Goal: Task Accomplishment & Management: Manage account settings

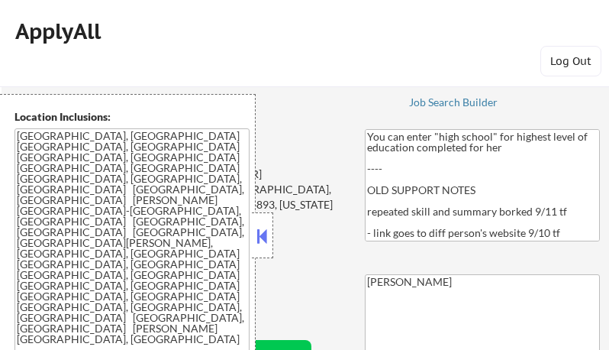
select select ""pending""
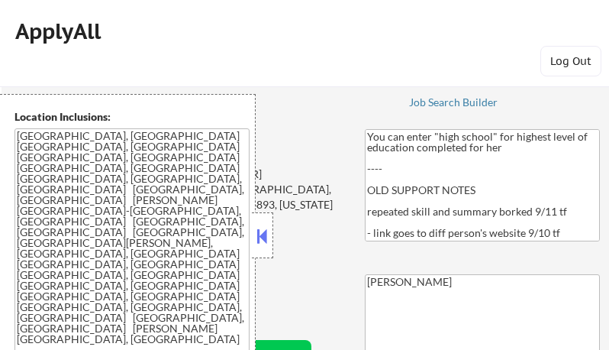
select select ""pending""
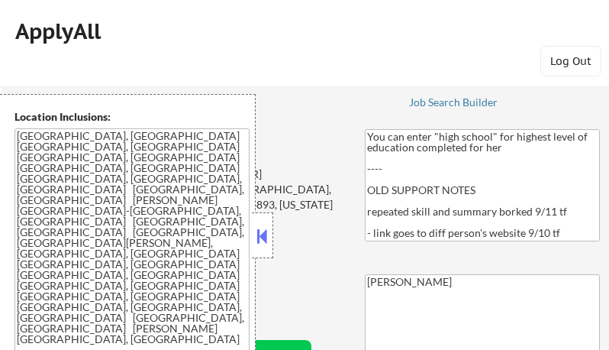
select select ""pending""
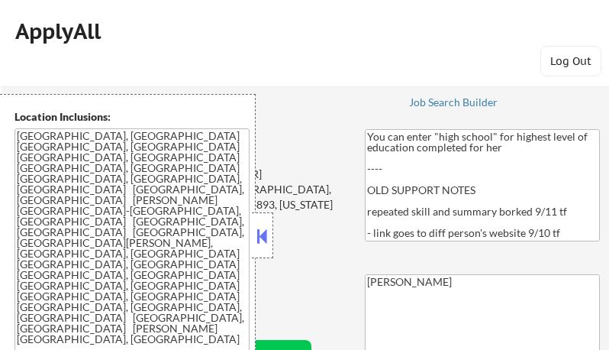
select select ""pending""
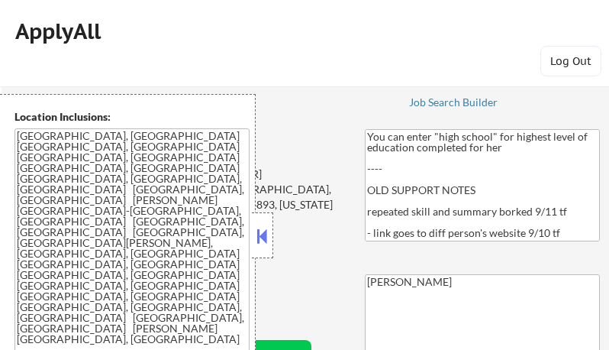
select select ""pending""
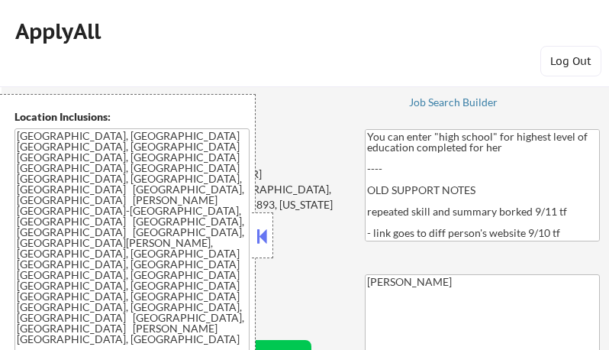
select select ""pending""
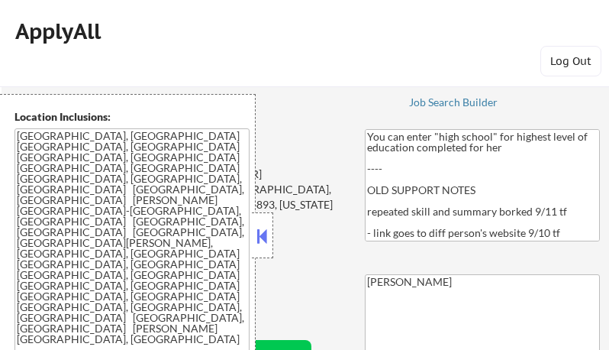
select select ""pending""
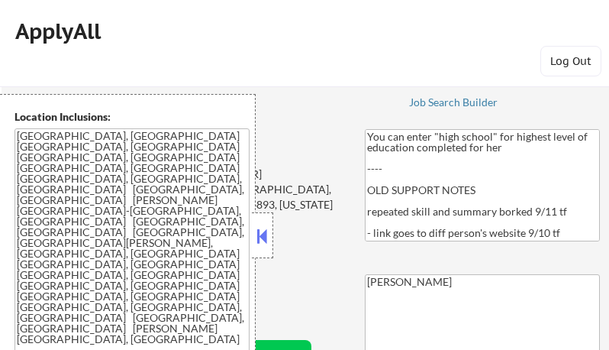
select select ""pending""
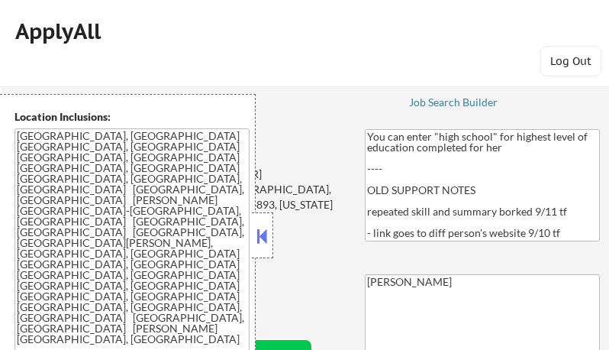
select select ""pending""
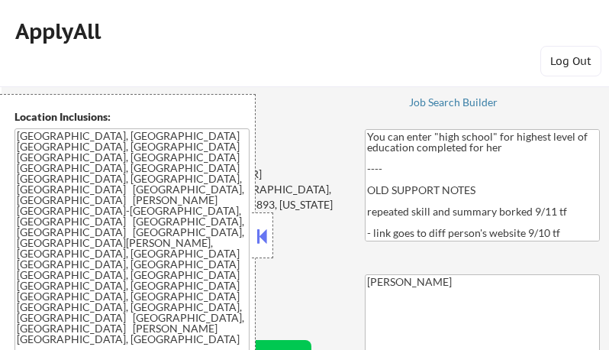
select select ""pending""
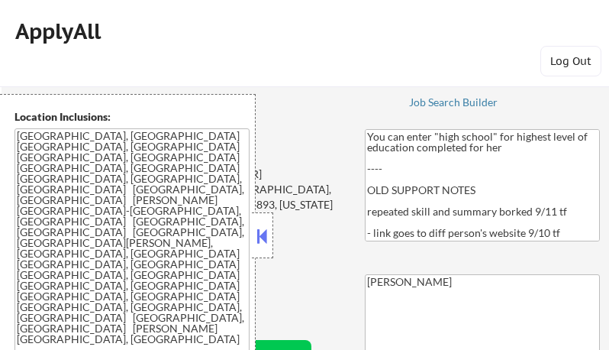
select select ""pending""
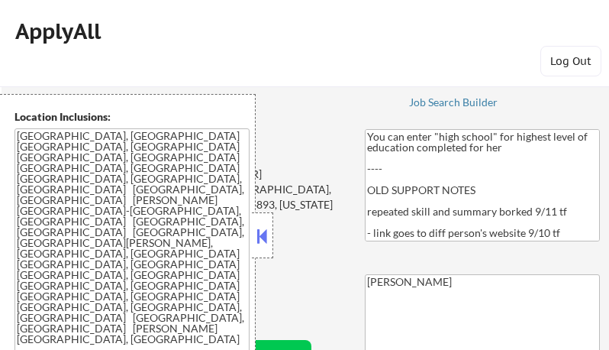
select select ""pending""
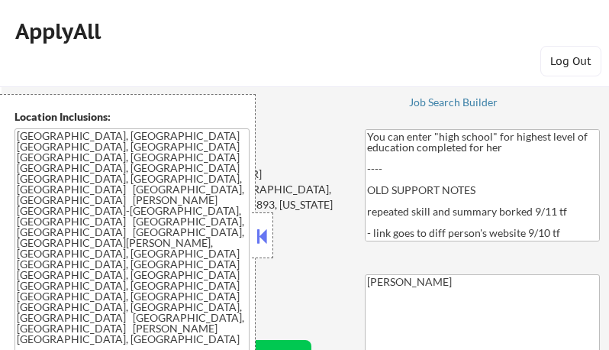
select select ""pending""
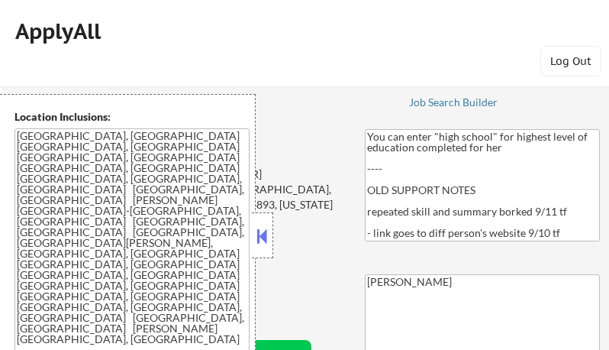
select select ""pending""
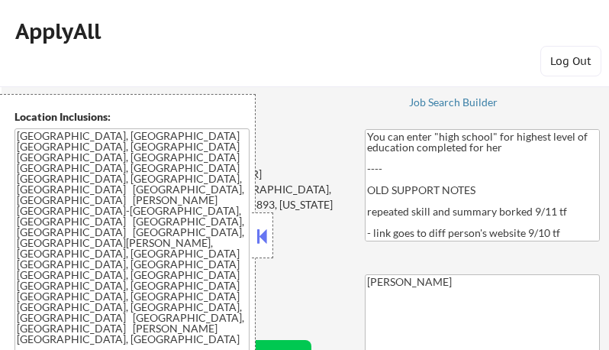
select select ""pending""
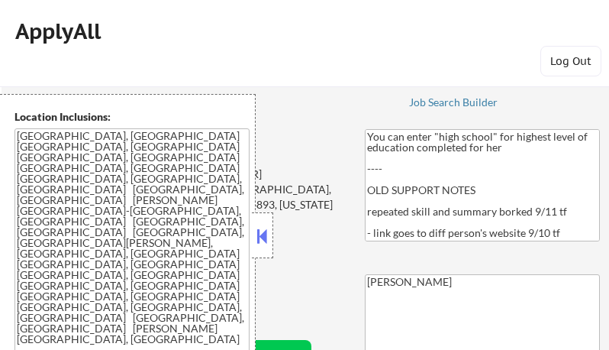
select select ""pending""
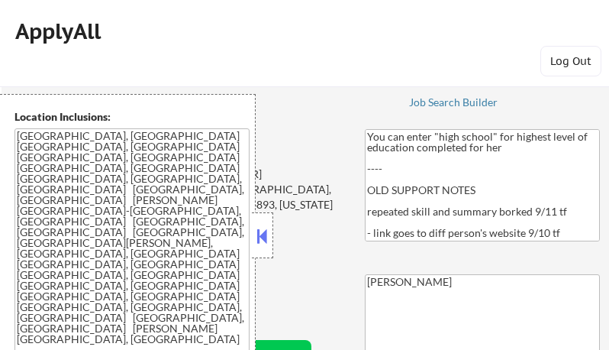
select select ""pending""
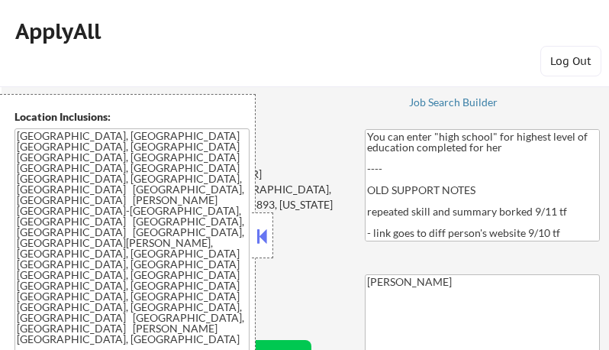
select select ""pending""
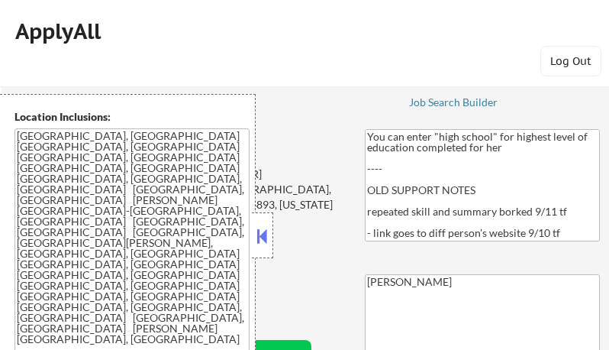
select select ""pending""
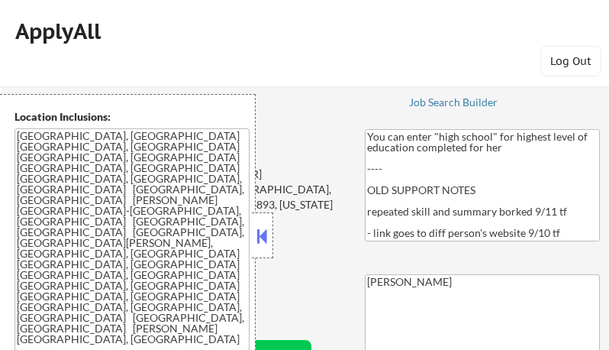
select select ""pending""
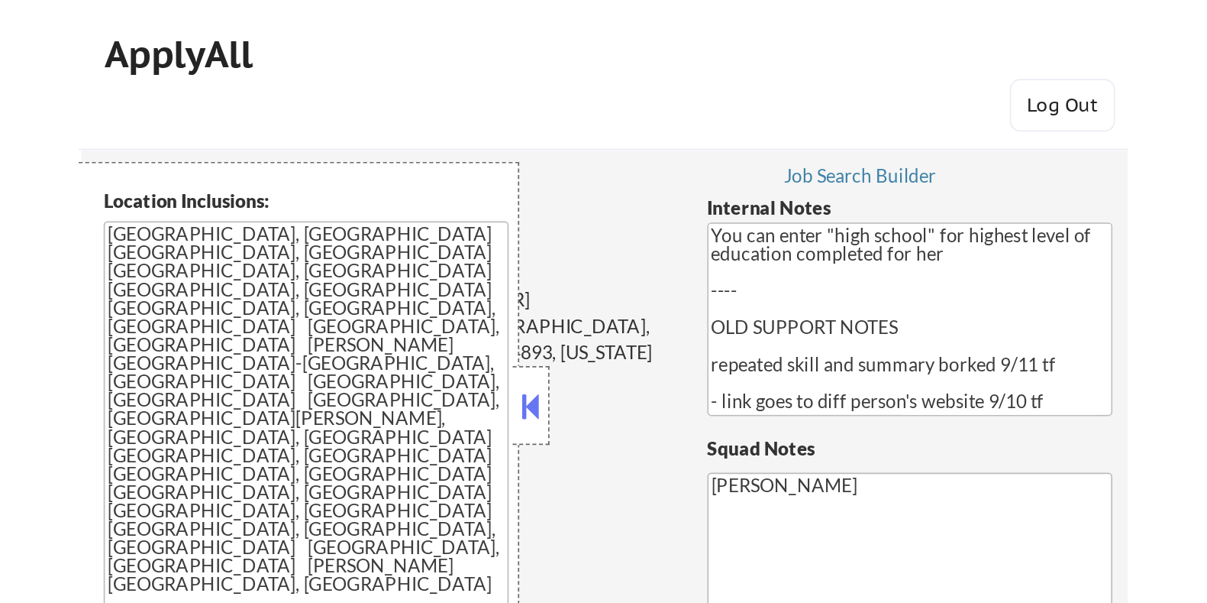
scroll to position [381, 0]
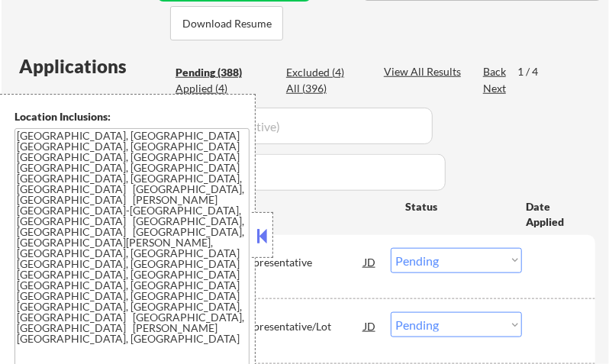
select select ""pending""
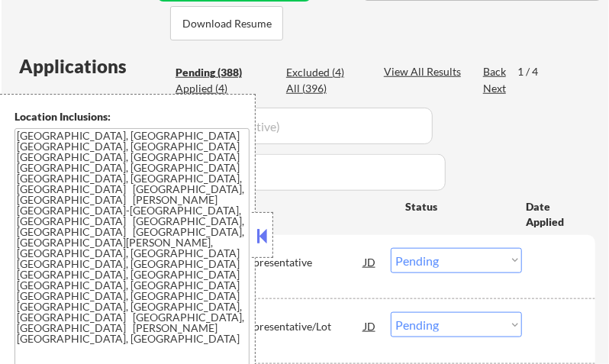
select select ""pending""
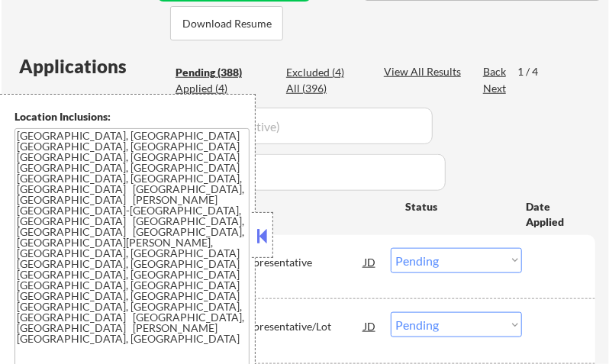
select select ""pending""
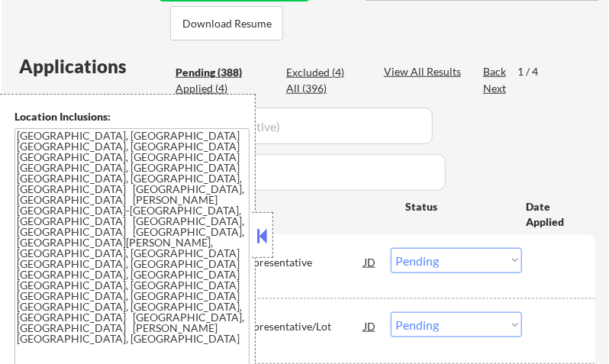
select select ""pending""
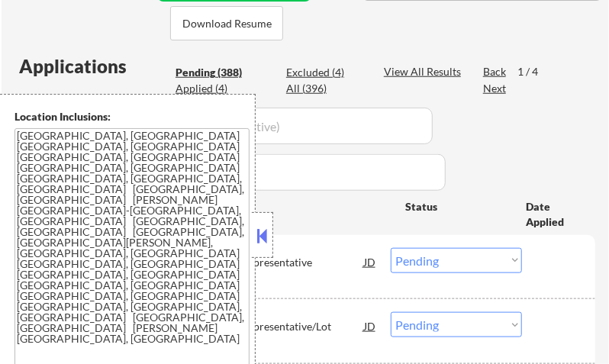
select select ""pending""
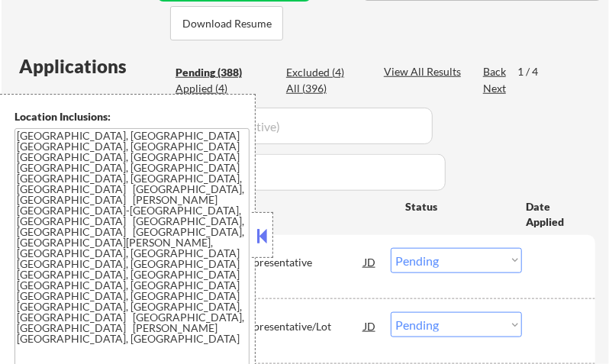
select select ""pending""
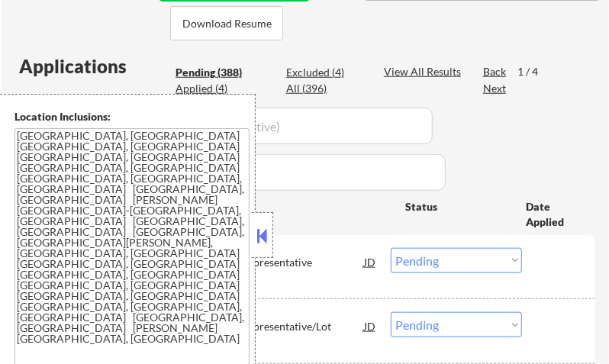
select select ""pending""
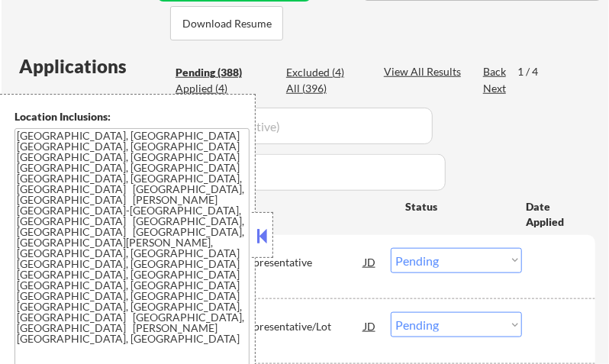
select select ""pending""
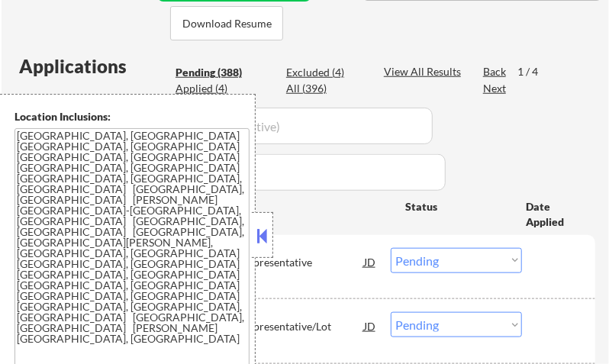
select select ""pending""
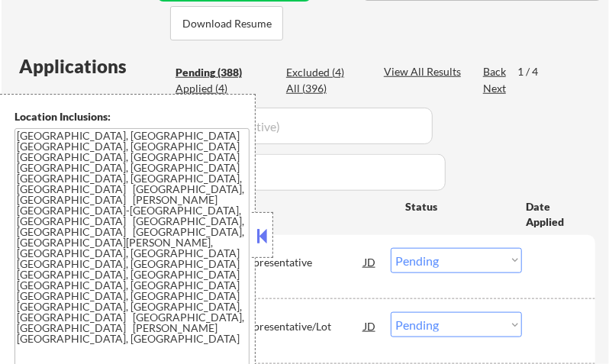
select select ""pending""
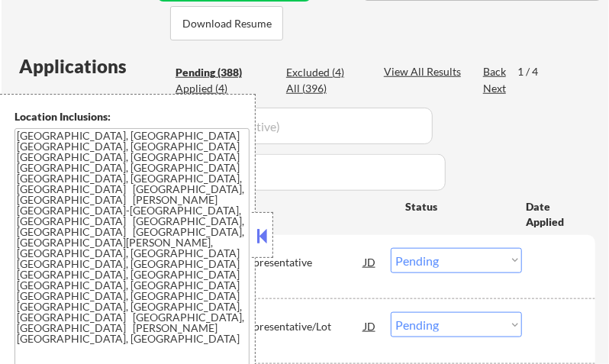
select select ""pending""
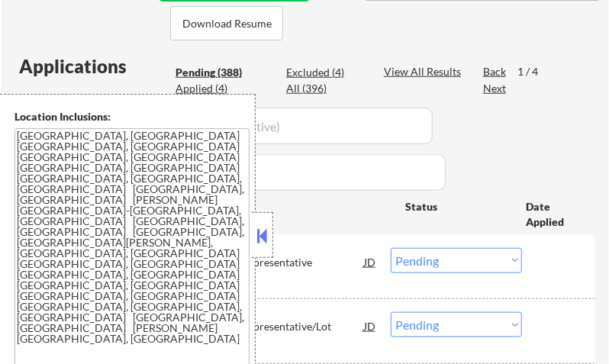
select select ""pending""
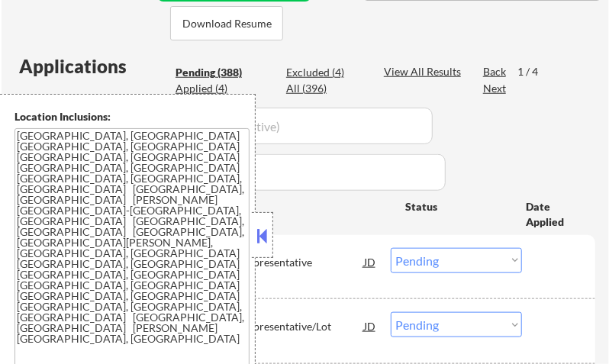
select select ""pending""
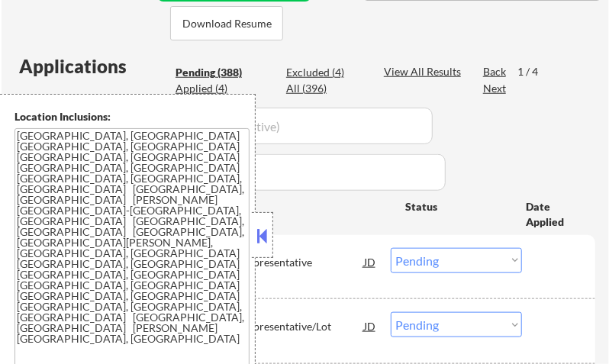
select select ""pending""
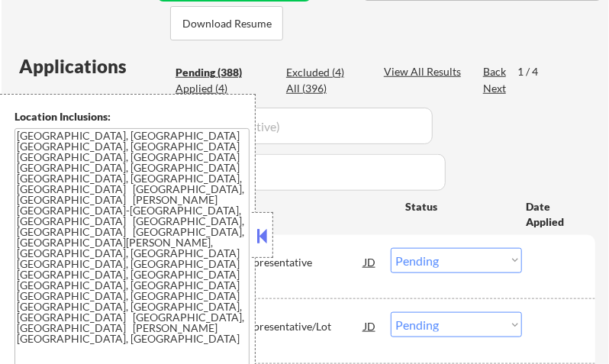
select select ""pending""
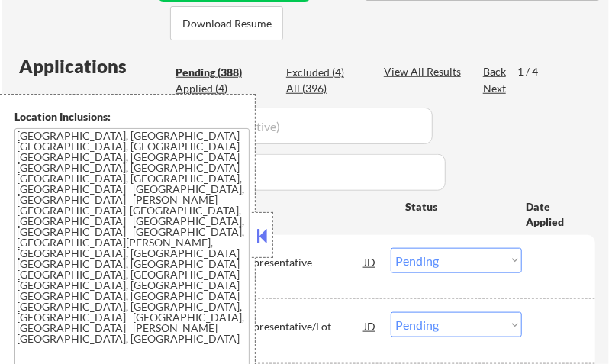
select select ""pending""
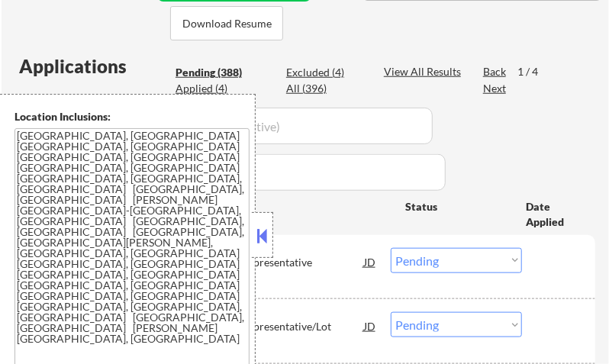
select select ""pending""
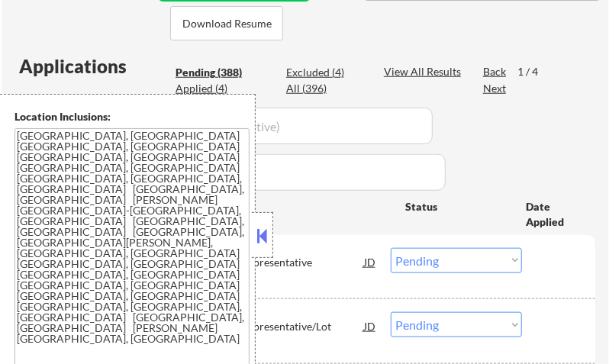
select select ""pending""
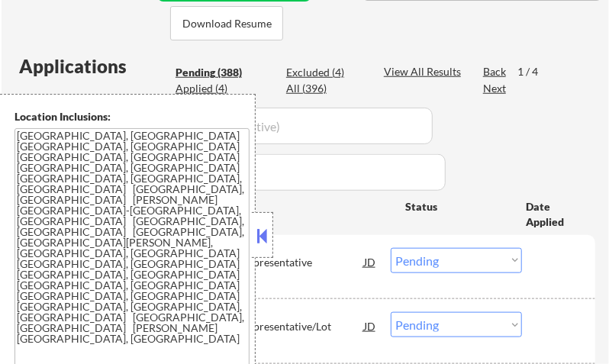
select select ""pending""
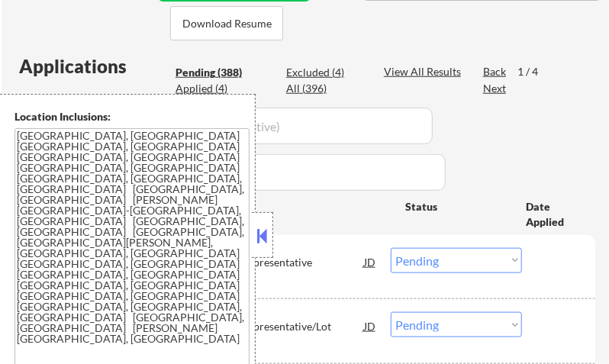
select select ""pending""
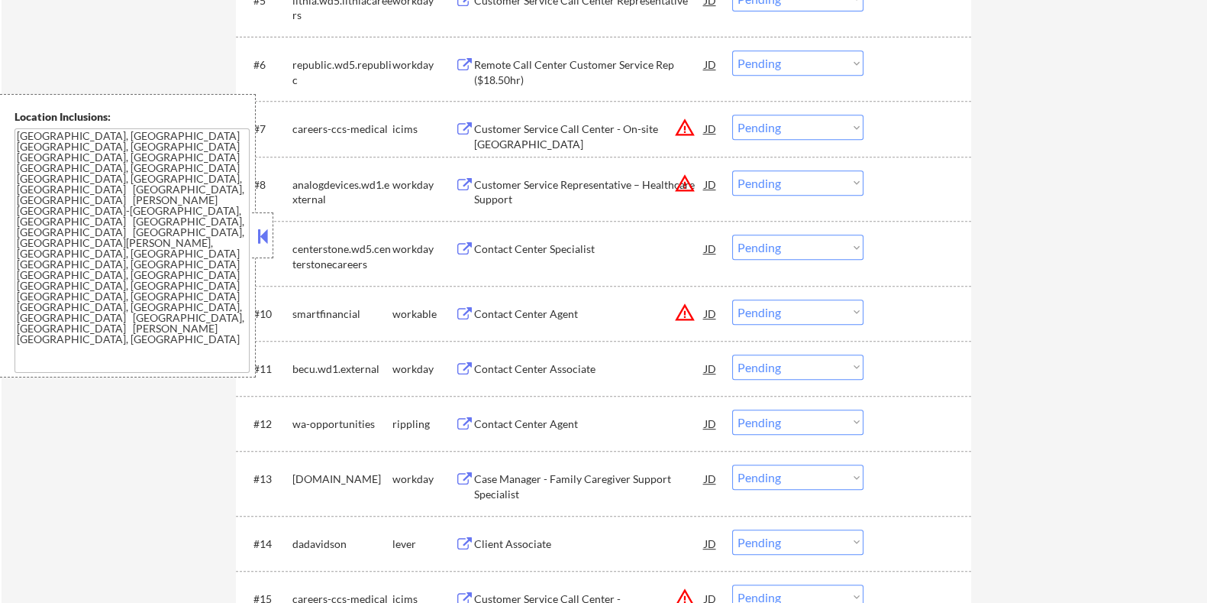
scroll to position [1050, 0]
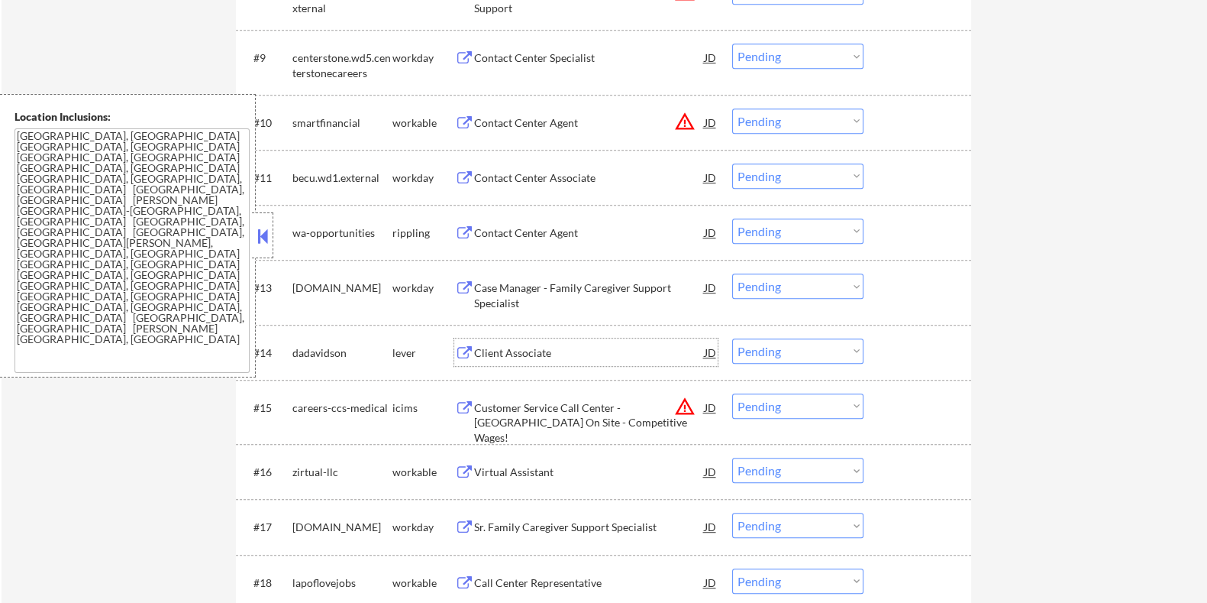
click at [584, 349] on div "Client Associate" at bounding box center [588, 352] width 231 height 15
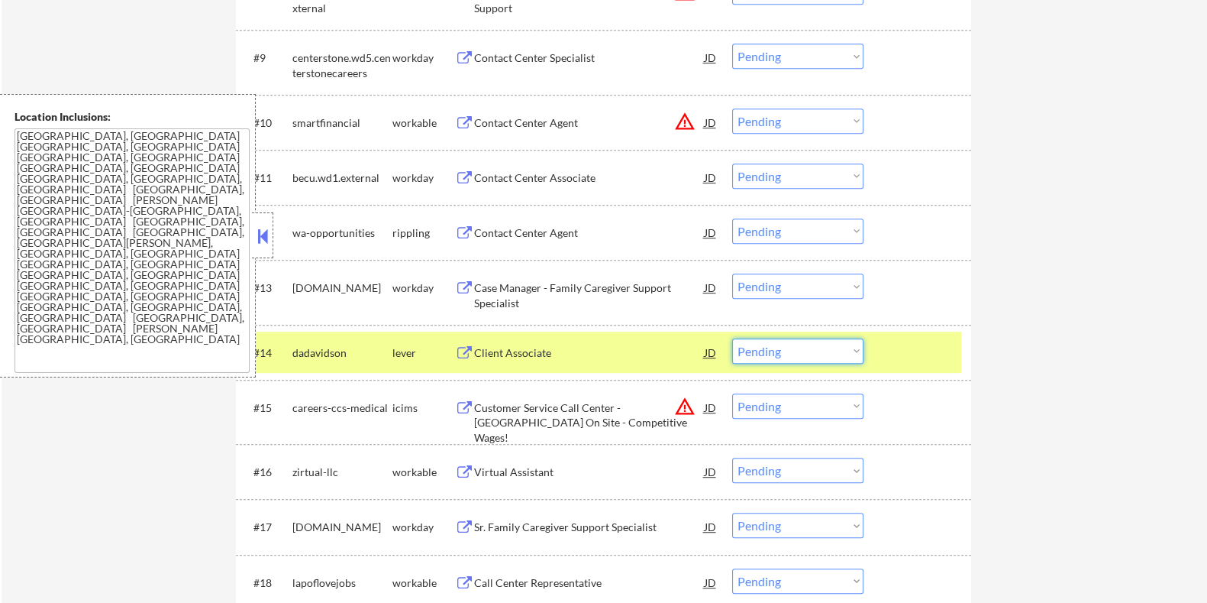
click at [609, 349] on select "Choose an option... Pending Applied Excluded (Questions) Excluded (Expired) Exc…" at bounding box center [797, 350] width 131 height 25
click at [609, 338] on select "Choose an option... Pending Applied Excluded (Questions) Excluded (Expired) Exc…" at bounding box center [797, 350] width 131 height 25
click at [588, 349] on div "Customer Service Call Center - [GEOGRAPHIC_DATA] On Site - Competitive Wages!" at bounding box center [588, 422] width 231 height 45
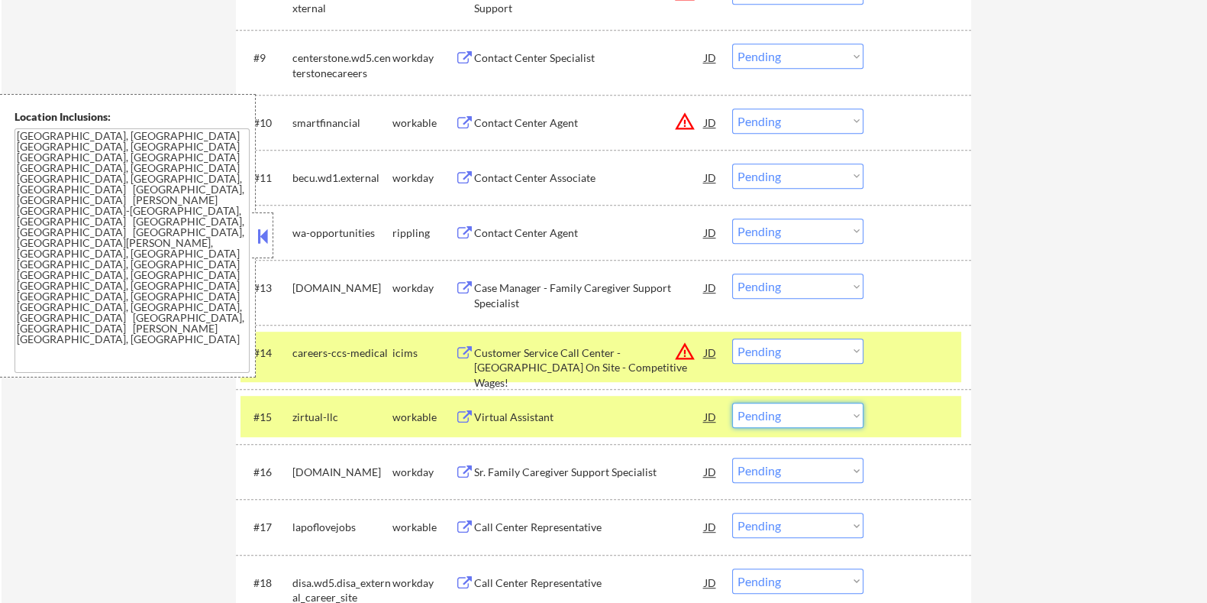
click at [609, 349] on select "Choose an option... Pending Applied Excluded (Questions) Excluded (Expired) Exc…" at bounding box center [797, 414] width 131 height 25
click at [609, 349] on div at bounding box center [919, 351] width 67 height 27
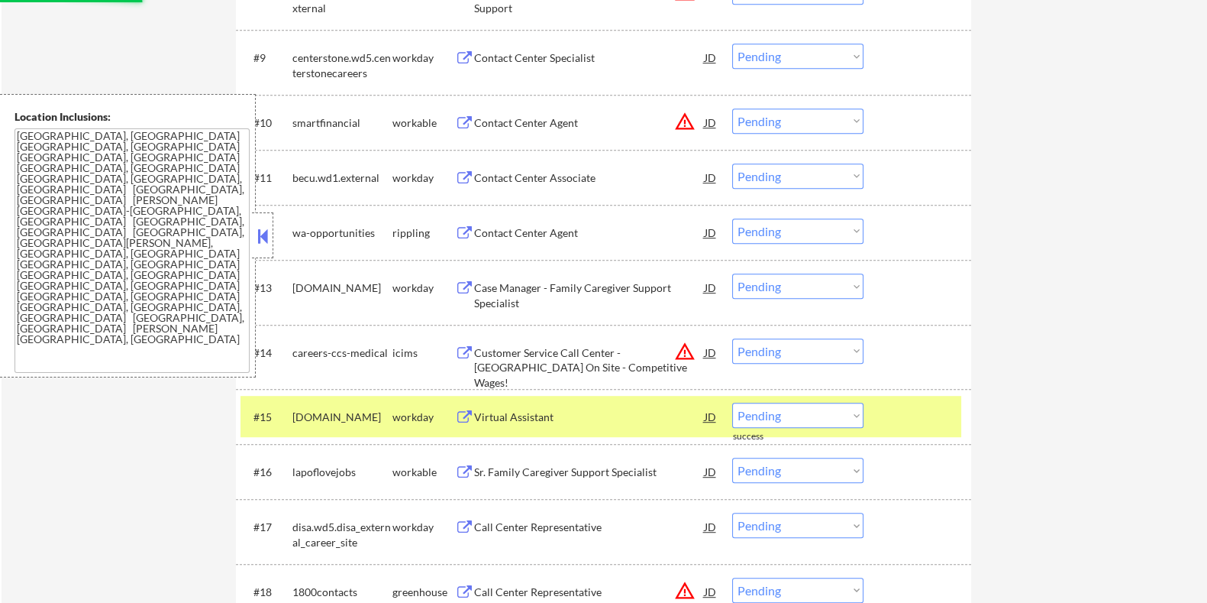
scroll to position [1145, 0]
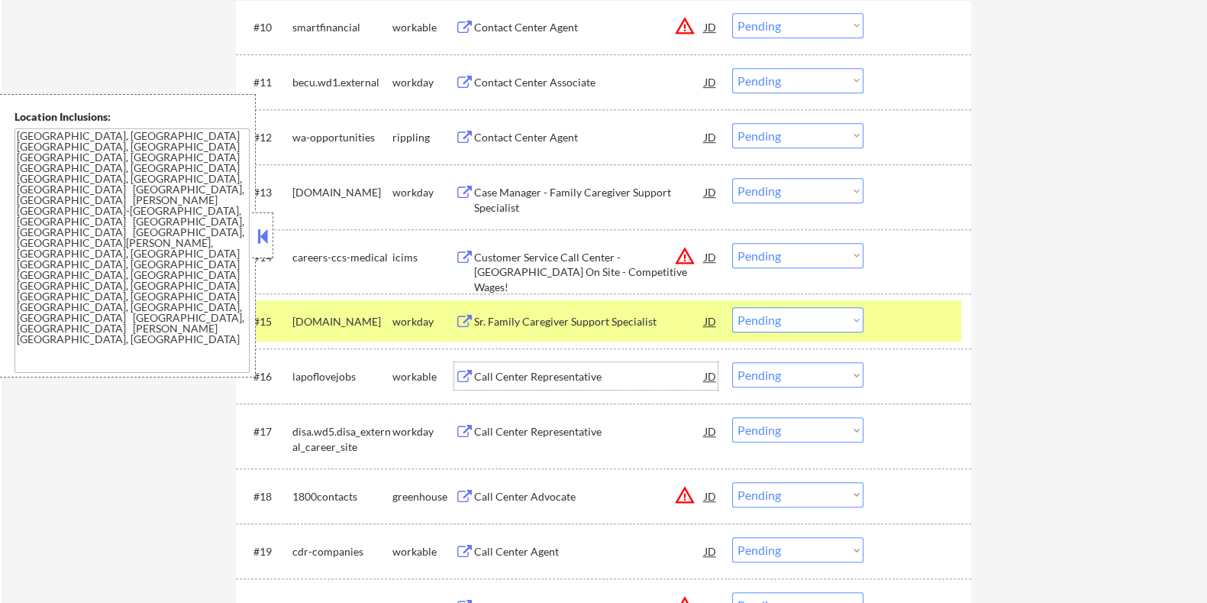
click at [552, 349] on div "Call Center Representative" at bounding box center [588, 376] width 231 height 15
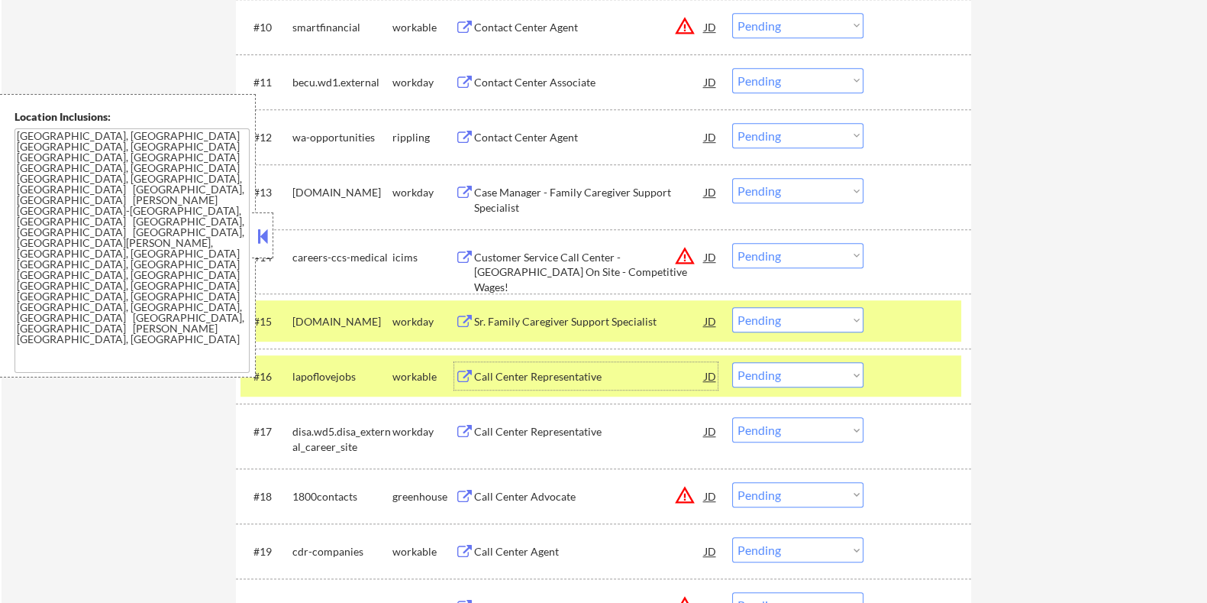
click at [609, 349] on select "Choose an option... Pending Applied Excluded (Questions) Excluded (Expired) Exc…" at bounding box center [797, 374] width 131 height 25
click at [609, 318] on div "#15 [DOMAIN_NAME] workday Sr. Family Caregiver Support Specialist JD warning_am…" at bounding box center [601, 320] width 721 height 41
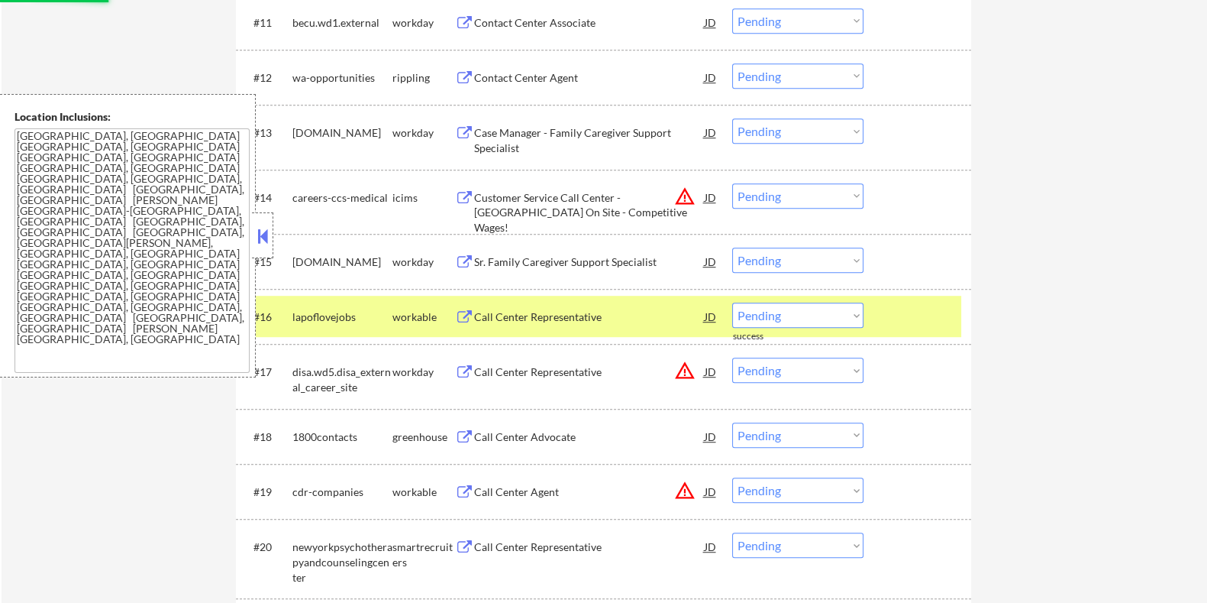
scroll to position [1240, 0]
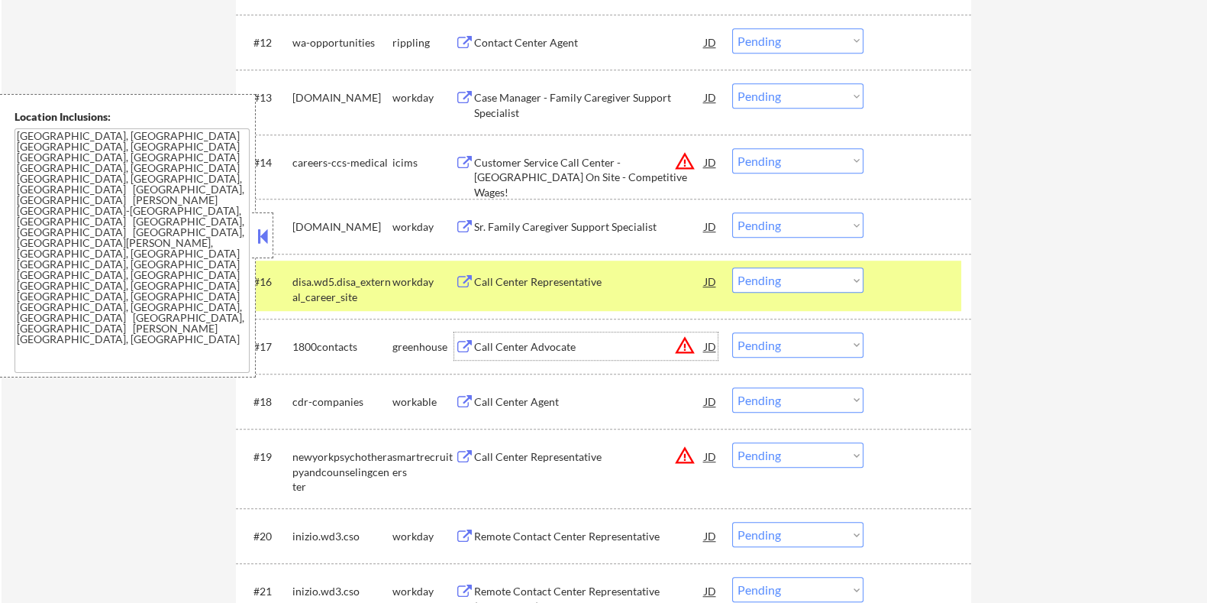
click at [511, 340] on div "Call Center Advocate" at bounding box center [588, 346] width 231 height 15
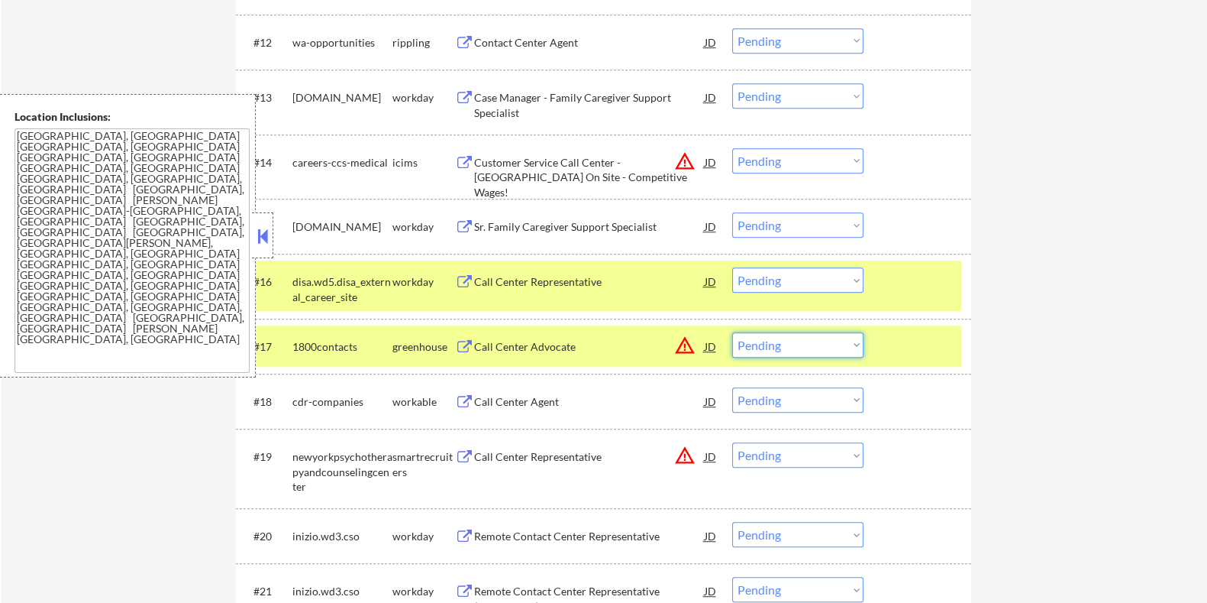
click at [609, 349] on select "Choose an option... Pending Applied Excluded (Questions) Excluded (Expired) Exc…" at bounding box center [797, 344] width 131 height 25
click at [609, 332] on select "Choose an option... Pending Applied Excluded (Questions) Excluded (Expired) Exc…" at bounding box center [797, 344] width 131 height 25
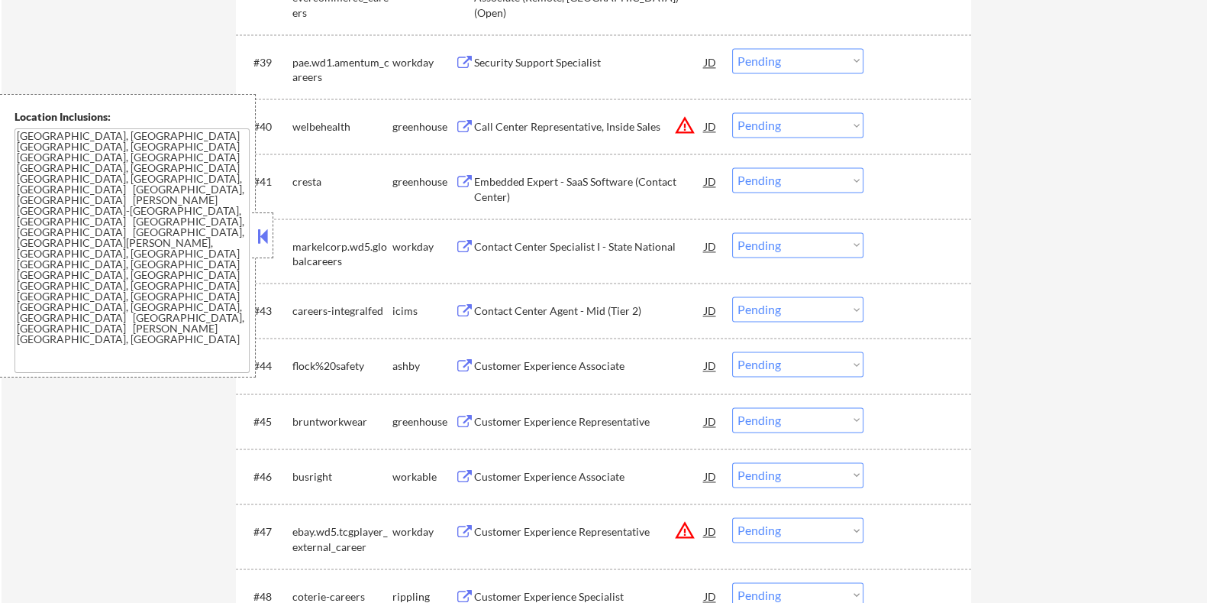
scroll to position [2958, 0]
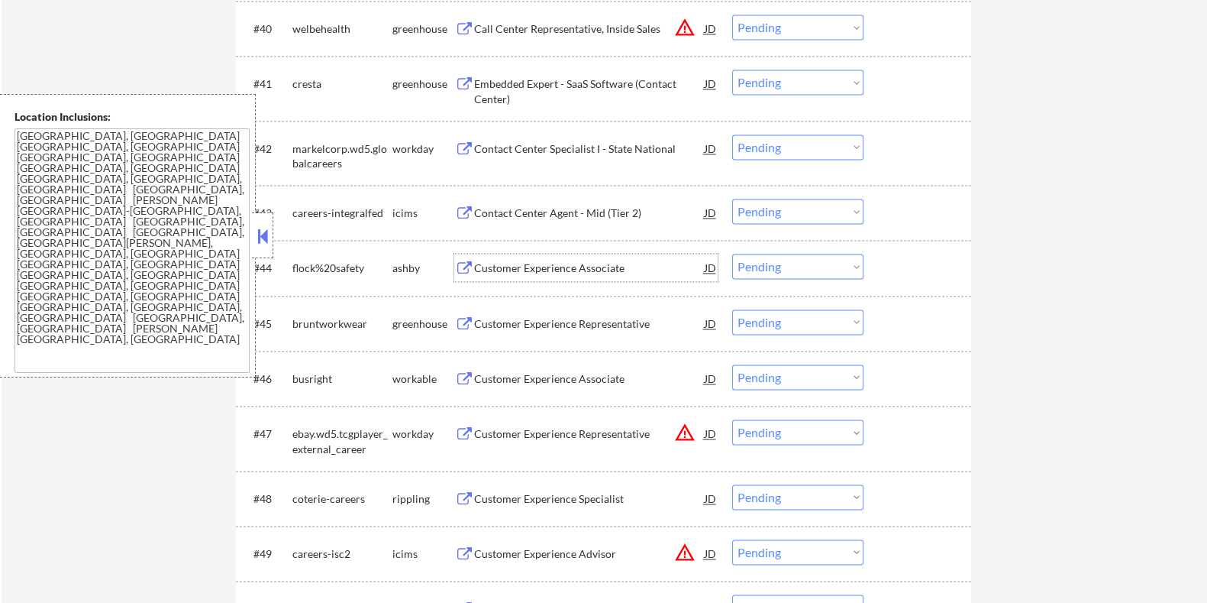
click at [526, 264] on div "Customer Experience Associate" at bounding box center [588, 267] width 231 height 15
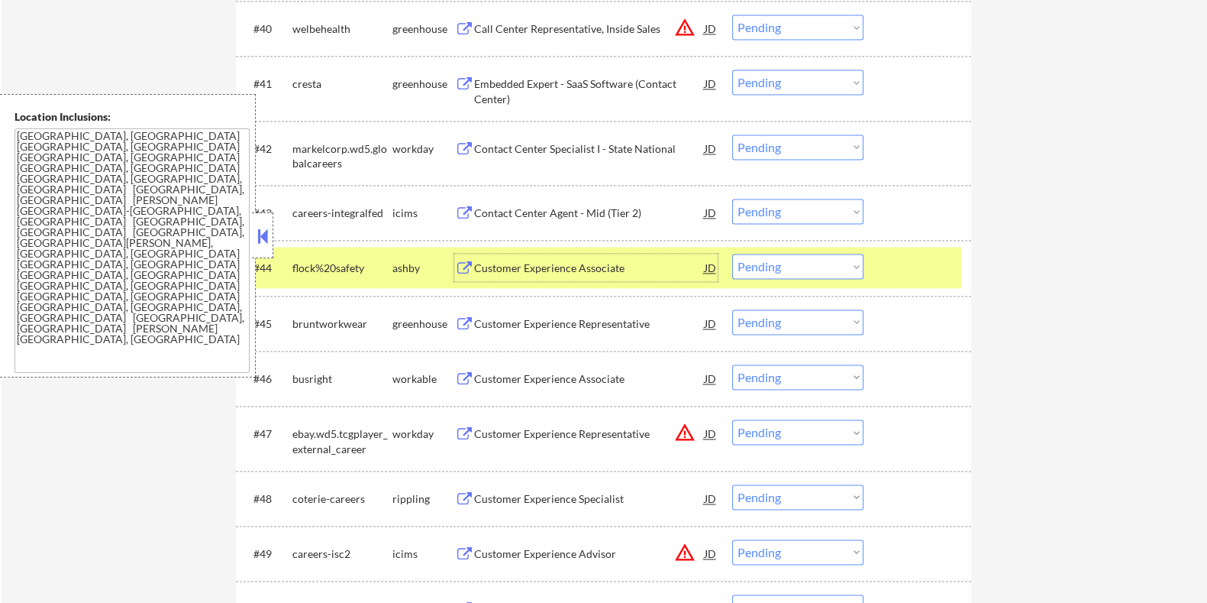
click at [609, 273] on select "Choose an option... Pending Applied Excluded (Questions) Excluded (Expired) Exc…" at bounding box center [797, 266] width 131 height 25
click at [609, 254] on select "Choose an option... Pending Applied Excluded (Questions) Excluded (Expired) Exc…" at bounding box center [797, 266] width 131 height 25
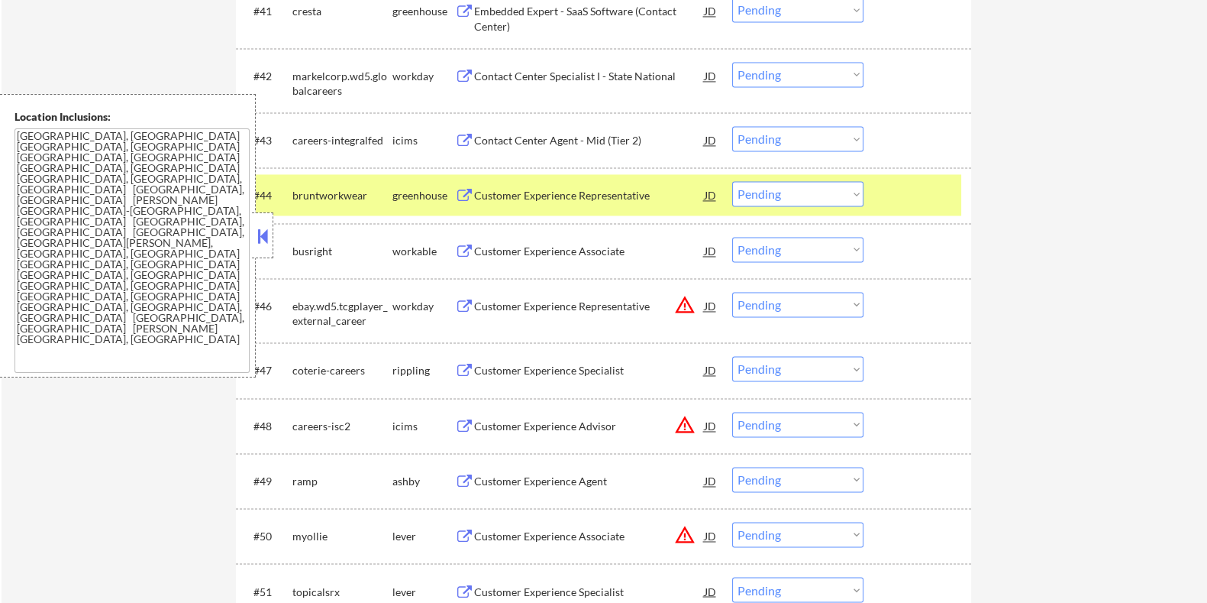
scroll to position [3054, 0]
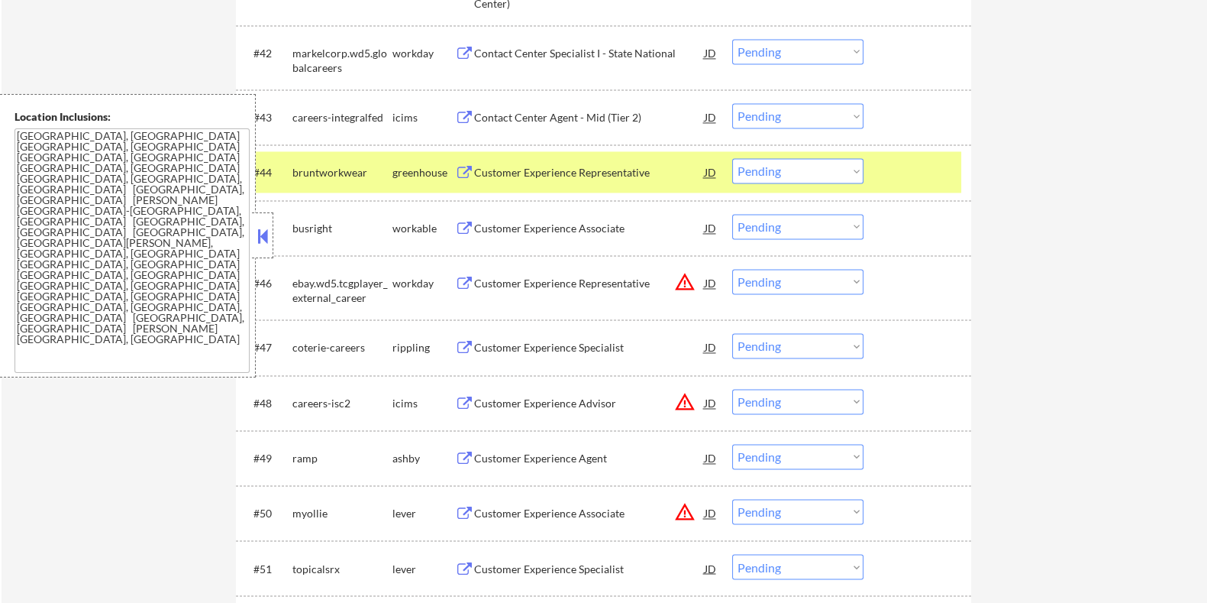
click at [515, 349] on div "Customer Experience Agent" at bounding box center [588, 458] width 231 height 15
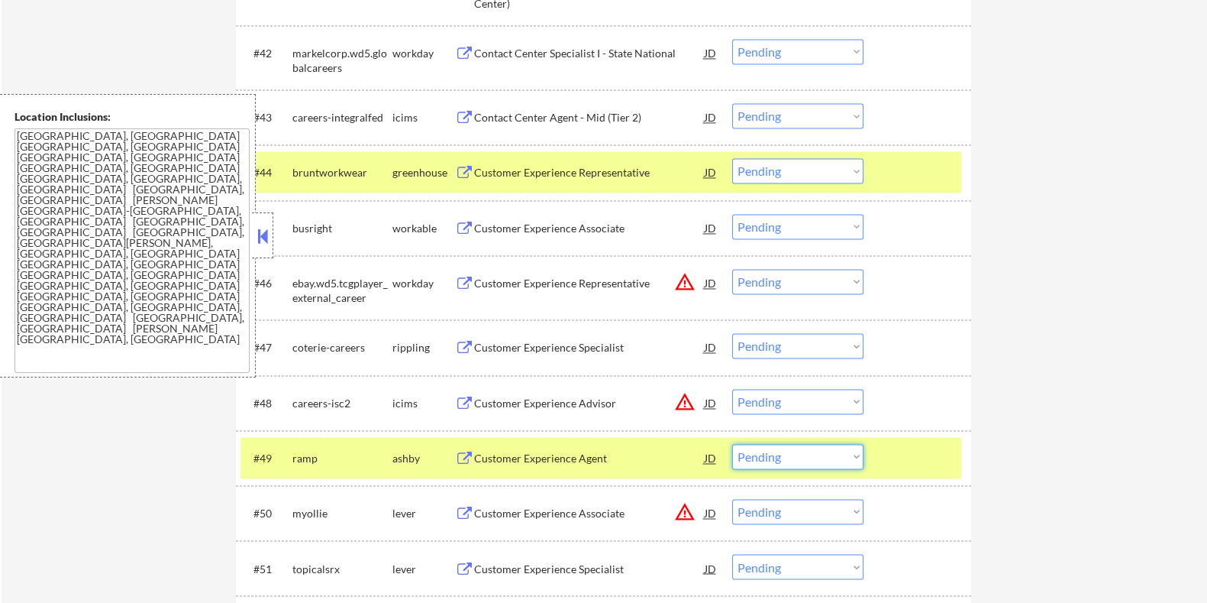
click at [609, 349] on select "Choose an option... Pending Applied Excluded (Questions) Excluded (Expired) Exc…" at bounding box center [797, 456] width 131 height 25
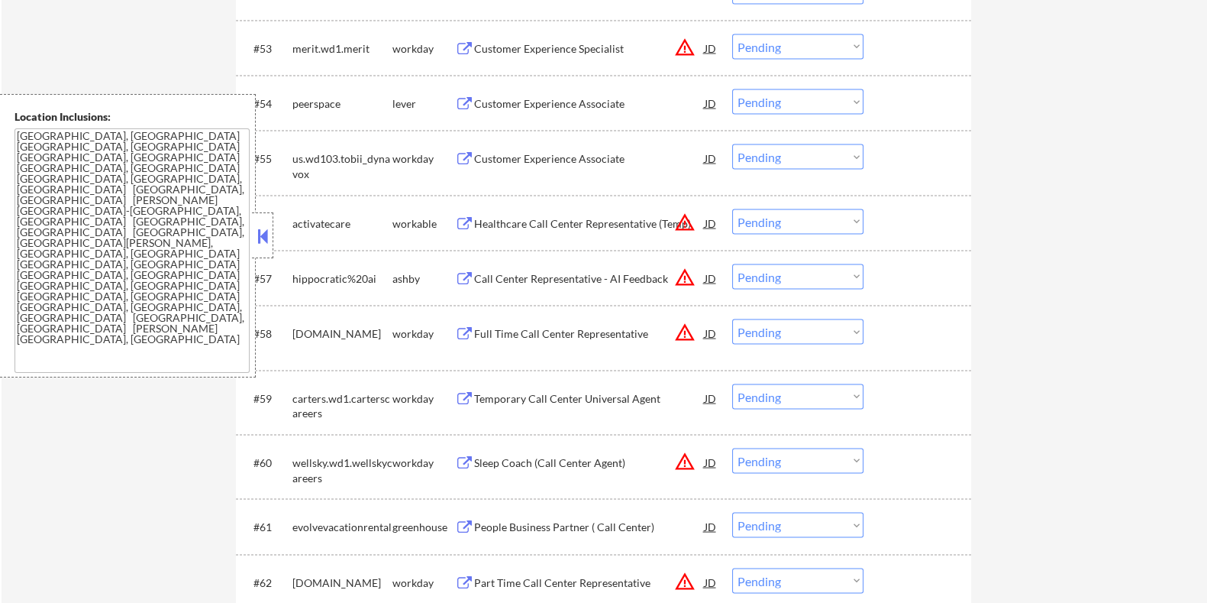
scroll to position [3723, 0]
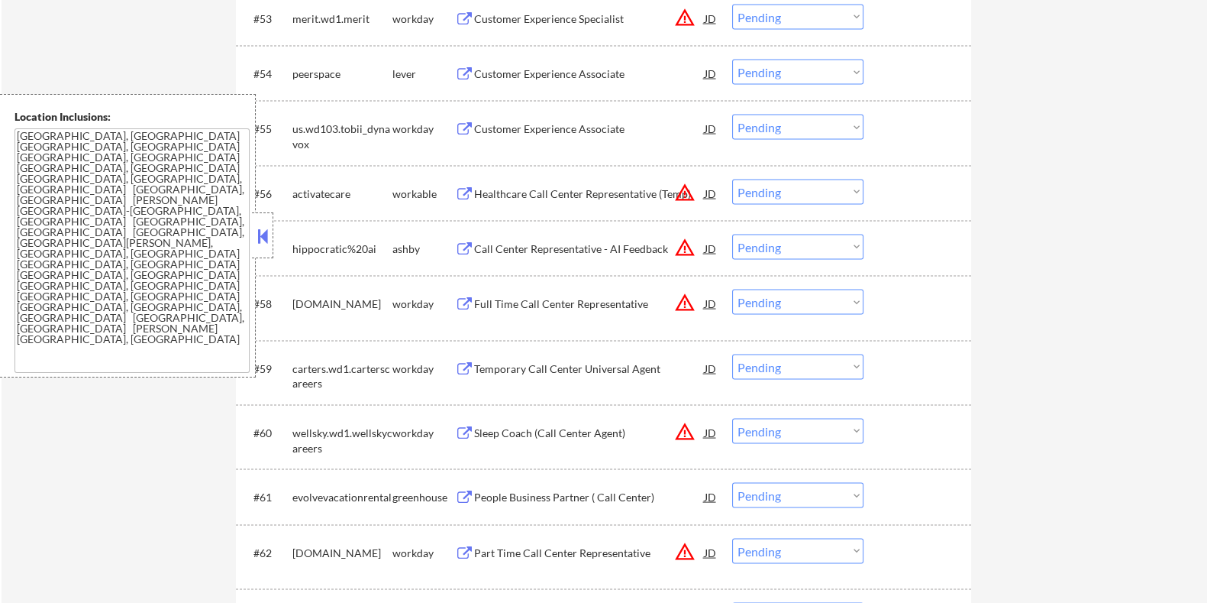
click at [504, 245] on div "Call Center Representative - AI Feedback" at bounding box center [588, 248] width 231 height 15
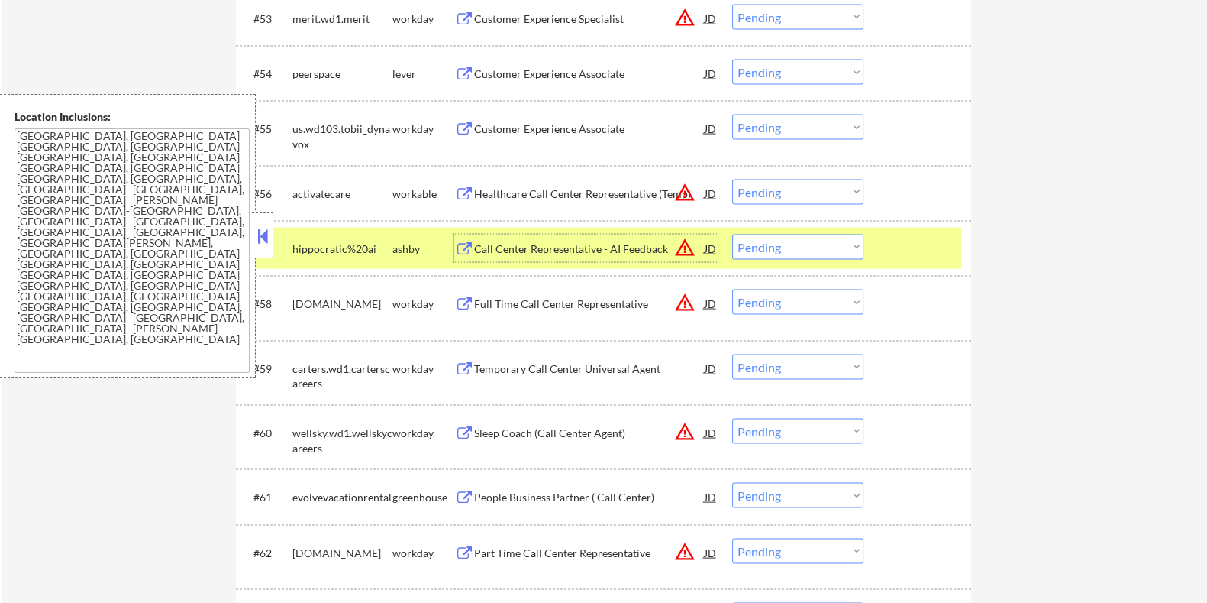
click at [609, 250] on select "Choose an option... Pending Applied Excluded (Questions) Excluded (Expired) Exc…" at bounding box center [797, 246] width 131 height 25
click at [609, 234] on select "Choose an option... Pending Applied Excluded (Questions) Excluded (Expired) Exc…" at bounding box center [797, 246] width 131 height 25
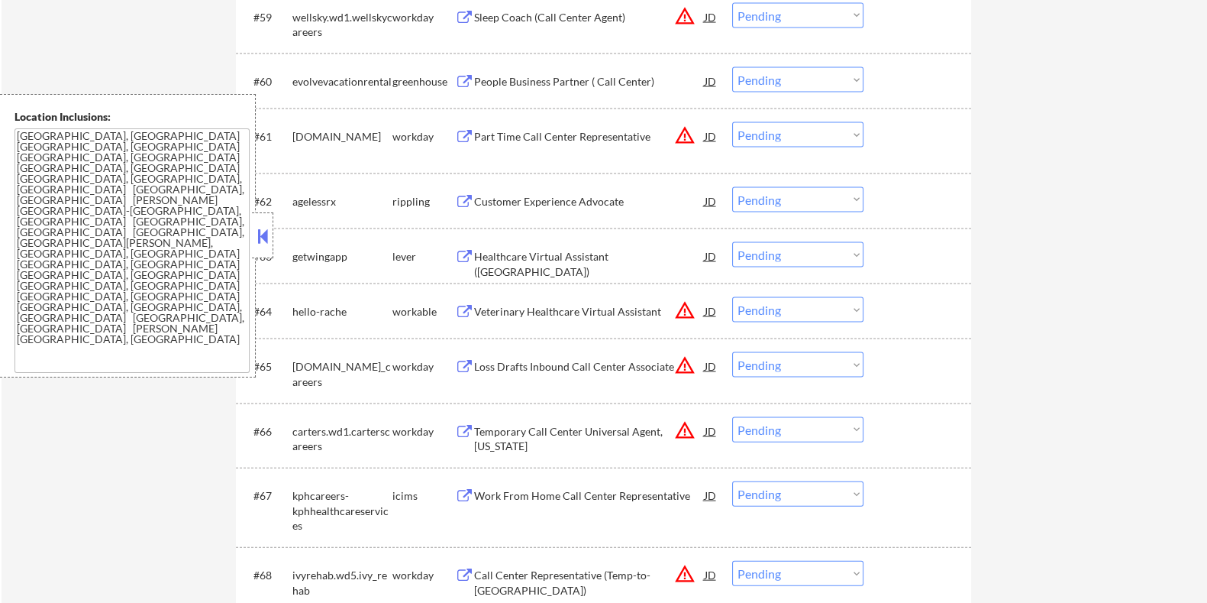
scroll to position [4105, 0]
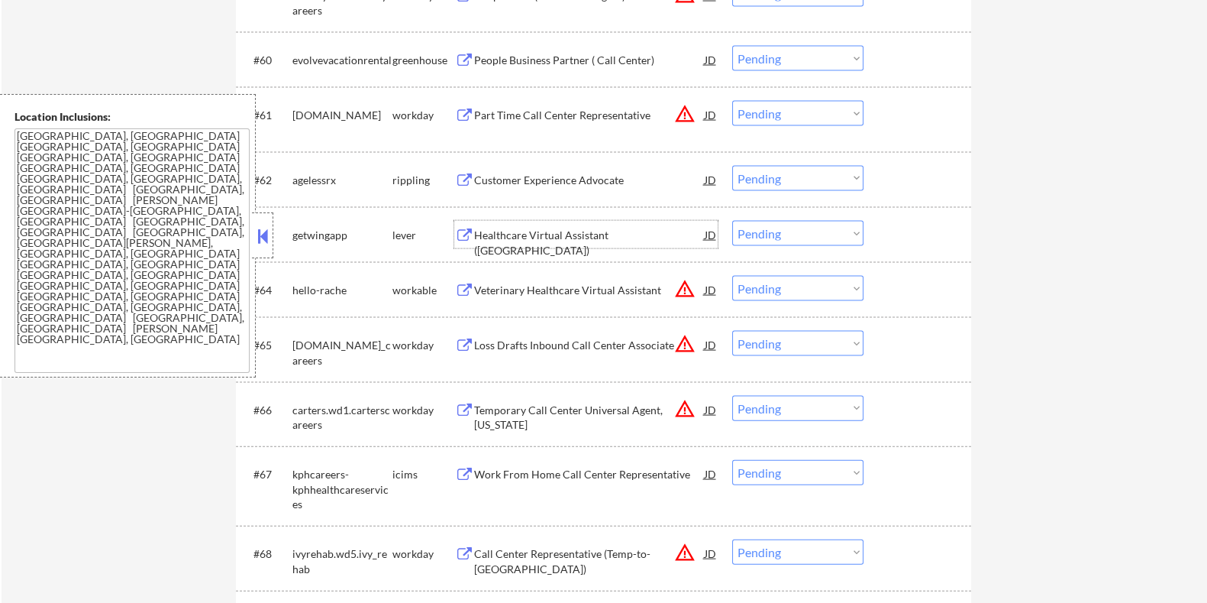
click at [535, 237] on div "Healthcare Virtual Assistant ([GEOGRAPHIC_DATA])" at bounding box center [588, 243] width 231 height 30
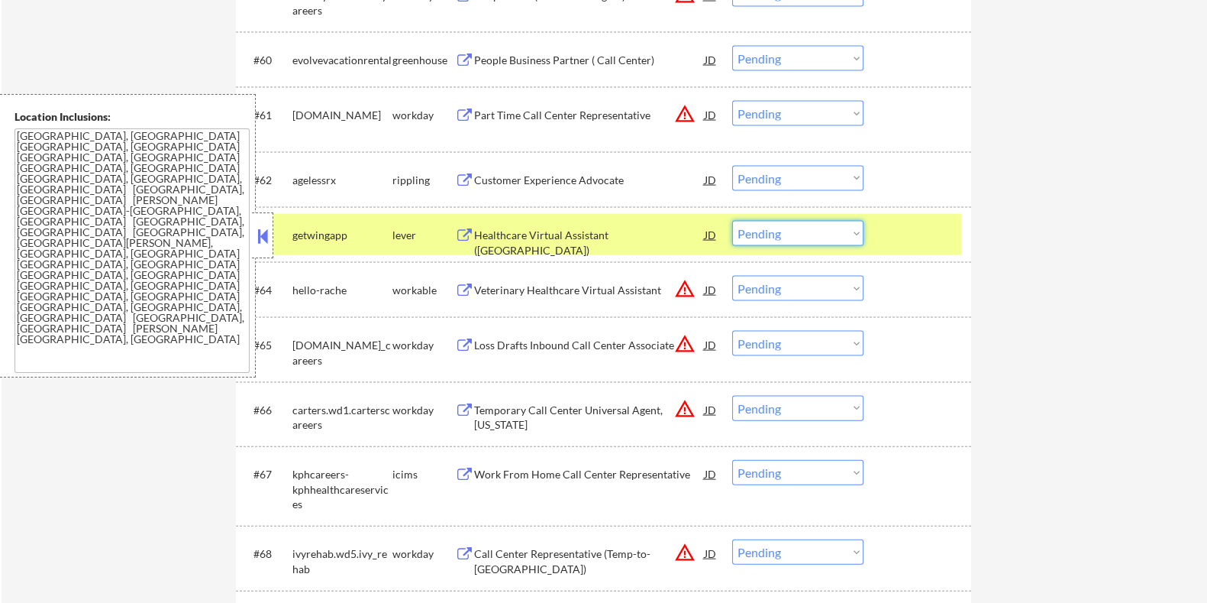
click at [609, 231] on select "Choose an option... Pending Applied Excluded (Questions) Excluded (Expired) Exc…" at bounding box center [797, 233] width 131 height 25
click at [609, 221] on select "Choose an option... Pending Applied Excluded (Questions) Excluded (Expired) Exc…" at bounding box center [797, 233] width 131 height 25
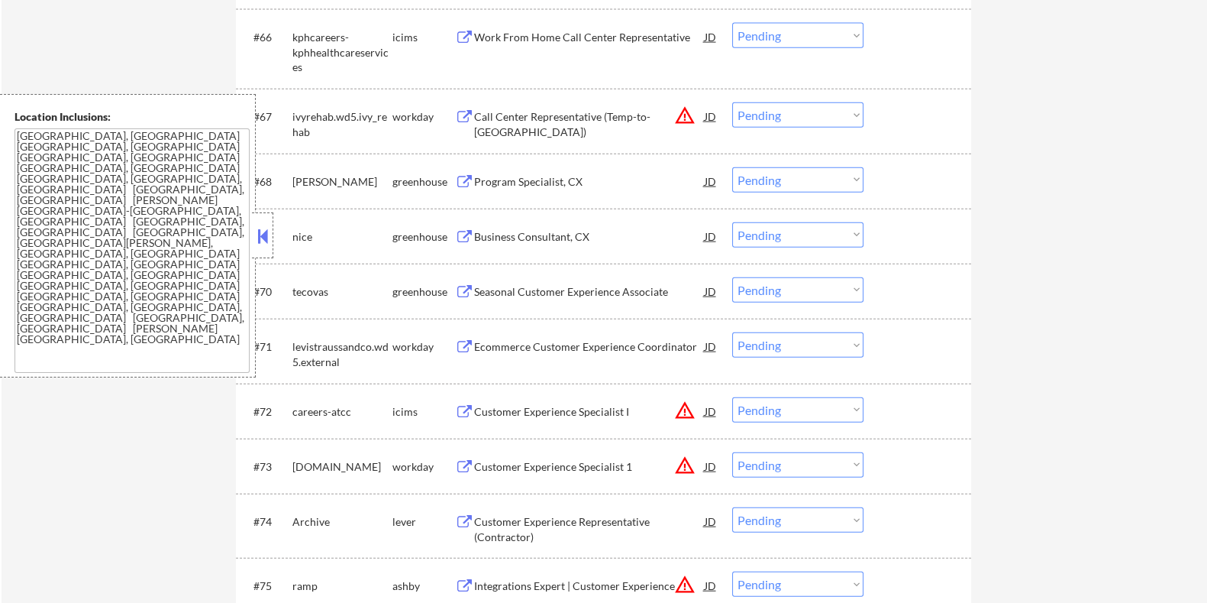
scroll to position [4582, 0]
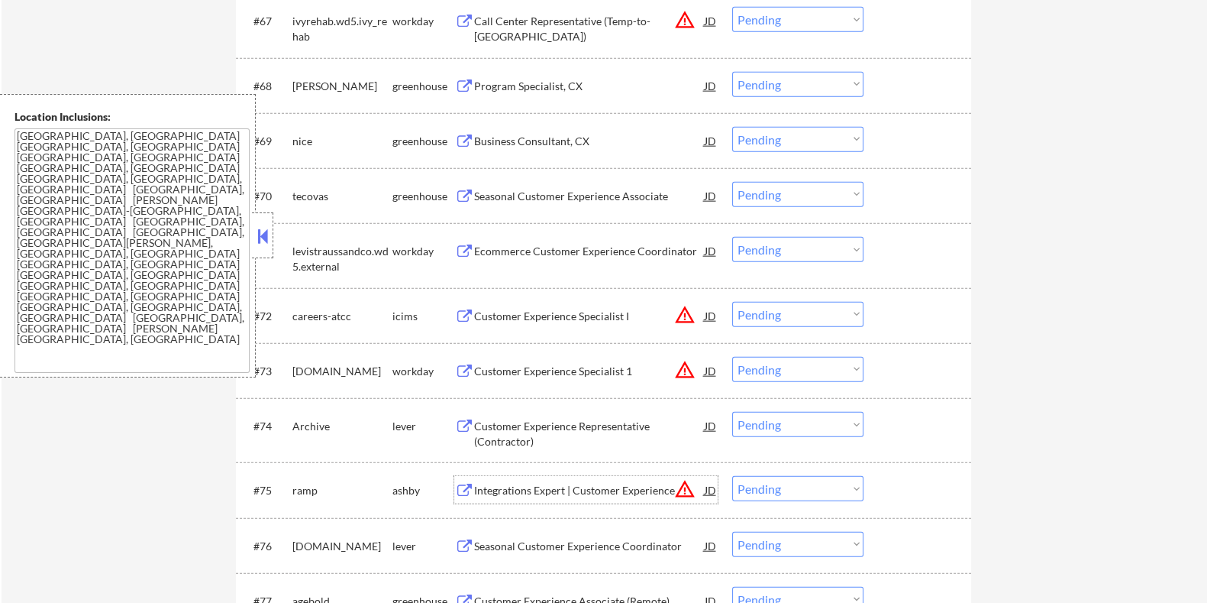
click at [506, 349] on div "Integrations Expert | Customer Experience" at bounding box center [588, 490] width 231 height 15
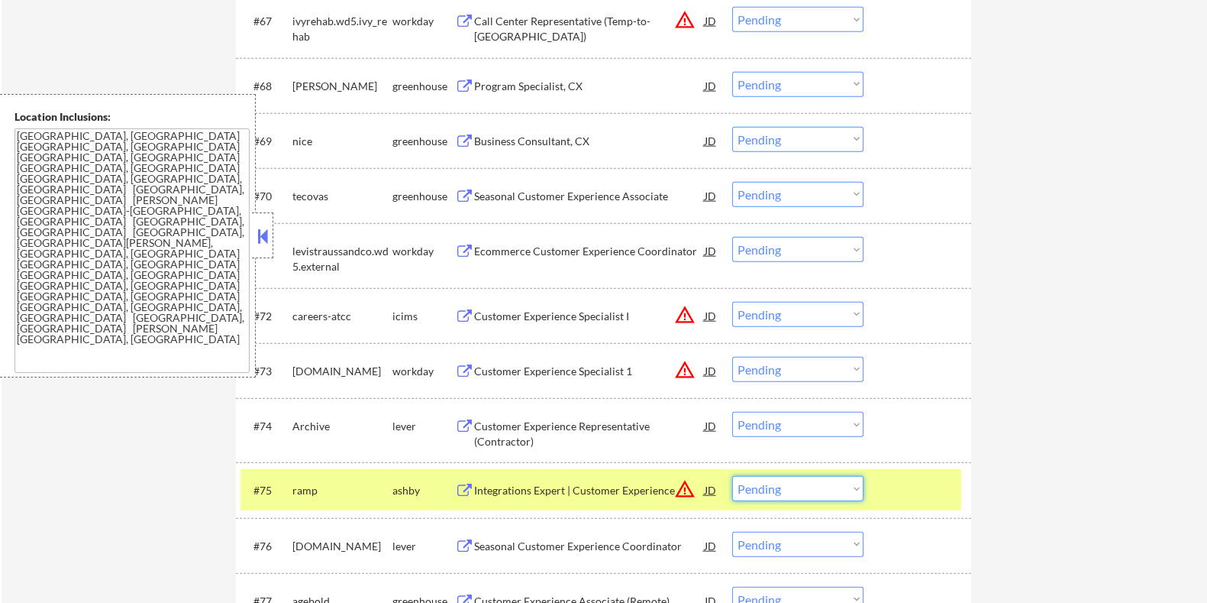
click at [609, 349] on select "Choose an option... Pending Applied Excluded (Questions) Excluded (Expired) Exc…" at bounding box center [797, 488] width 131 height 25
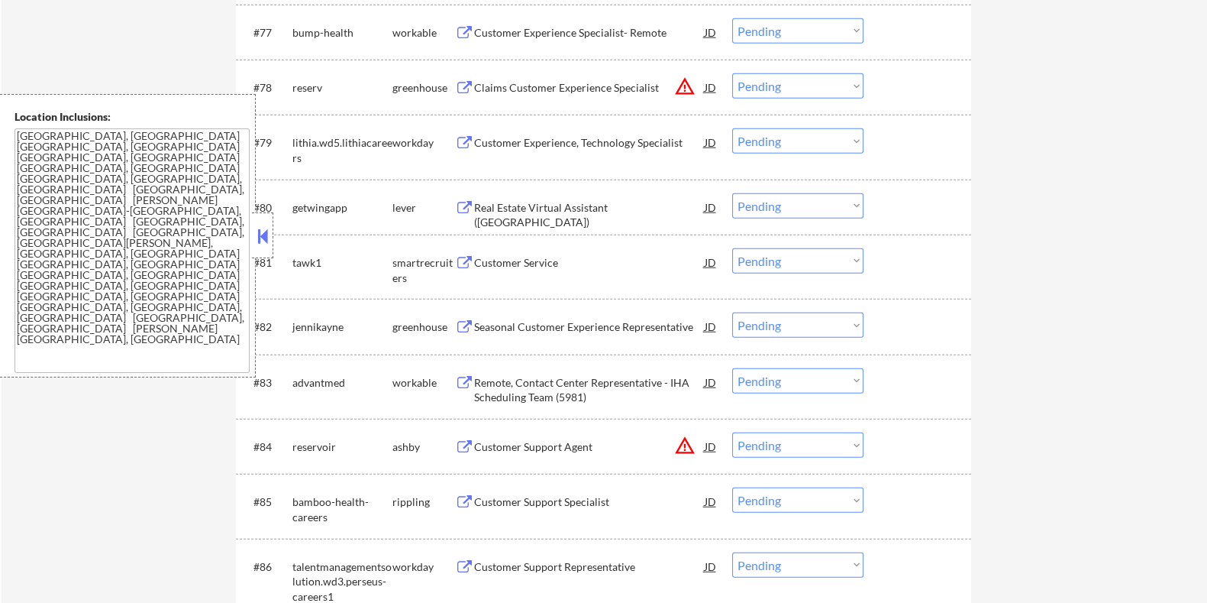
scroll to position [5249, 0]
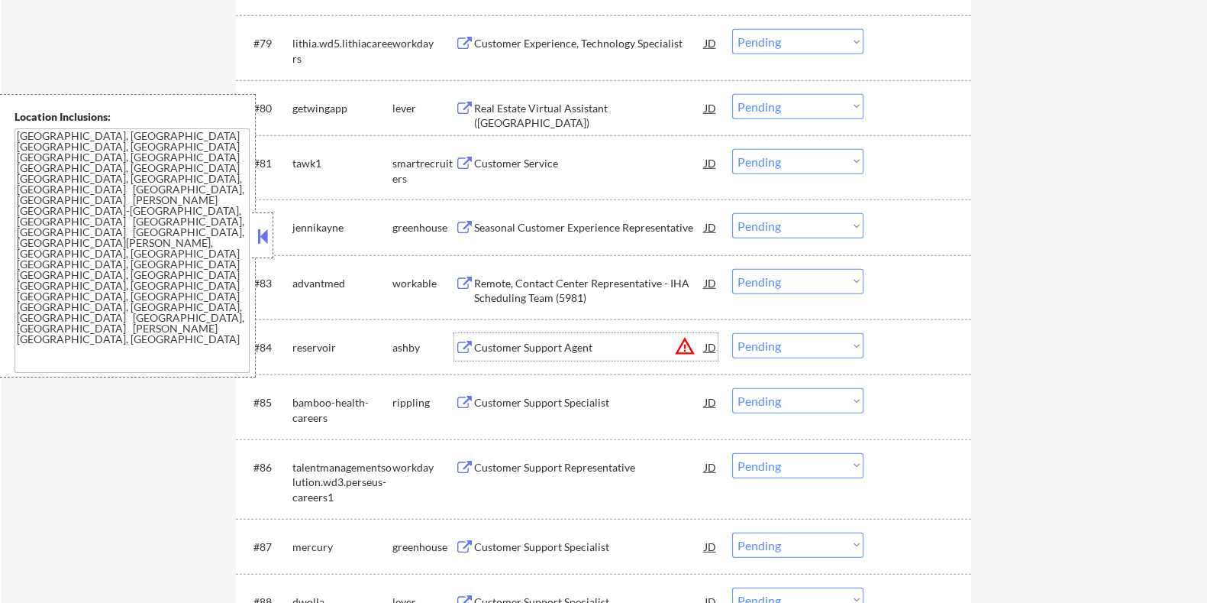
click at [516, 349] on div "Customer Support Agent" at bounding box center [588, 347] width 231 height 15
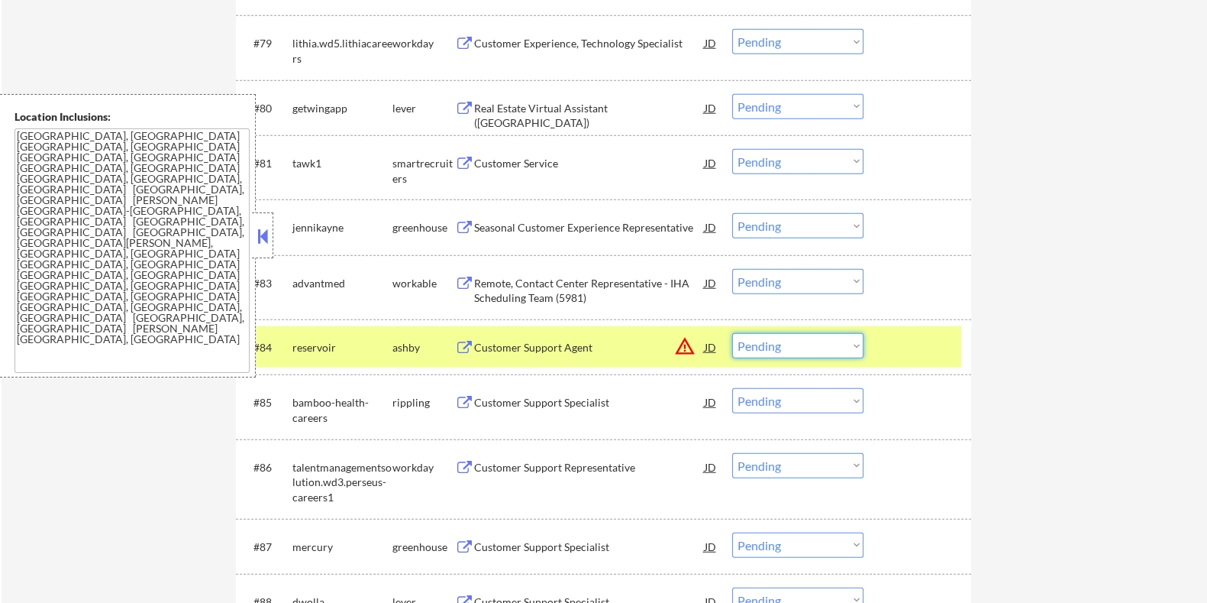
click at [609, 344] on select "Choose an option... Pending Applied Excluded (Questions) Excluded (Expired) Exc…" at bounding box center [797, 345] width 131 height 25
click at [609, 333] on select "Choose an option... Pending Applied Excluded (Questions) Excluded (Expired) Exc…" at bounding box center [797, 345] width 131 height 25
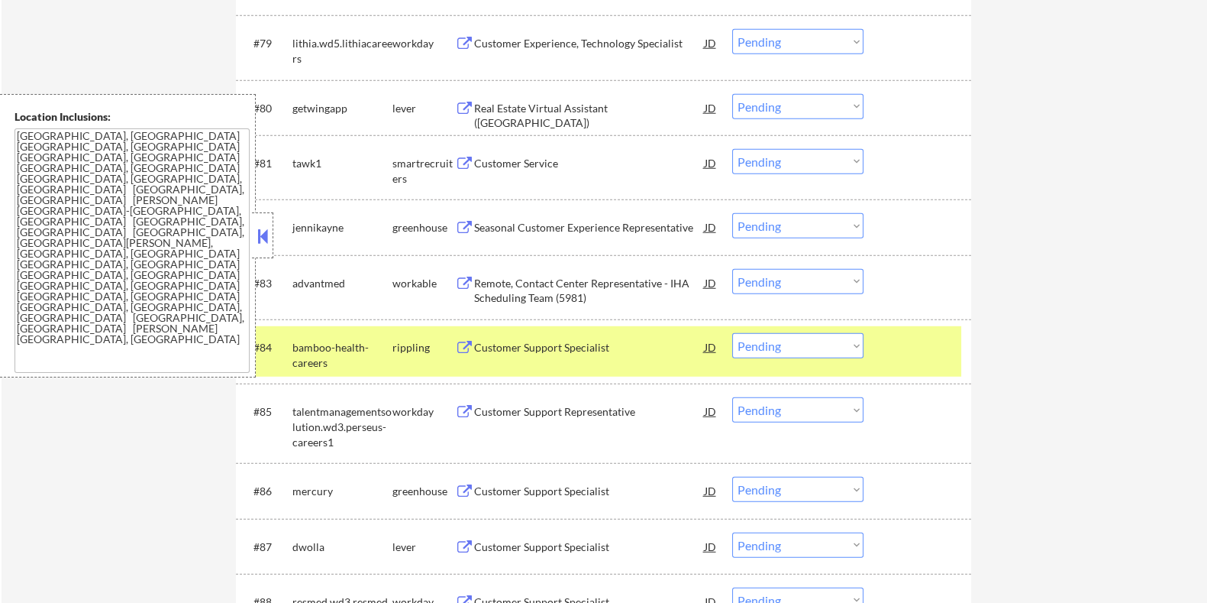
scroll to position [5440, 0]
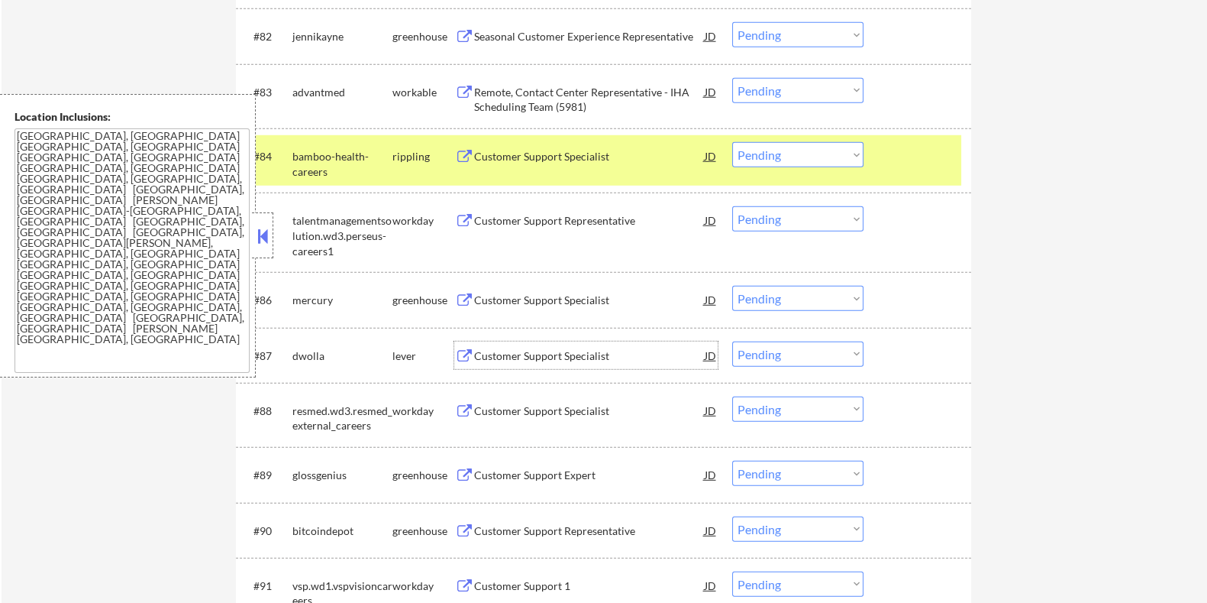
click at [539, 349] on div "Customer Support Specialist" at bounding box center [588, 355] width 231 height 15
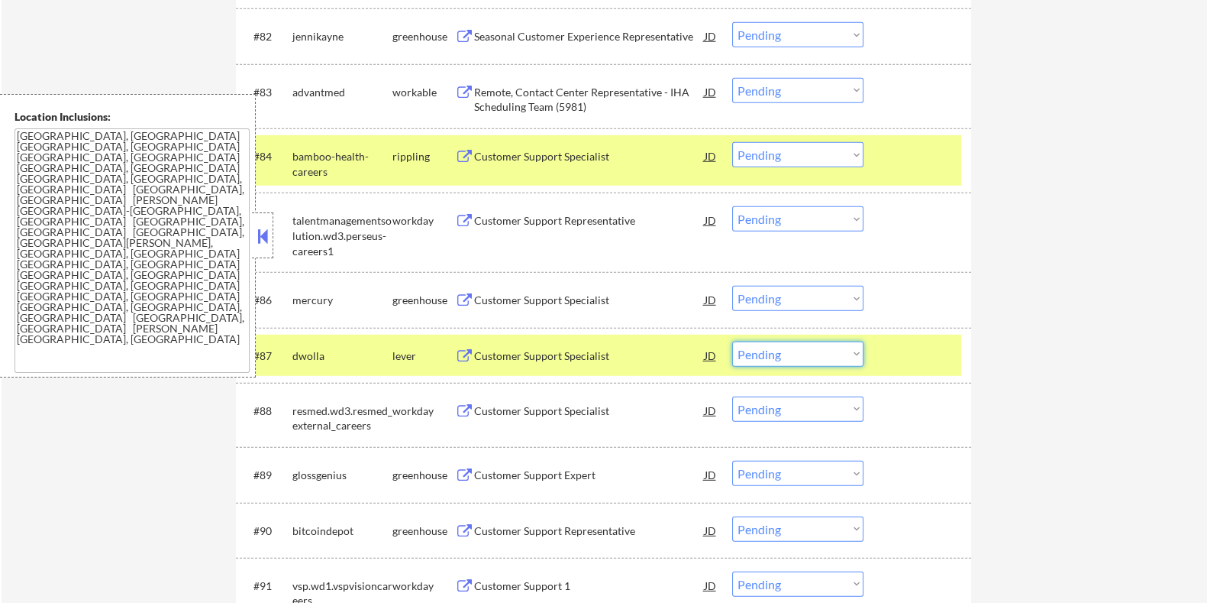
click at [609, 349] on select "Choose an option... Pending Applied Excluded (Questions) Excluded (Expired) Exc…" at bounding box center [797, 353] width 131 height 25
click at [609, 341] on select "Choose an option... Pending Applied Excluded (Questions) Excluded (Expired) Exc…" at bounding box center [797, 353] width 131 height 25
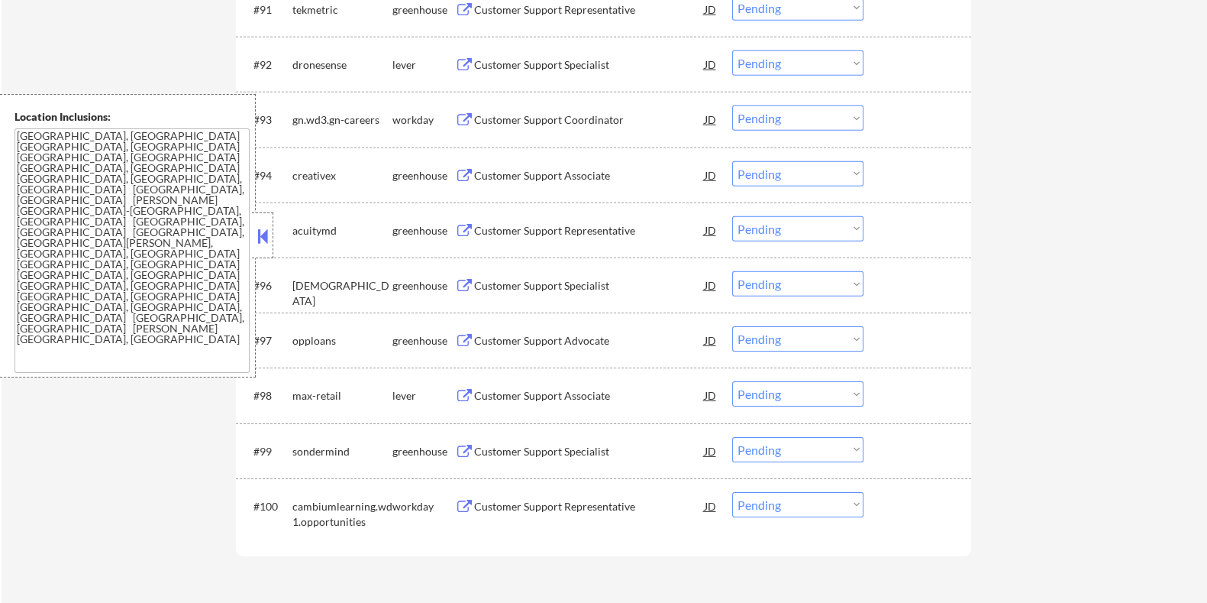
scroll to position [6108, 0]
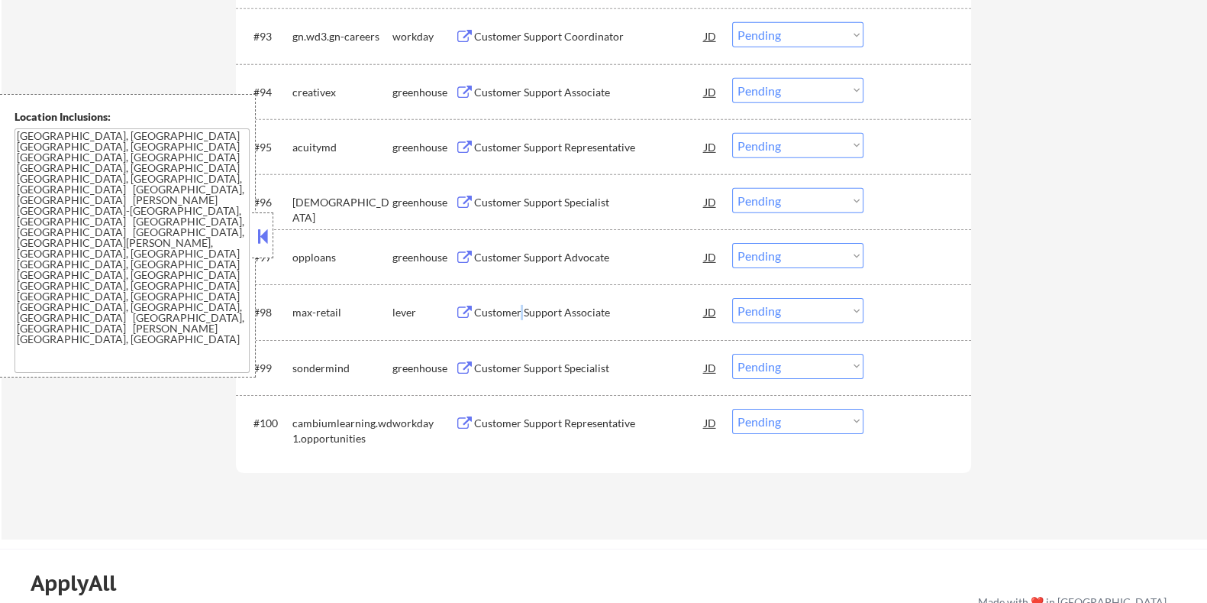
click at [521, 305] on div "Customer Support Associate" at bounding box center [588, 312] width 231 height 15
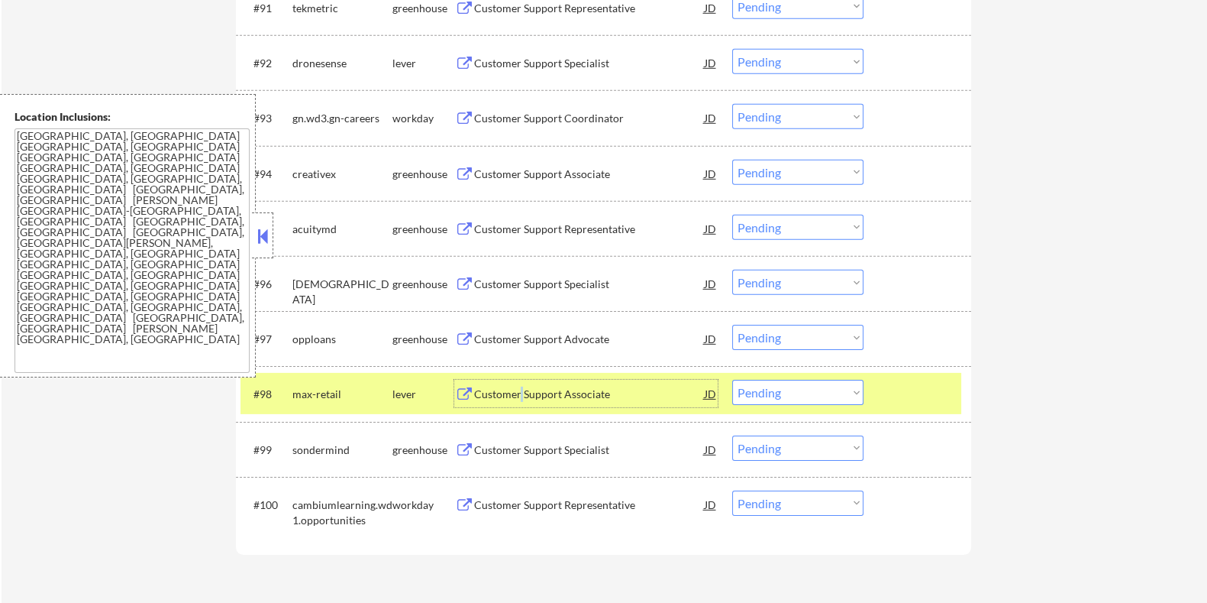
scroll to position [6013, 0]
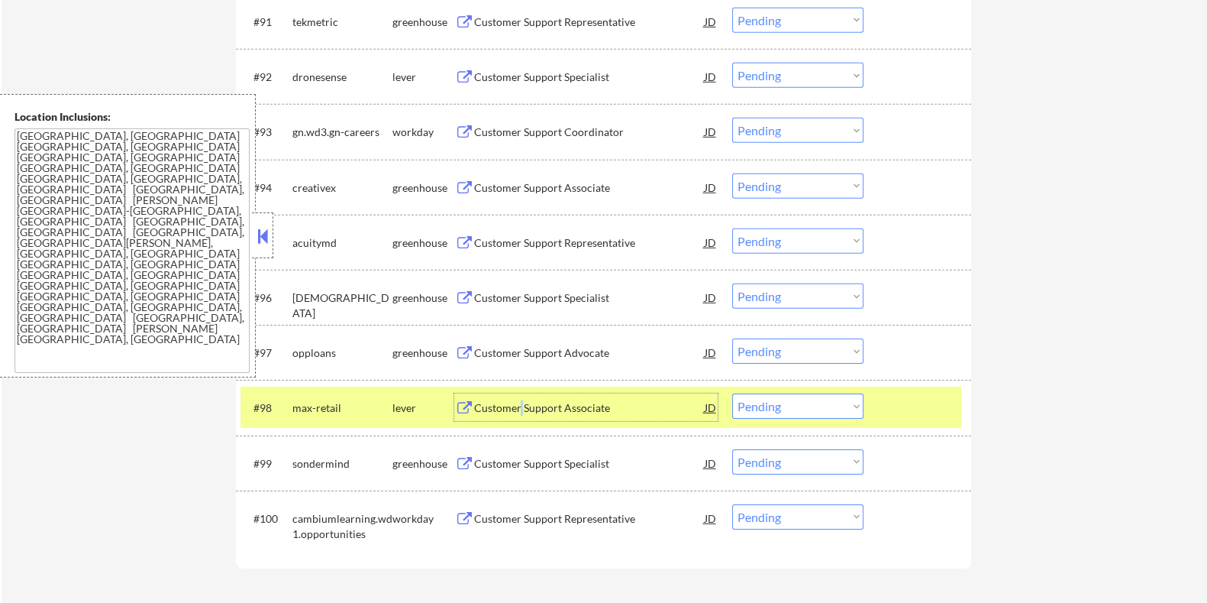
click at [593, 349] on div "Customer Support Associate" at bounding box center [588, 407] width 231 height 15
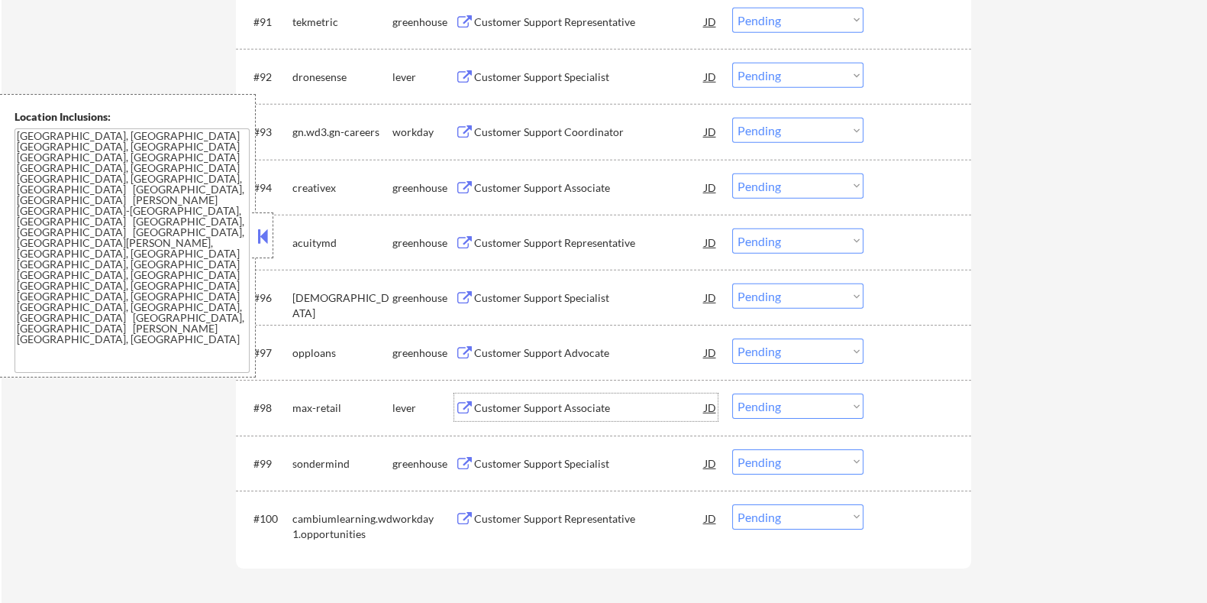
click at [609, 349] on select "Choose an option... Pending Applied Excluded (Questions) Excluded (Expired) Exc…" at bounding box center [797, 405] width 131 height 25
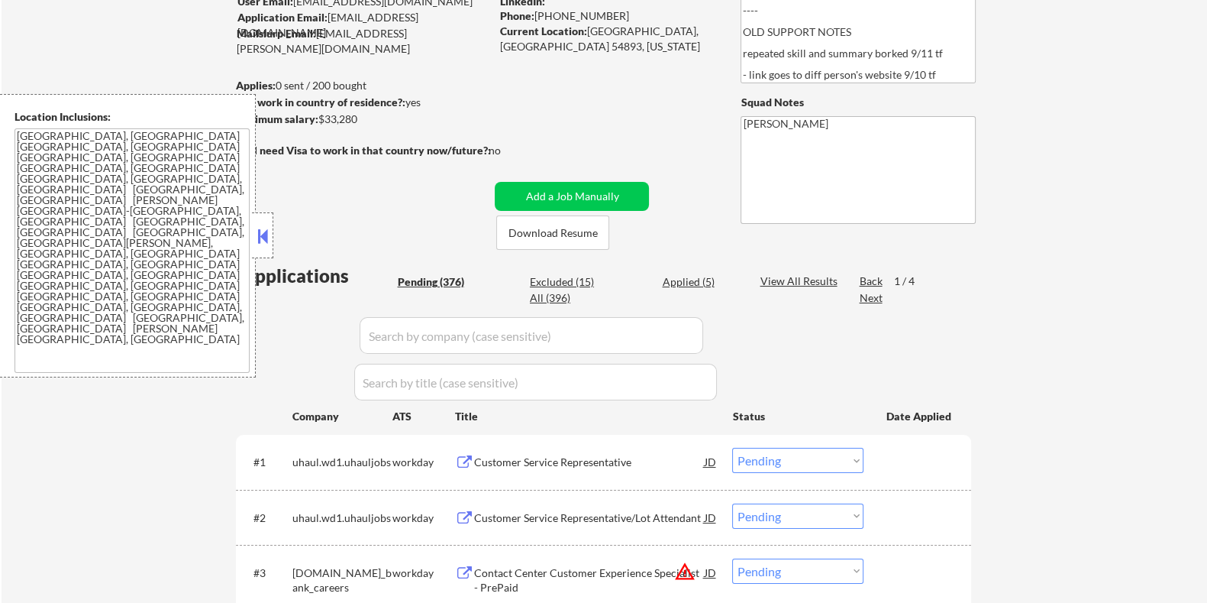
scroll to position [100, 0]
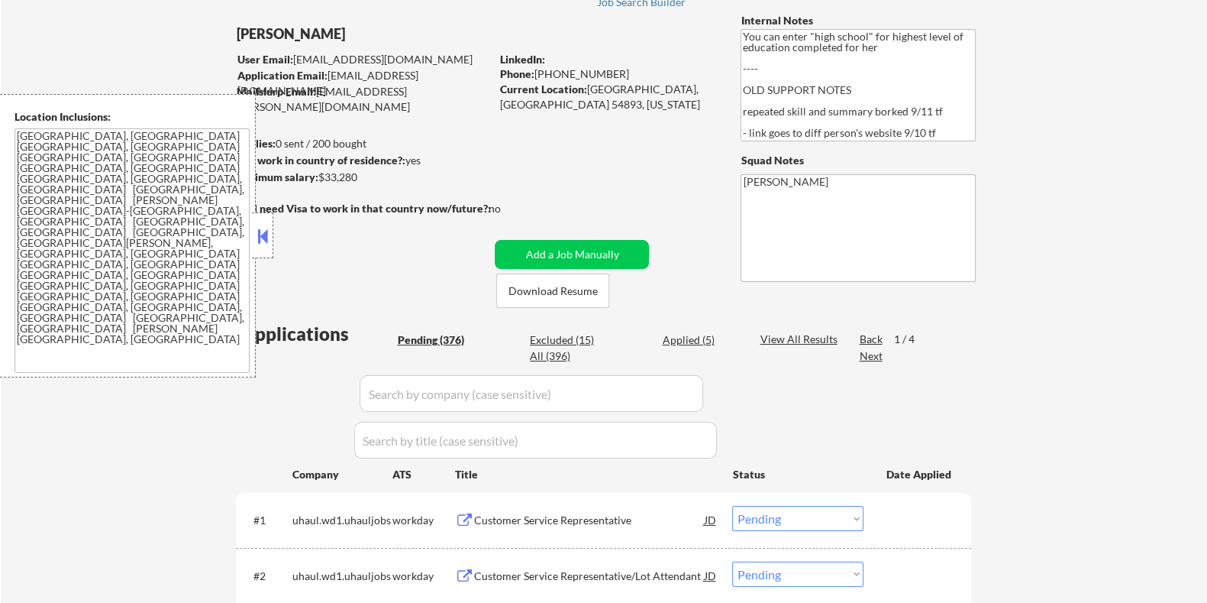
click at [609, 349] on div "Next" at bounding box center [871, 355] width 24 height 15
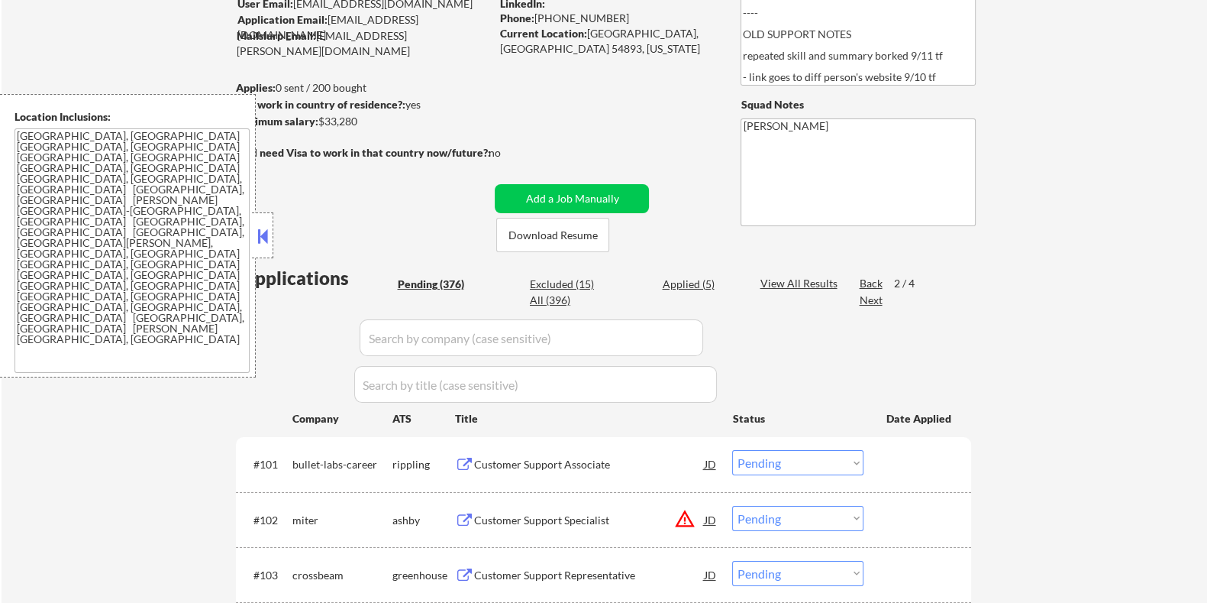
scroll to position [291, 0]
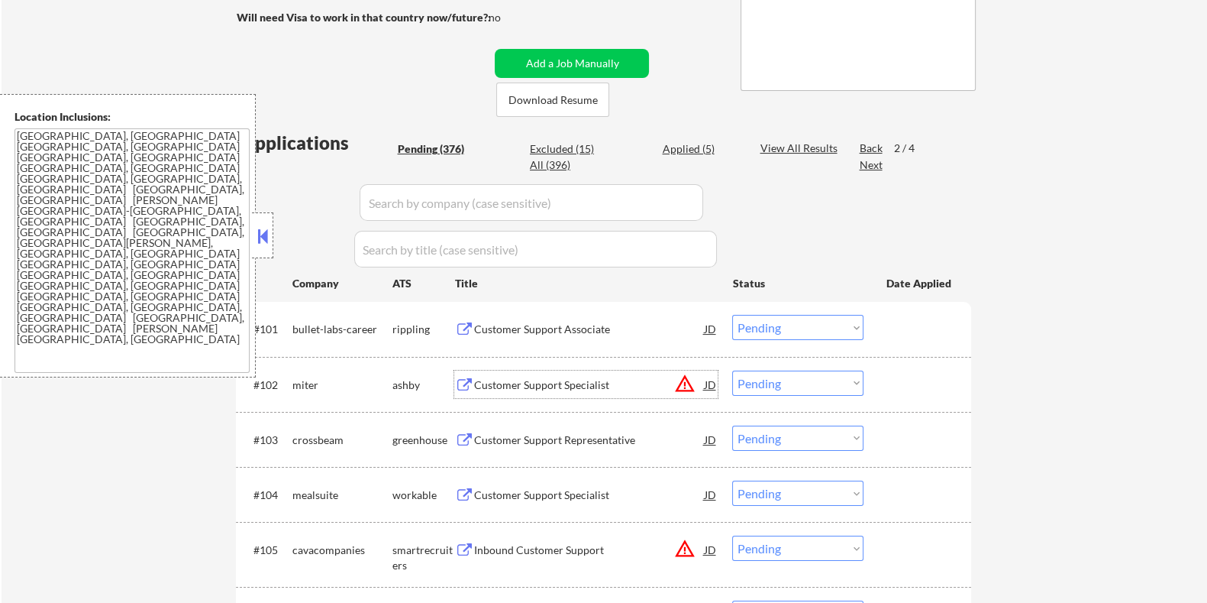
click at [556, 349] on div "Customer Support Specialist" at bounding box center [588, 384] width 231 height 15
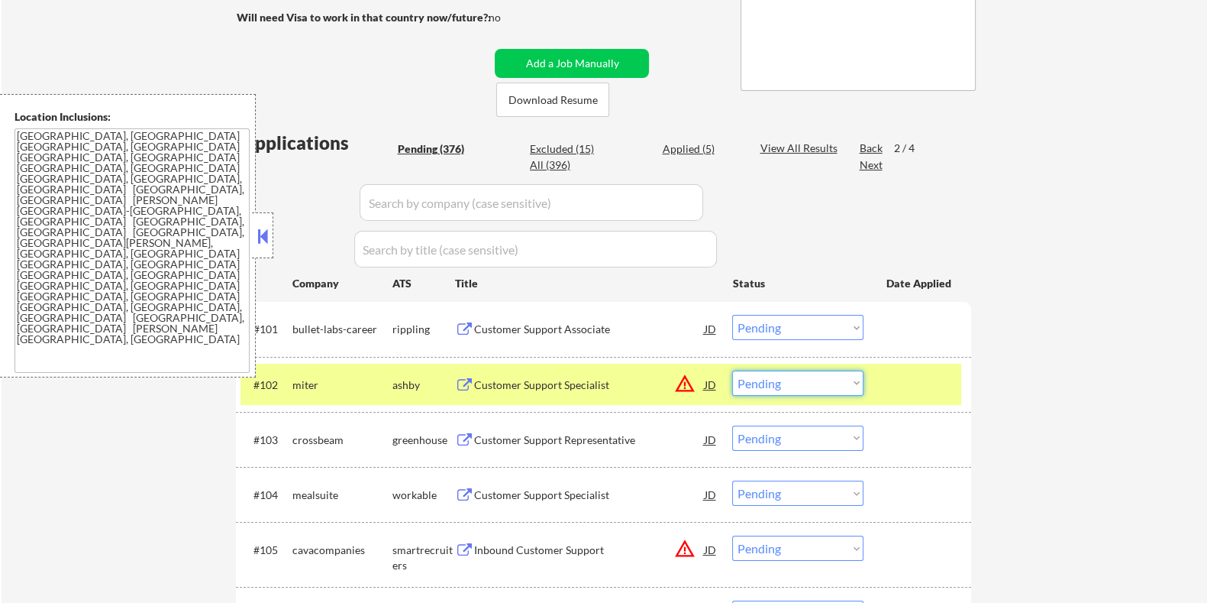
click at [609, 349] on select "Choose an option... Pending Applied Excluded (Questions) Excluded (Expired) Exc…" at bounding box center [797, 382] width 131 height 25
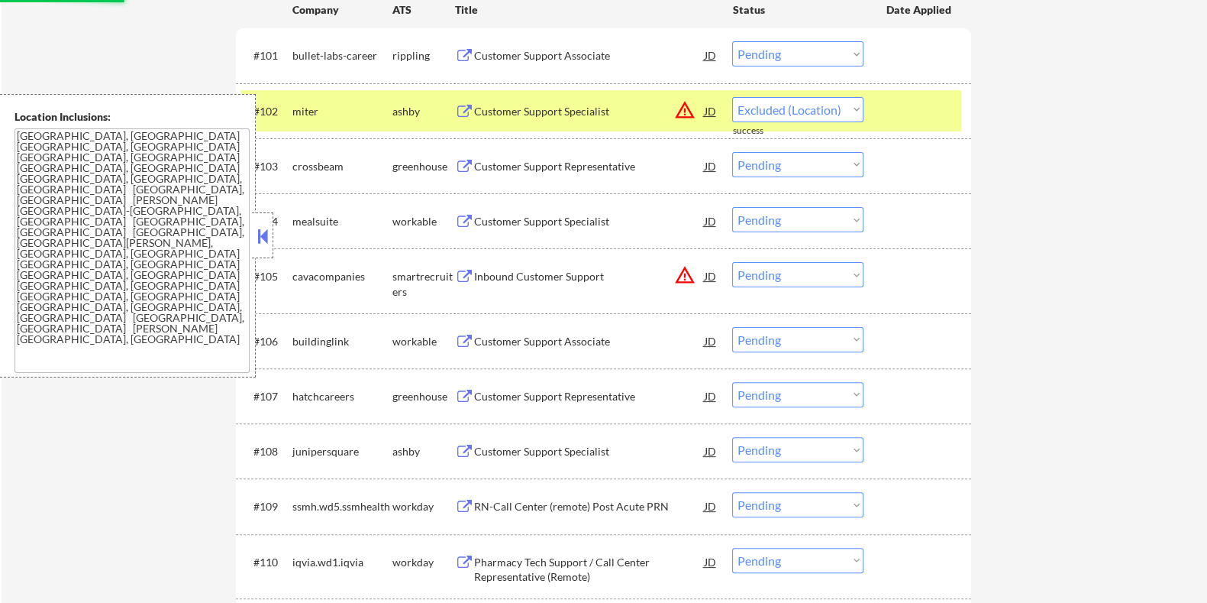
scroll to position [577, 0]
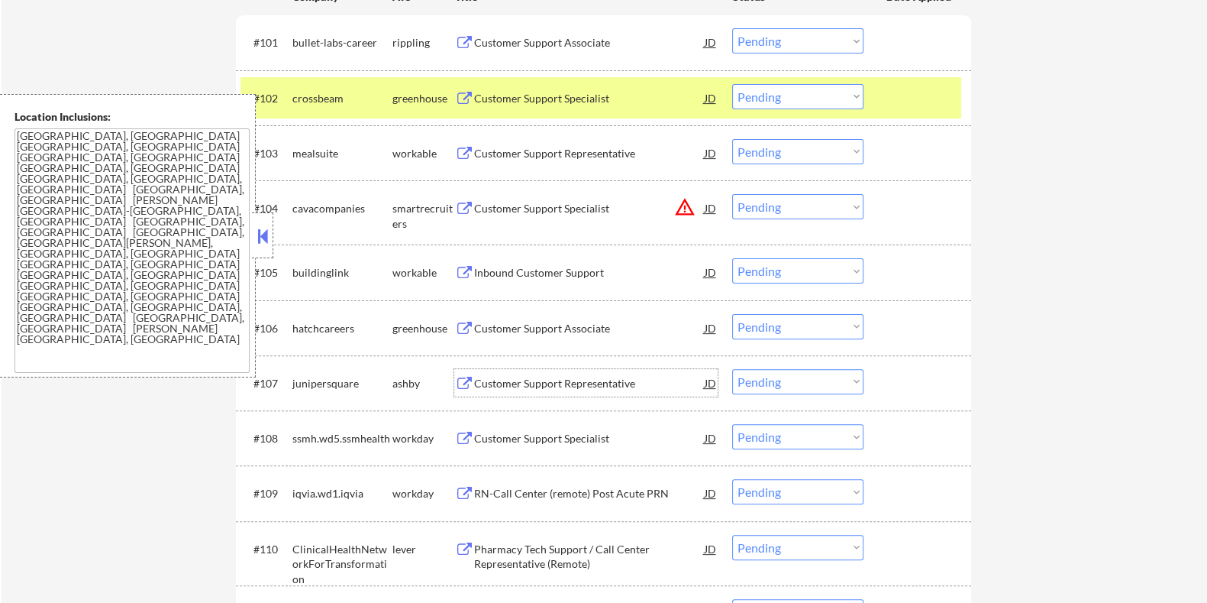
click at [539, 349] on div "Customer Support Representative" at bounding box center [588, 383] width 231 height 15
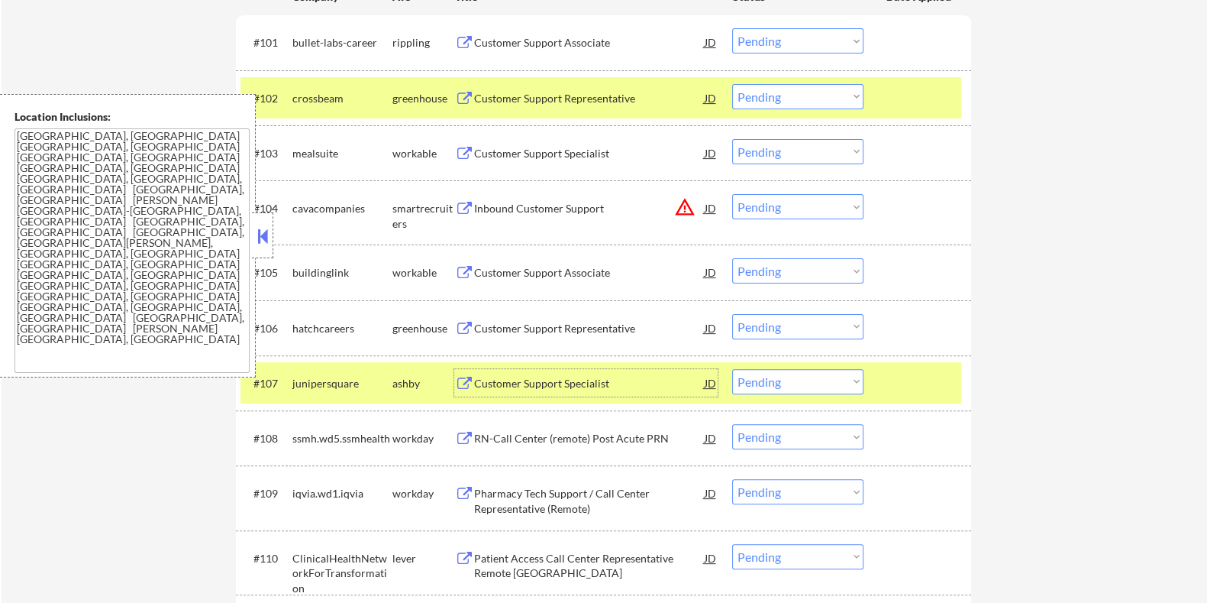
click at [609, 349] on select "Choose an option... Pending Applied Excluded (Questions) Excluded (Expired) Exc…" at bounding box center [797, 381] width 131 height 25
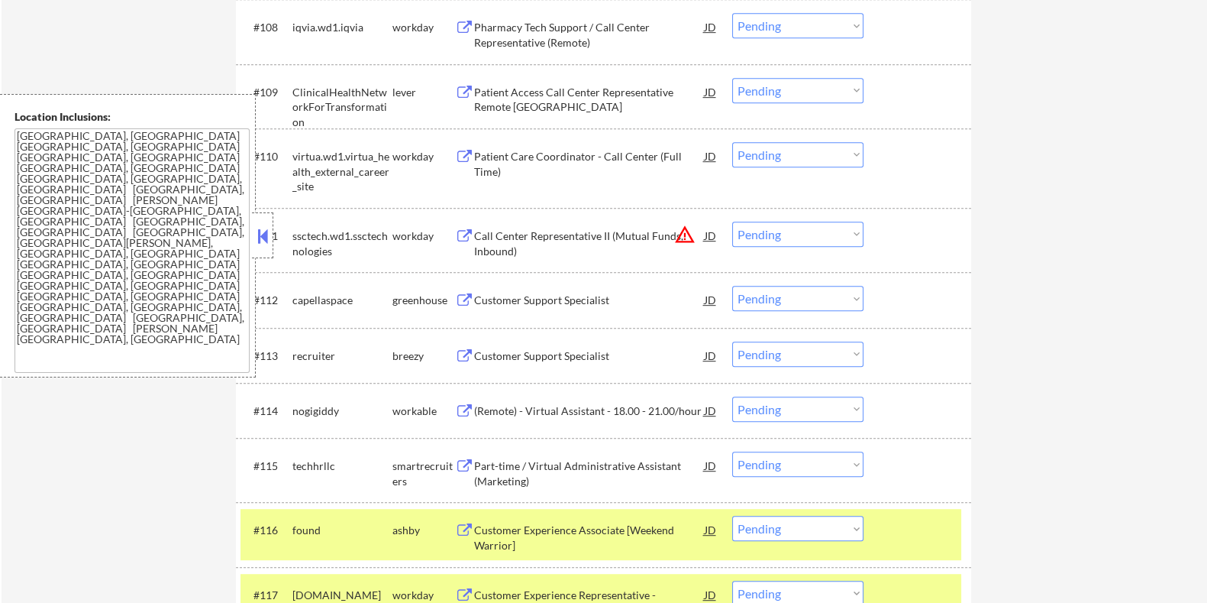
scroll to position [1150, 0]
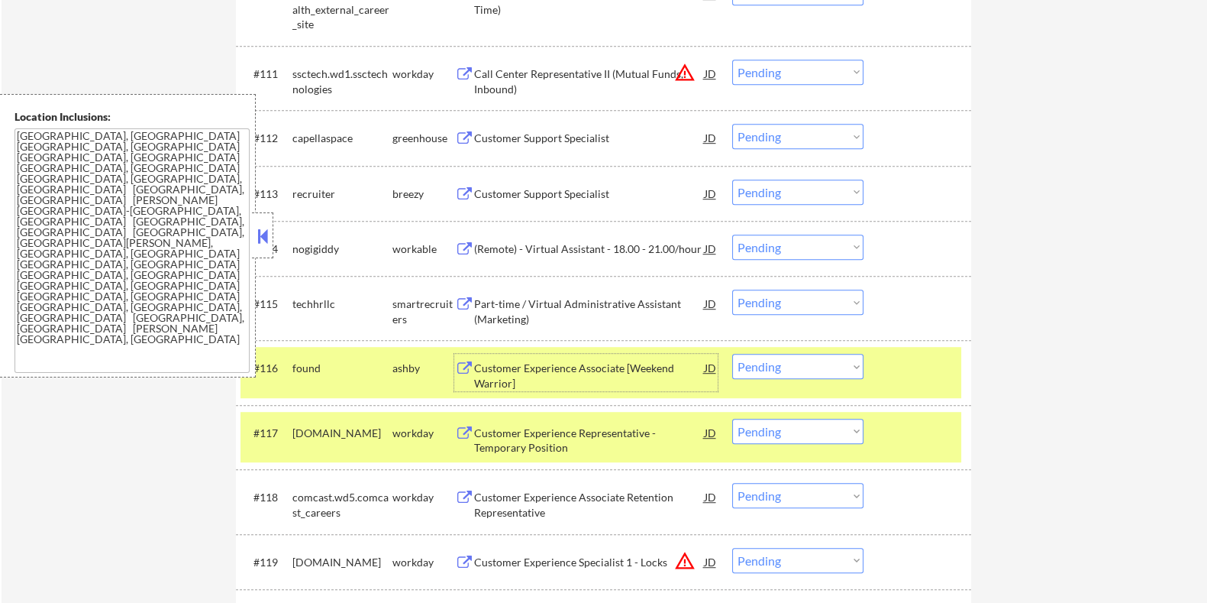
click at [544, 349] on div "Customer Experience Associate [Weekend Warrior]" at bounding box center [588, 375] width 231 height 30
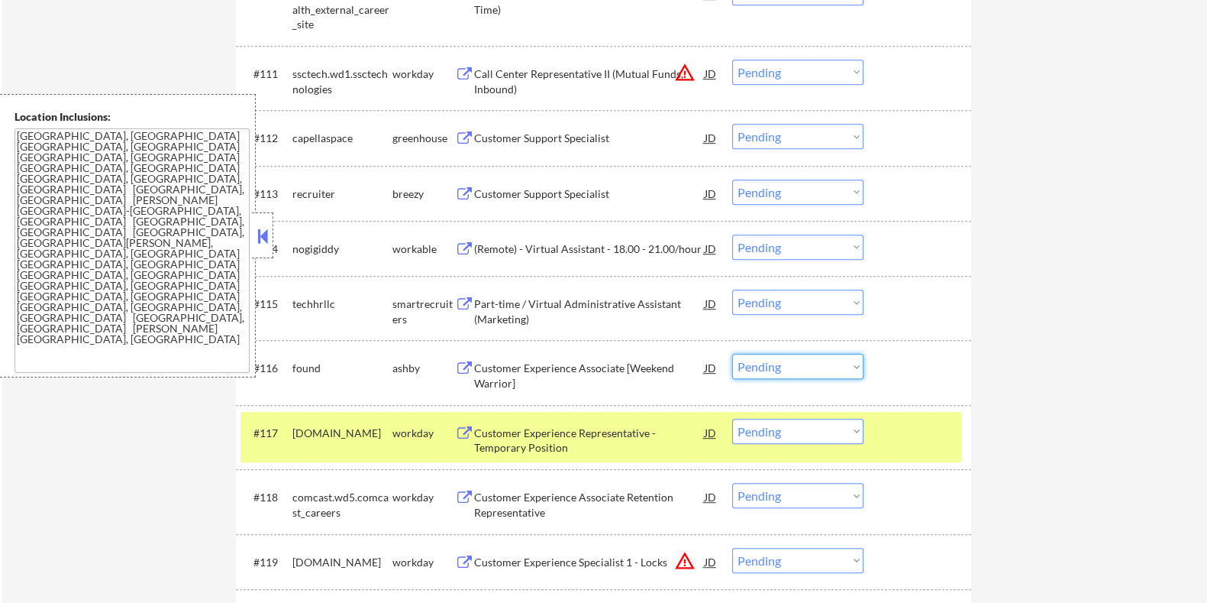
click at [609, 349] on select "Choose an option... Pending Applied Excluded (Questions) Excluded (Expired) Exc…" at bounding box center [797, 366] width 131 height 25
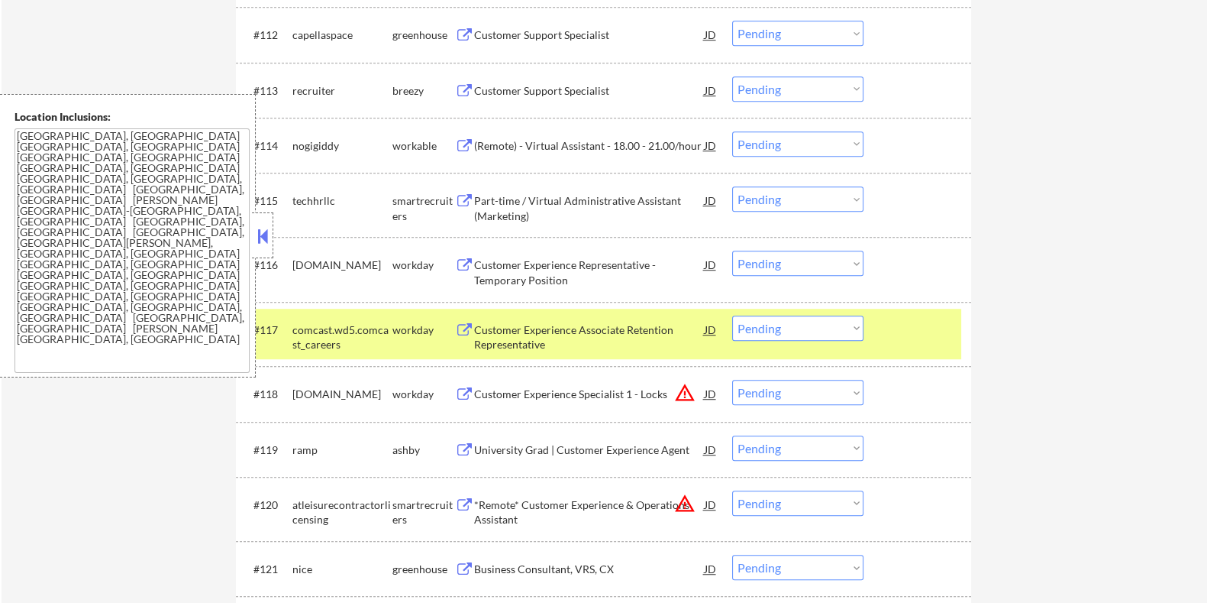
scroll to position [1341, 0]
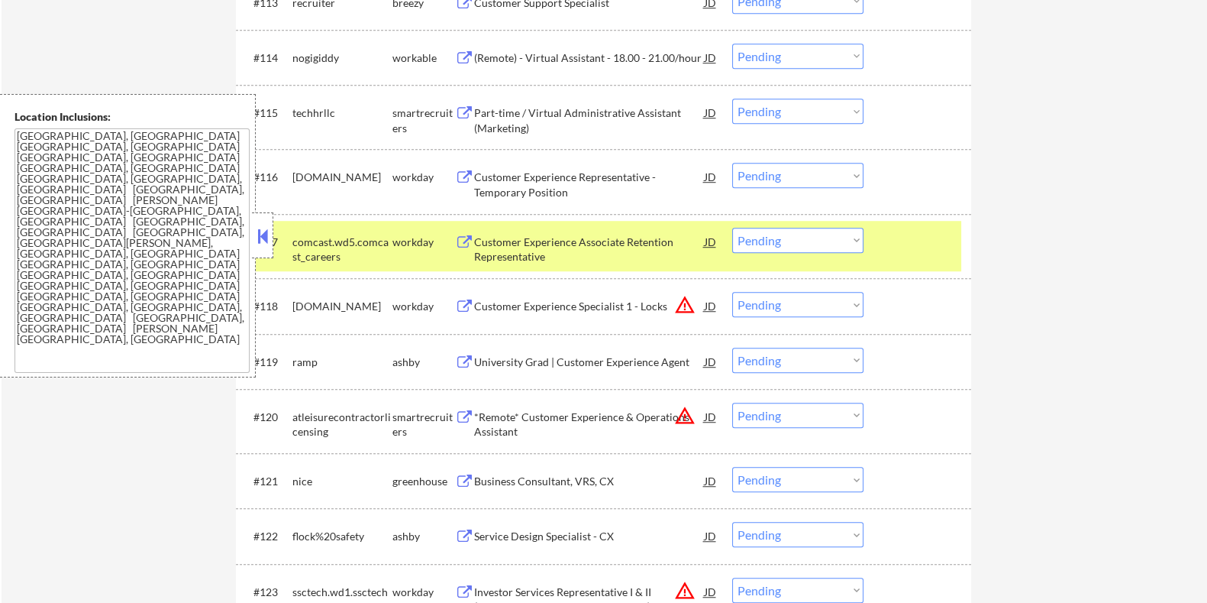
click at [580, 349] on div "University Grad | Customer Experience Agent" at bounding box center [588, 361] width 231 height 15
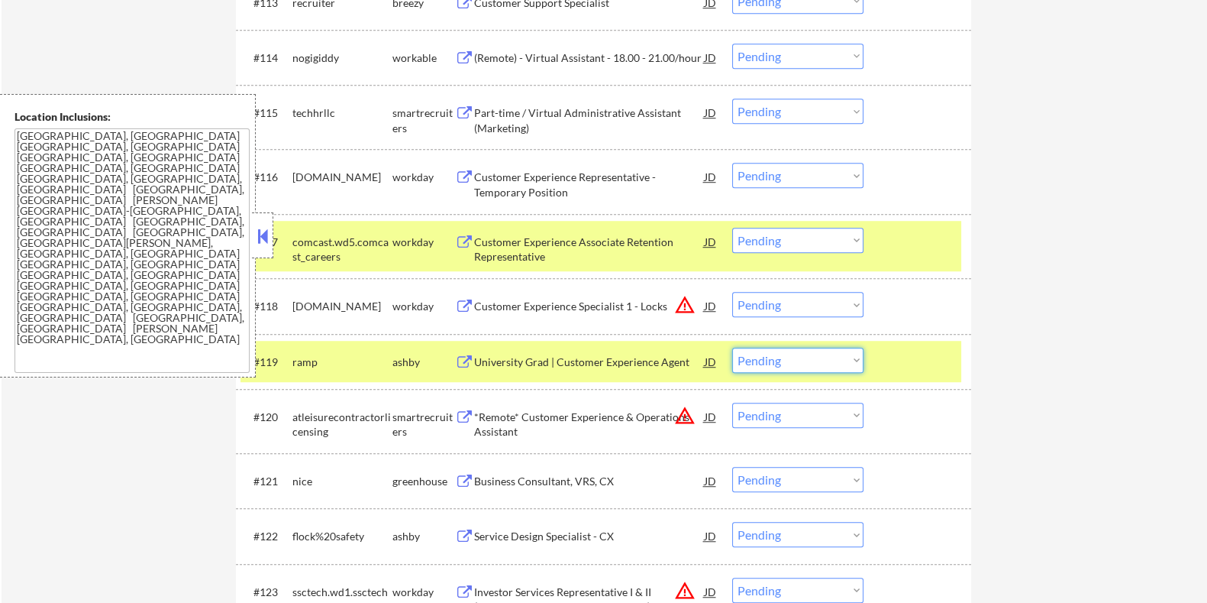
click at [609, 349] on select "Choose an option... Pending Applied Excluded (Questions) Excluded (Expired) Exc…" at bounding box center [797, 359] width 131 height 25
click at [609, 347] on select "Choose an option... Pending Applied Excluded (Questions) Excluded (Expired) Exc…" at bounding box center [797, 359] width 131 height 25
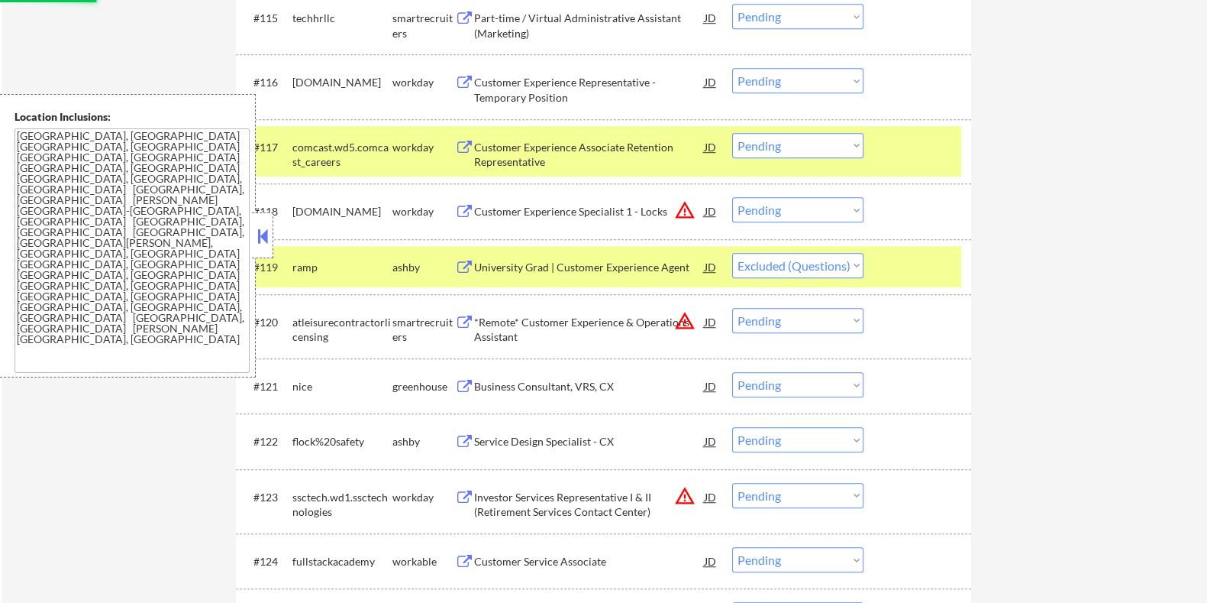
scroll to position [1532, 0]
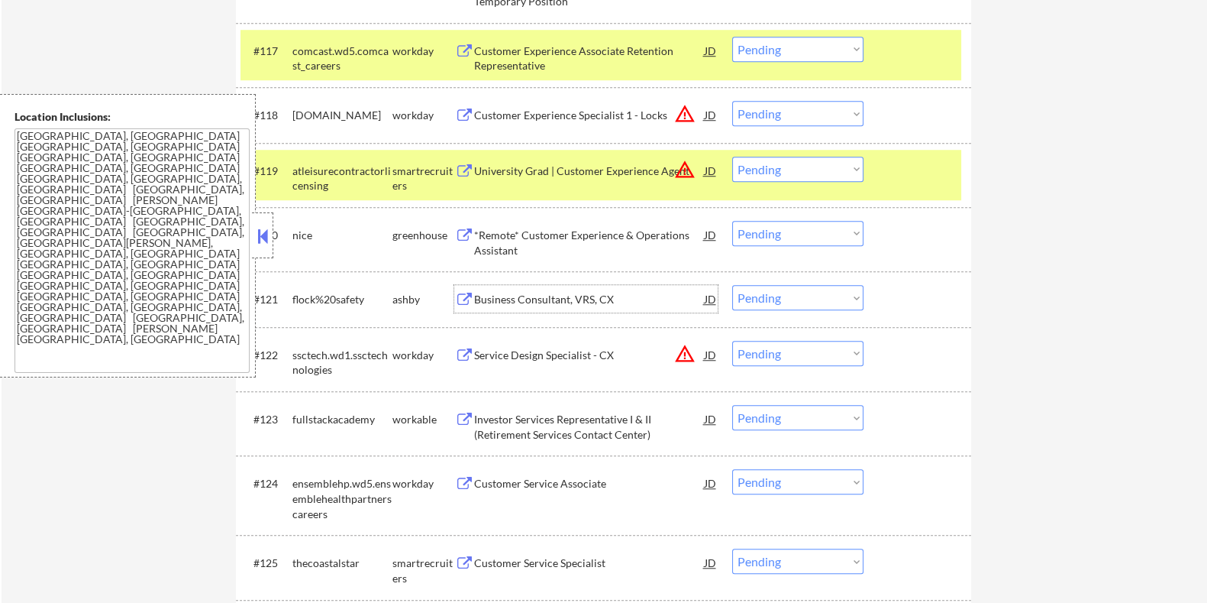
click at [535, 292] on div "Business Consultant, VRS, CX" at bounding box center [588, 299] width 231 height 15
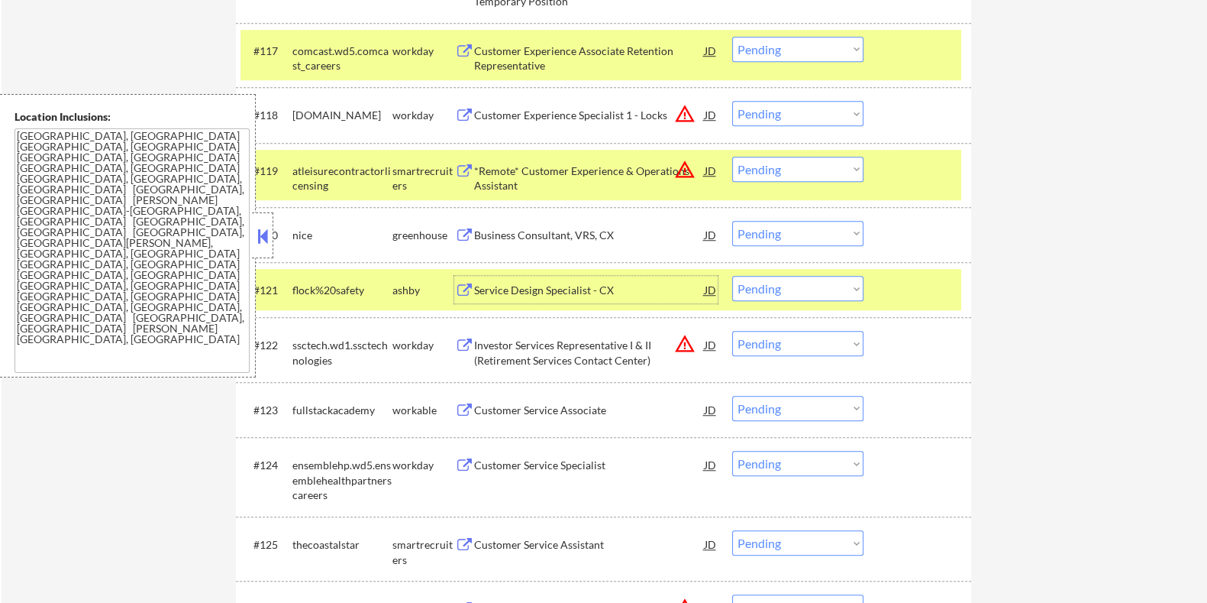
click at [609, 281] on select "Choose an option... Pending Applied Excluded (Questions) Excluded (Expired) Exc…" at bounding box center [797, 288] width 131 height 25
click at [609, 276] on select "Choose an option... Pending Applied Excluded (Questions) Excluded (Expired) Exc…" at bounding box center [797, 288] width 131 height 25
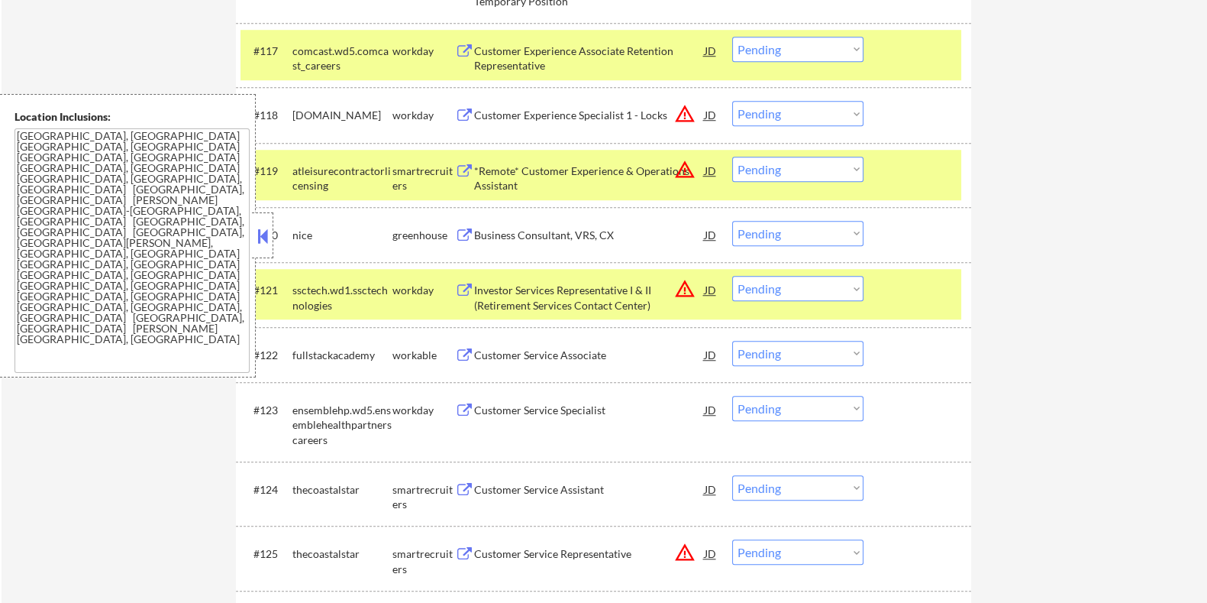
drag, startPoint x: 891, startPoint y: 287, endPoint x: 906, endPoint y: 244, distance: 46.1
click at [609, 286] on div at bounding box center [919, 289] width 67 height 27
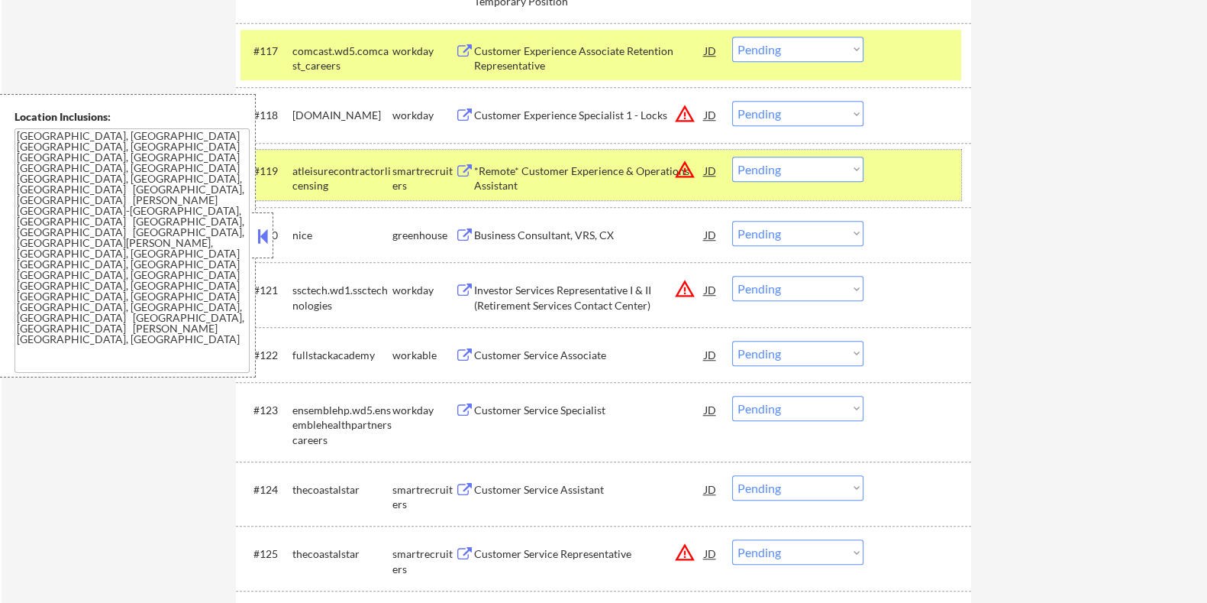
click at [609, 175] on div at bounding box center [919, 170] width 67 height 27
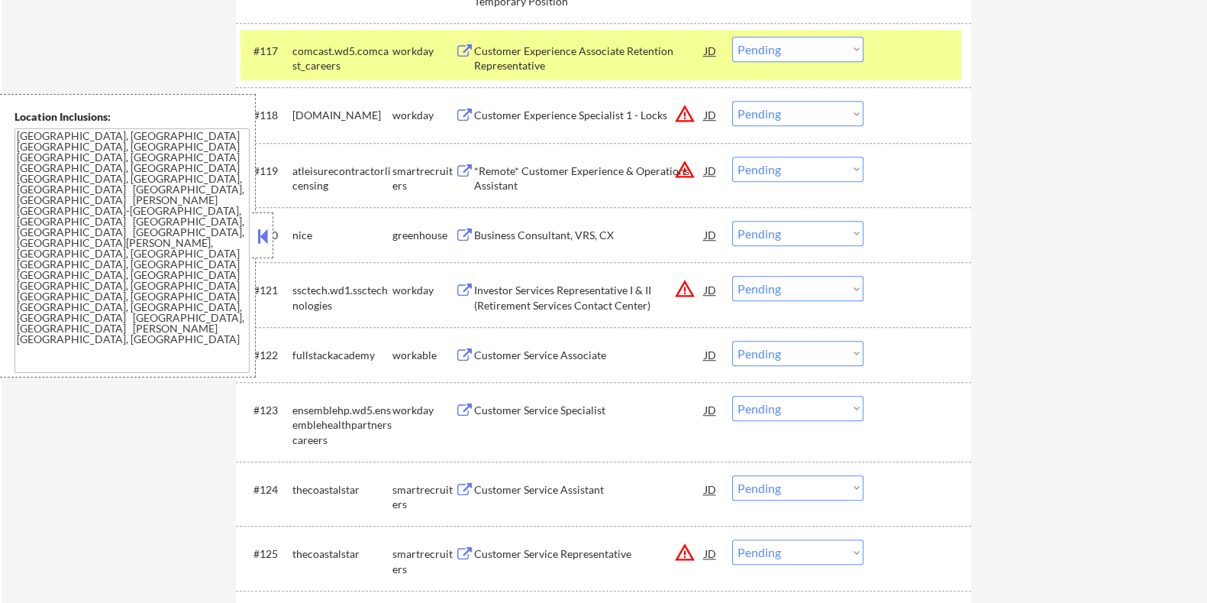
click at [609, 27] on div "#117 comcast.wd5.comcast_careers workday Customer Experience Associate Retentio…" at bounding box center [603, 55] width 735 height 64
click at [523, 349] on div "Customer Service Associate" at bounding box center [588, 354] width 231 height 15
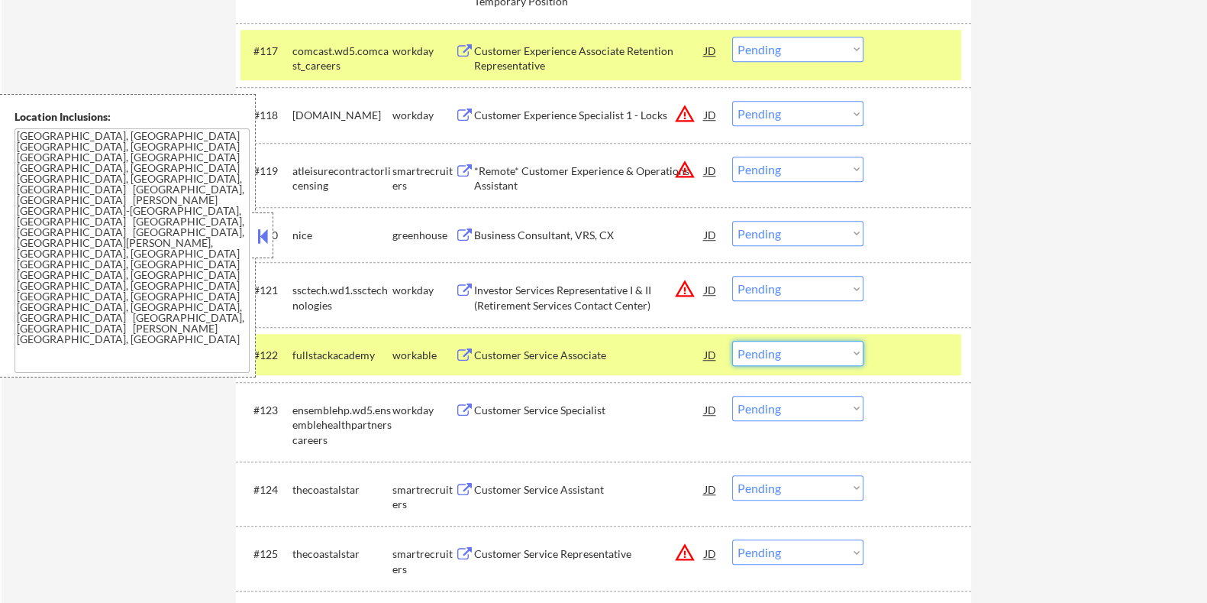
click at [609, 349] on select "Choose an option... Pending Applied Excluded (Questions) Excluded (Expired) Exc…" at bounding box center [797, 353] width 131 height 25
click at [609, 341] on select "Choose an option... Pending Applied Excluded (Questions) Excluded (Expired) Exc…" at bounding box center [797, 353] width 131 height 25
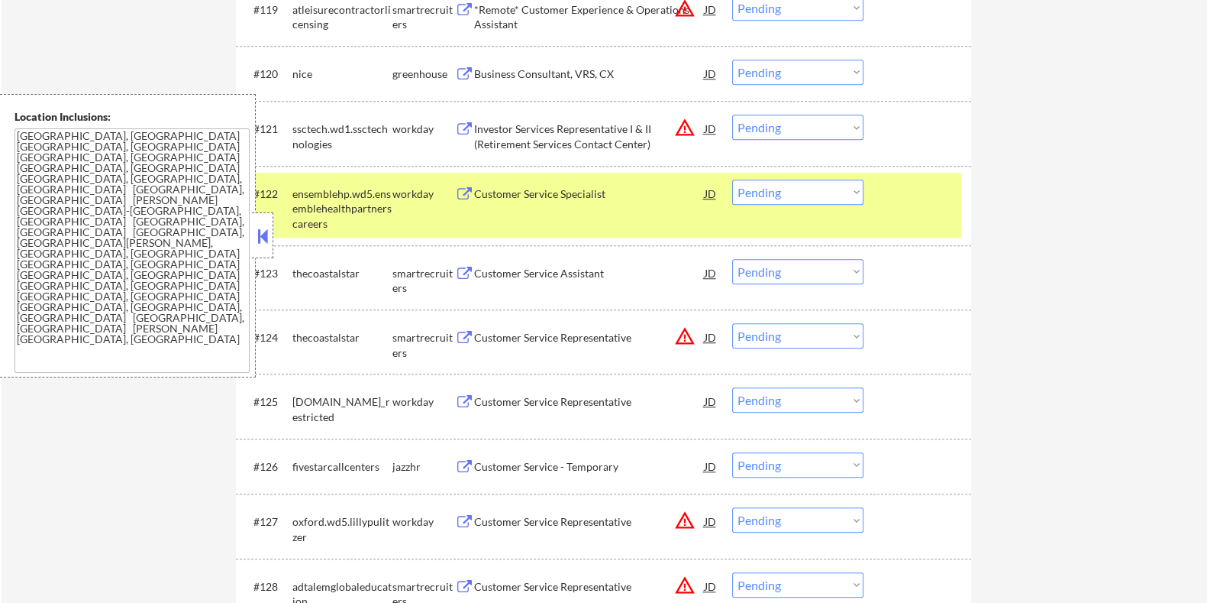
scroll to position [1723, 0]
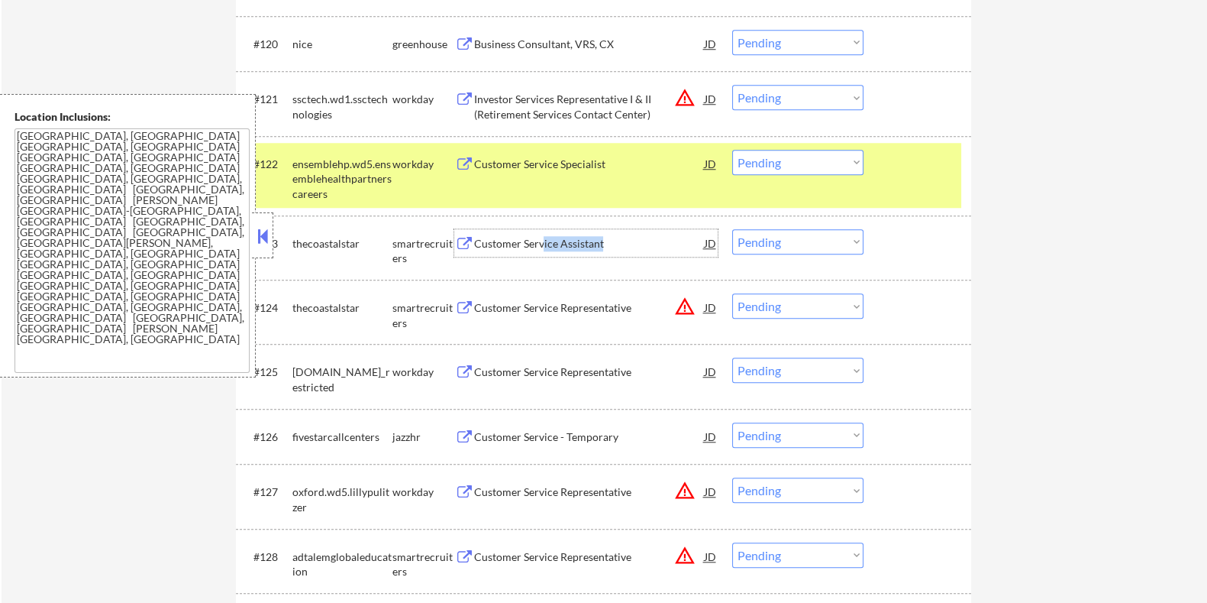
drag, startPoint x: 542, startPoint y: 248, endPoint x: 668, endPoint y: 238, distance: 126.4
click at [609, 238] on div "Customer Service Assistant" at bounding box center [588, 243] width 231 height 15
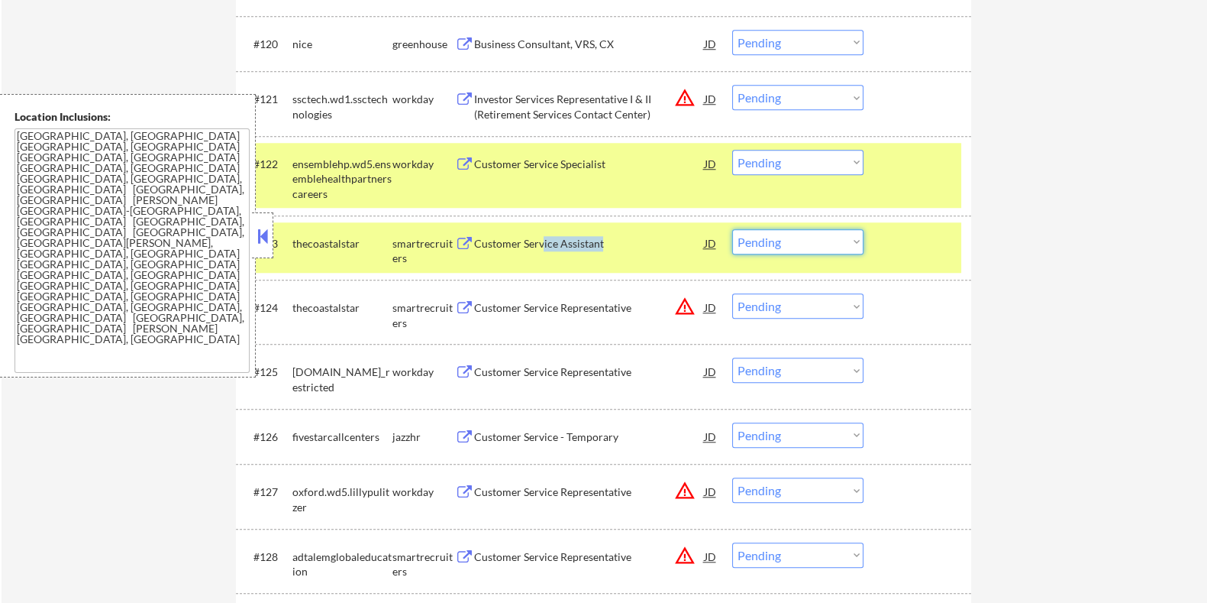
click at [609, 241] on select "Choose an option... Pending Applied Excluded (Questions) Excluded (Expired) Exc…" at bounding box center [797, 241] width 131 height 25
click at [609, 229] on select "Choose an option... Pending Applied Excluded (Questions) Excluded (Expired) Exc…" at bounding box center [797, 241] width 131 height 25
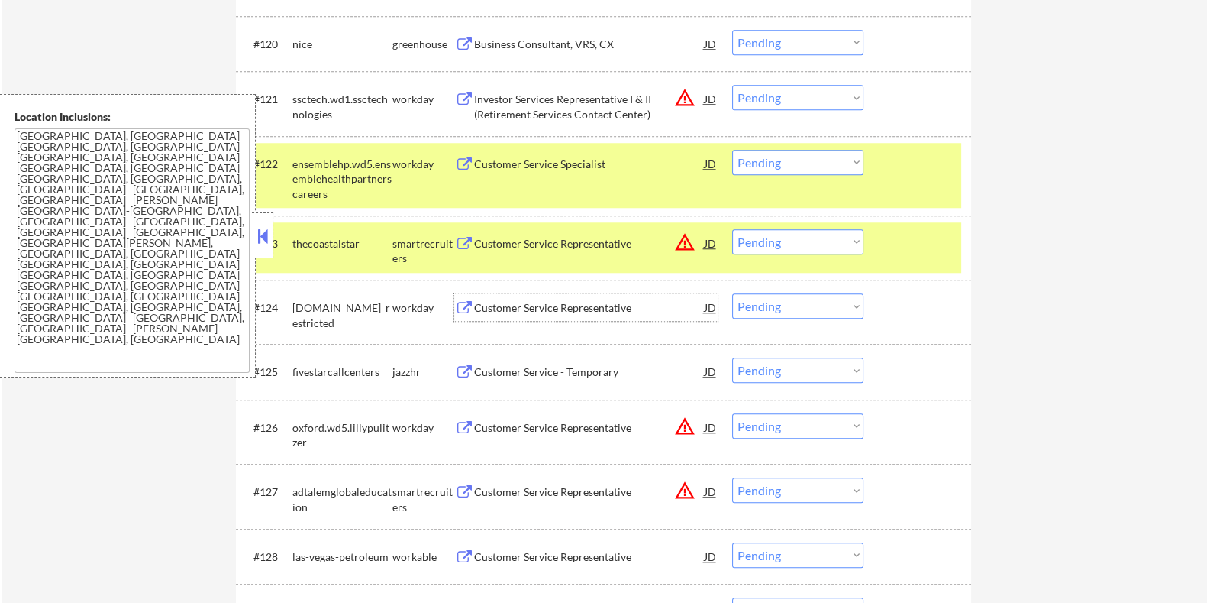
click at [555, 309] on div "Customer Service Representative" at bounding box center [588, 307] width 231 height 15
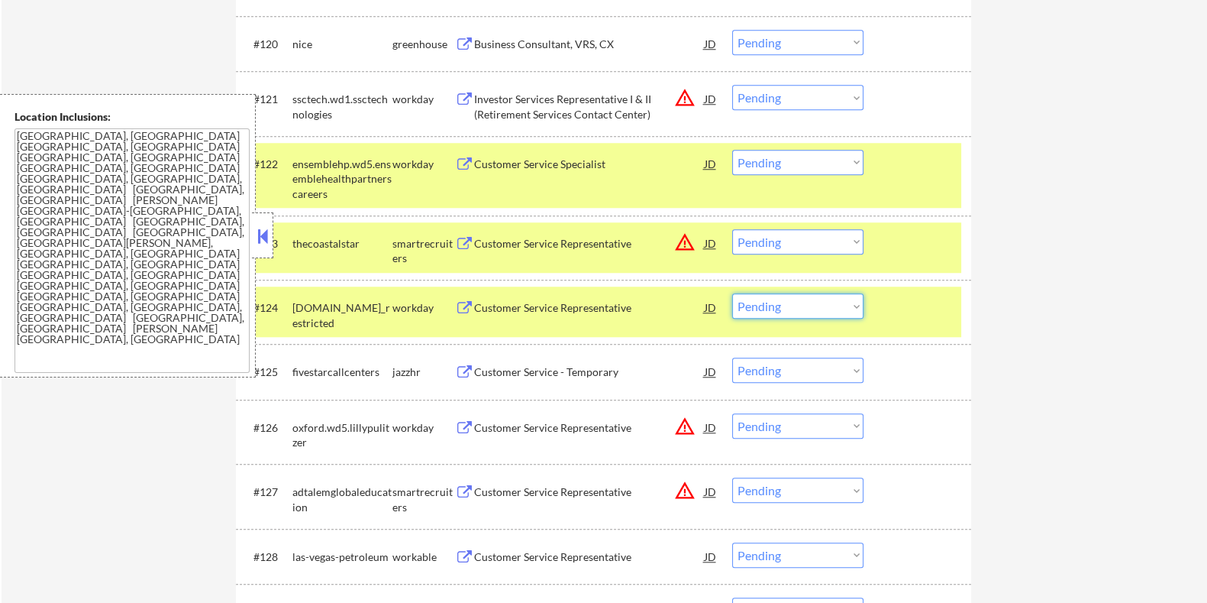
click at [609, 308] on select "Choose an option... Pending Applied Excluded (Questions) Excluded (Expired) Exc…" at bounding box center [797, 305] width 131 height 25
click at [609, 293] on select "Choose an option... Pending Applied Excluded (Questions) Excluded (Expired) Exc…" at bounding box center [797, 305] width 131 height 25
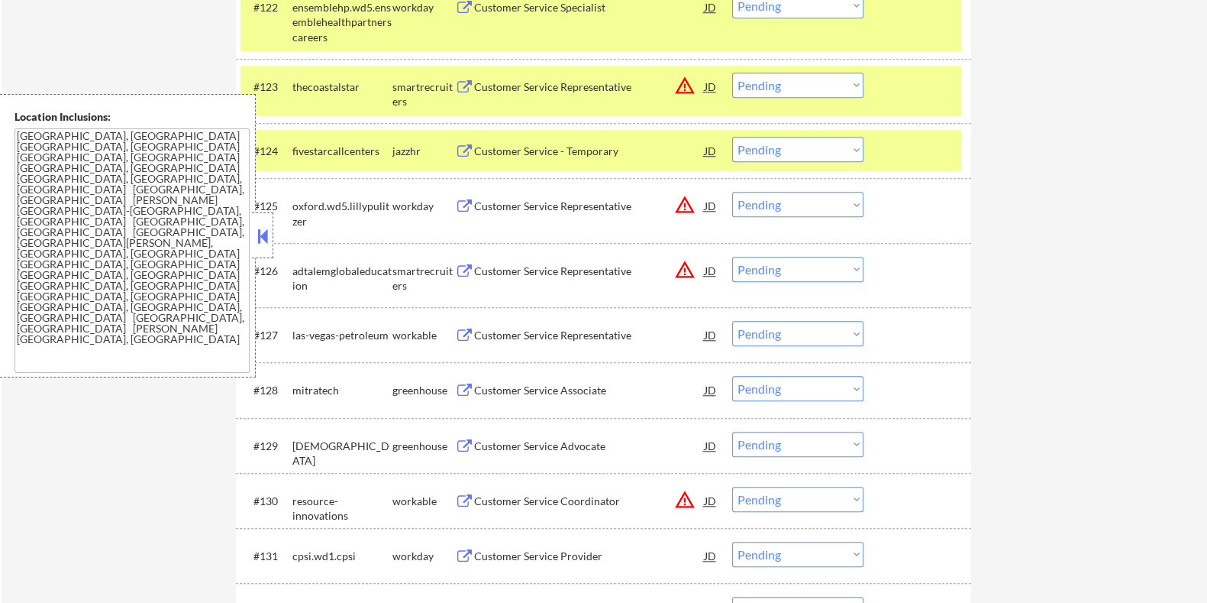
scroll to position [1818, 0]
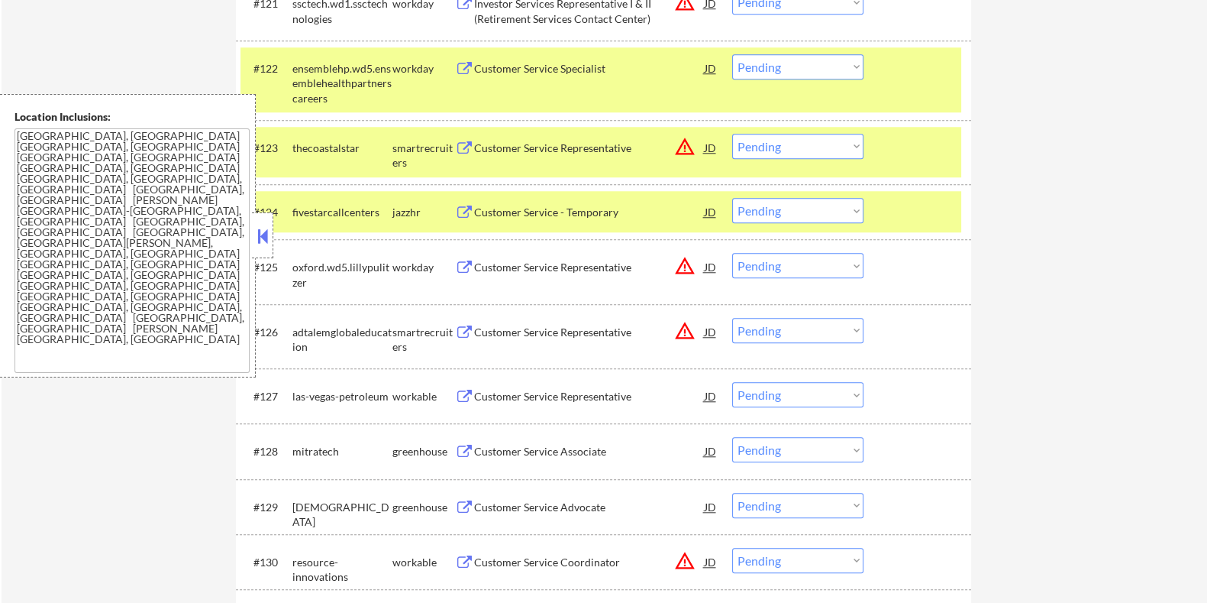
click at [555, 215] on div "Customer Service - Temporary" at bounding box center [588, 212] width 231 height 15
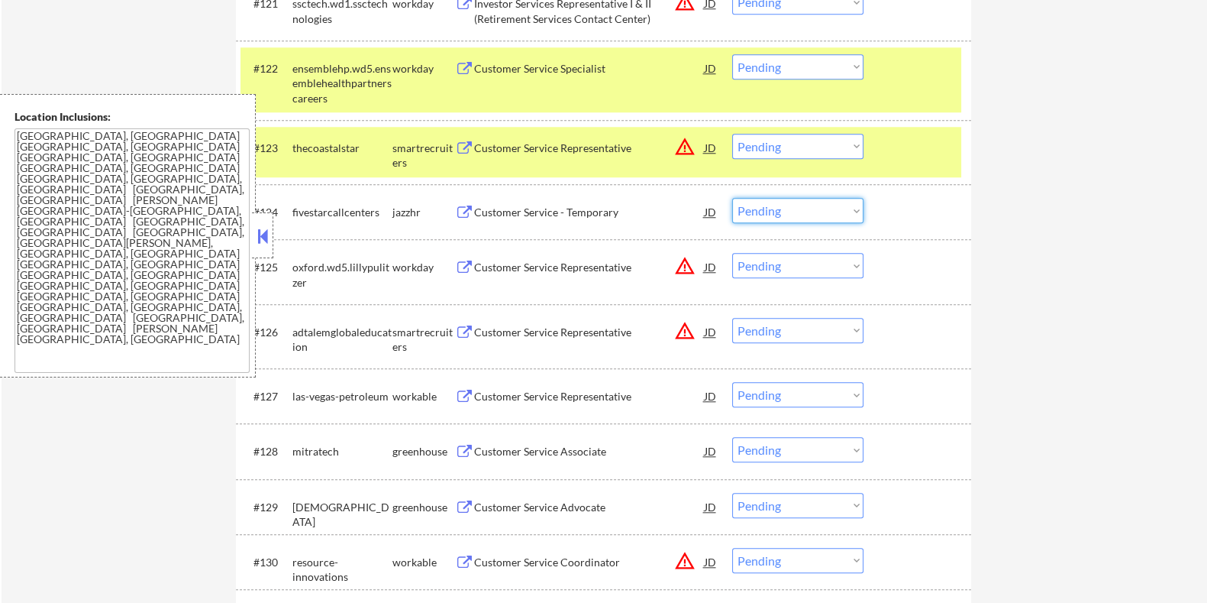
click at [609, 212] on select "Choose an option... Pending Applied Excluded (Questions) Excluded (Expired) Exc…" at bounding box center [797, 210] width 131 height 25
click at [609, 198] on select "Choose an option... Pending Applied Excluded (Questions) Excluded (Expired) Exc…" at bounding box center [797, 210] width 131 height 25
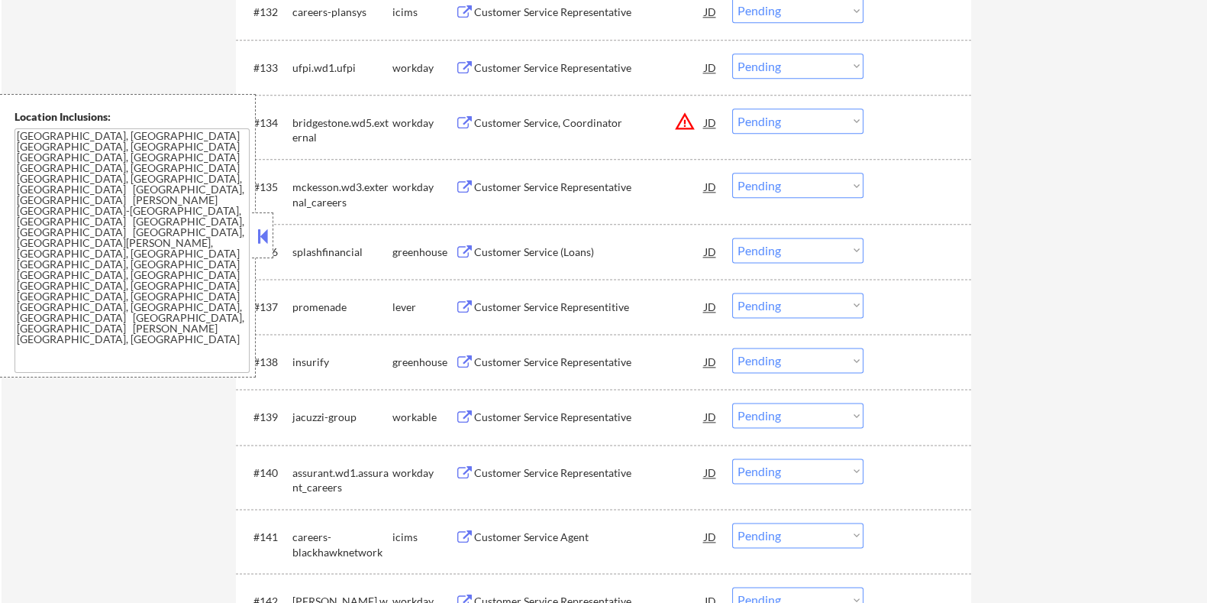
scroll to position [2582, 0]
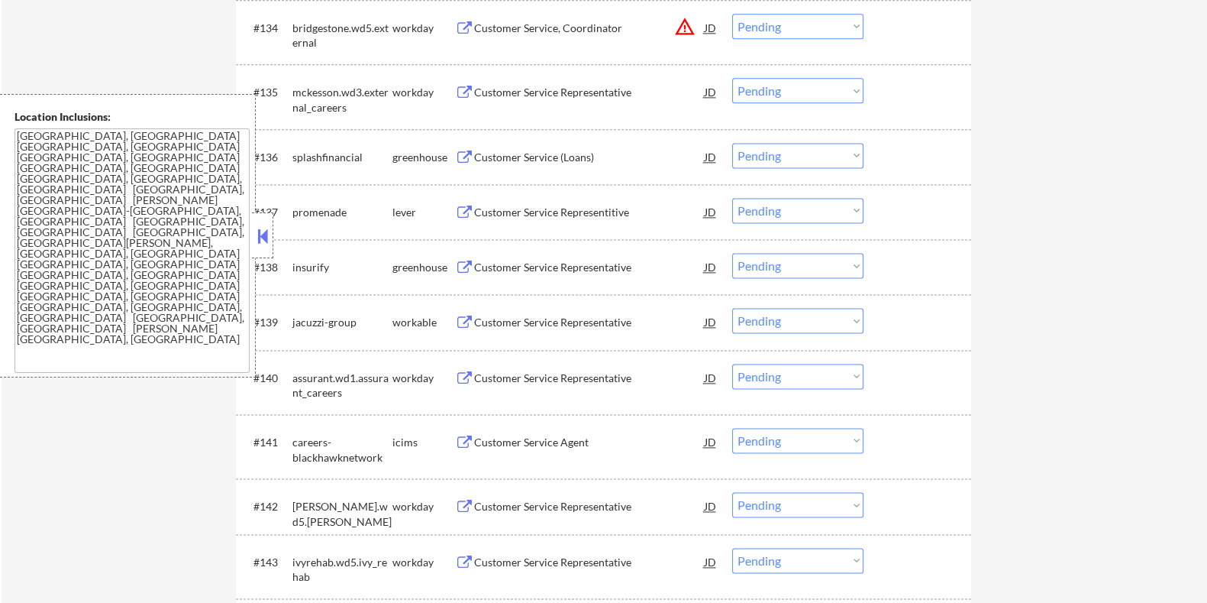
click at [509, 209] on div "Customer Service Representitive" at bounding box center [588, 212] width 231 height 15
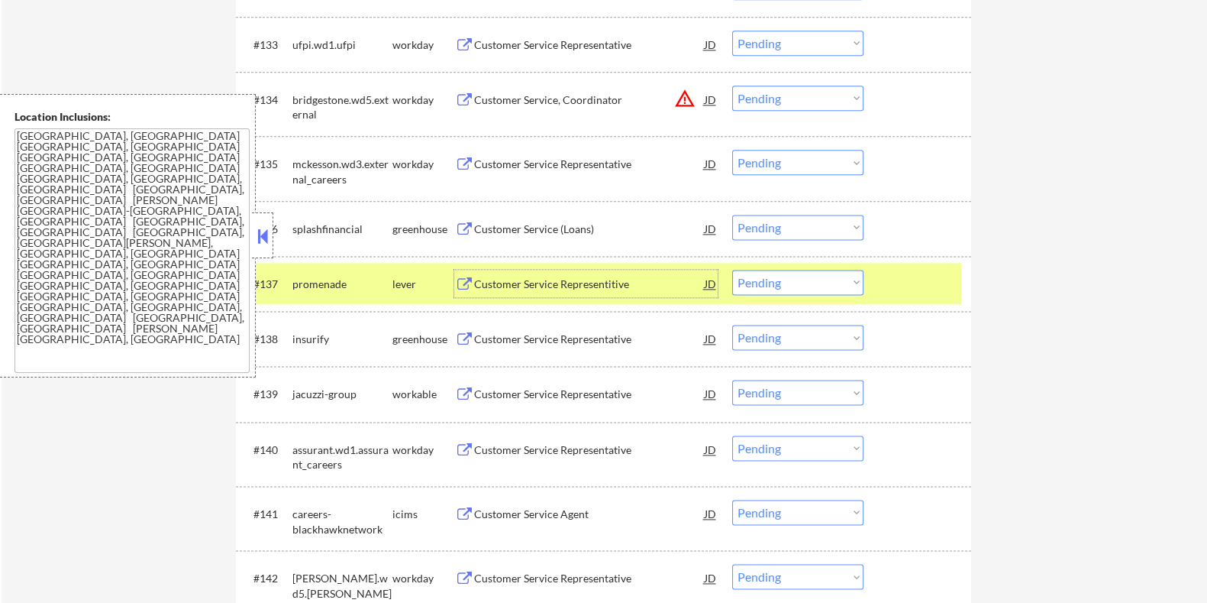
scroll to position [2527, 0]
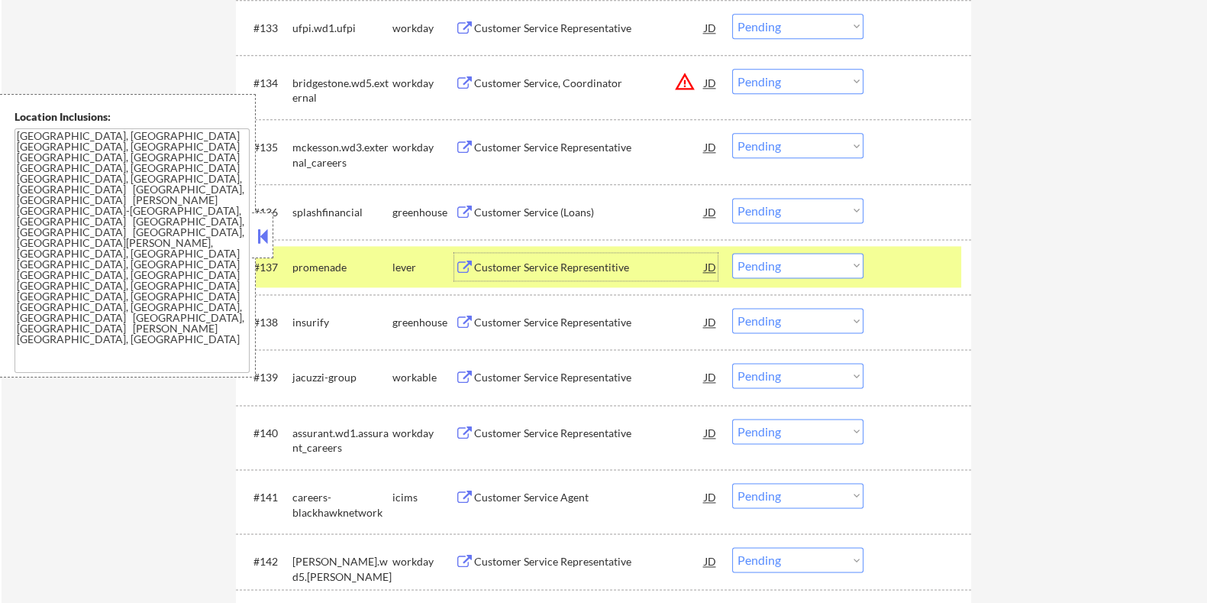
click at [609, 265] on select "Choose an option... Pending Applied Excluded (Questions) Excluded (Expired) Exc…" at bounding box center [797, 265] width 131 height 25
click at [609, 253] on select "Choose an option... Pending Applied Excluded (Questions) Excluded (Expired) Exc…" at bounding box center [797, 265] width 131 height 25
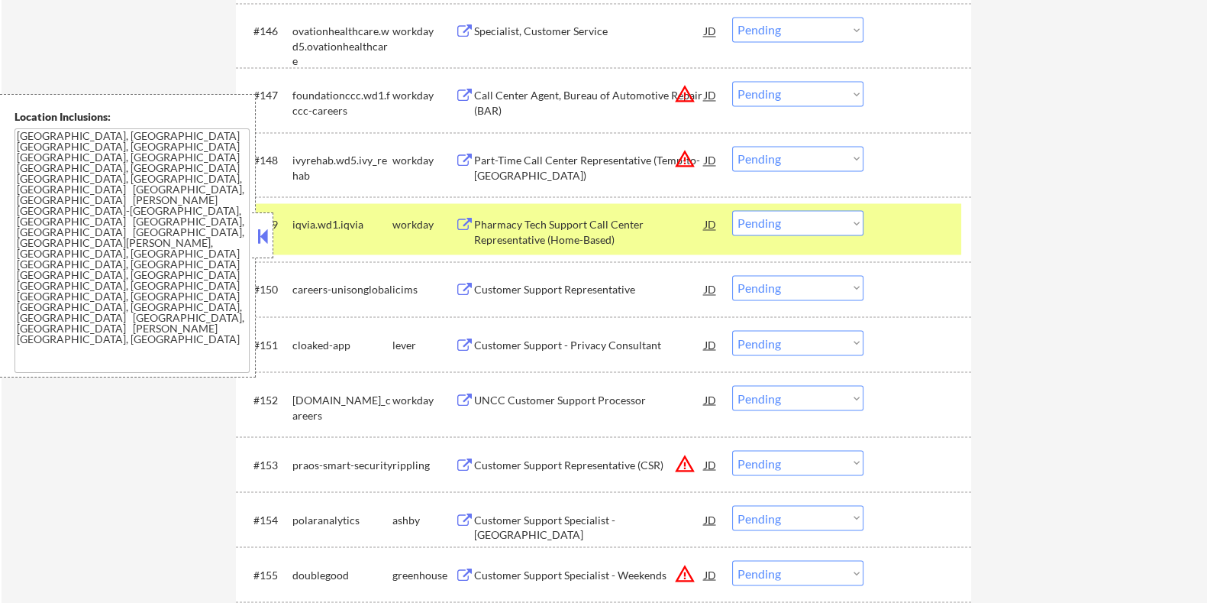
scroll to position [3387, 0]
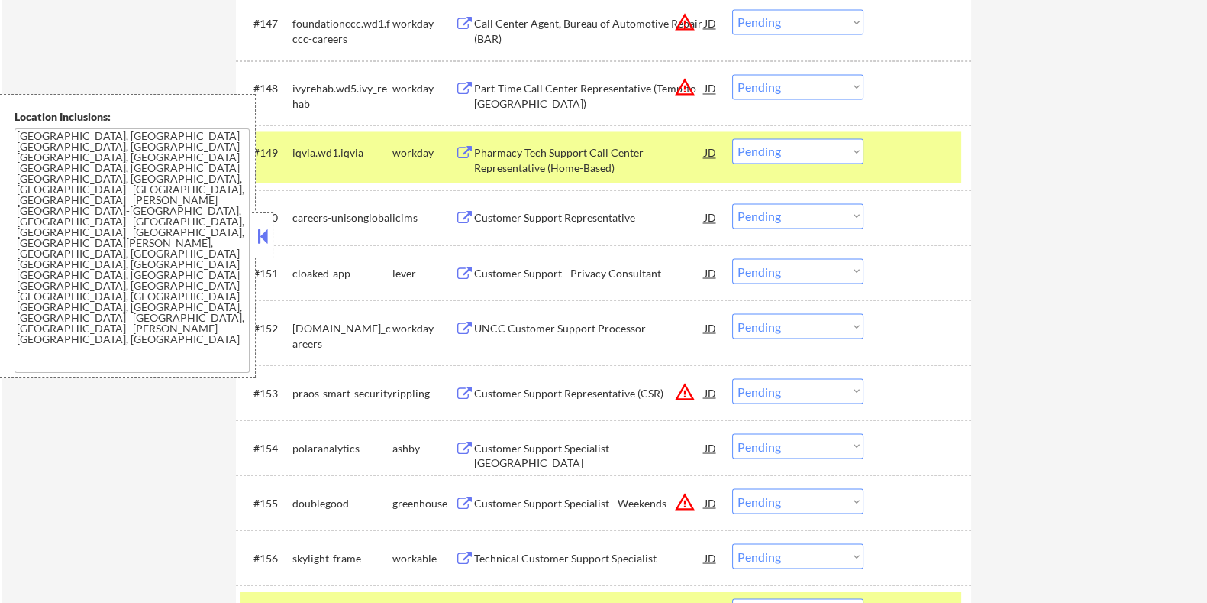
click at [542, 269] on div "Customer Support - Privacy Consultant" at bounding box center [588, 272] width 231 height 15
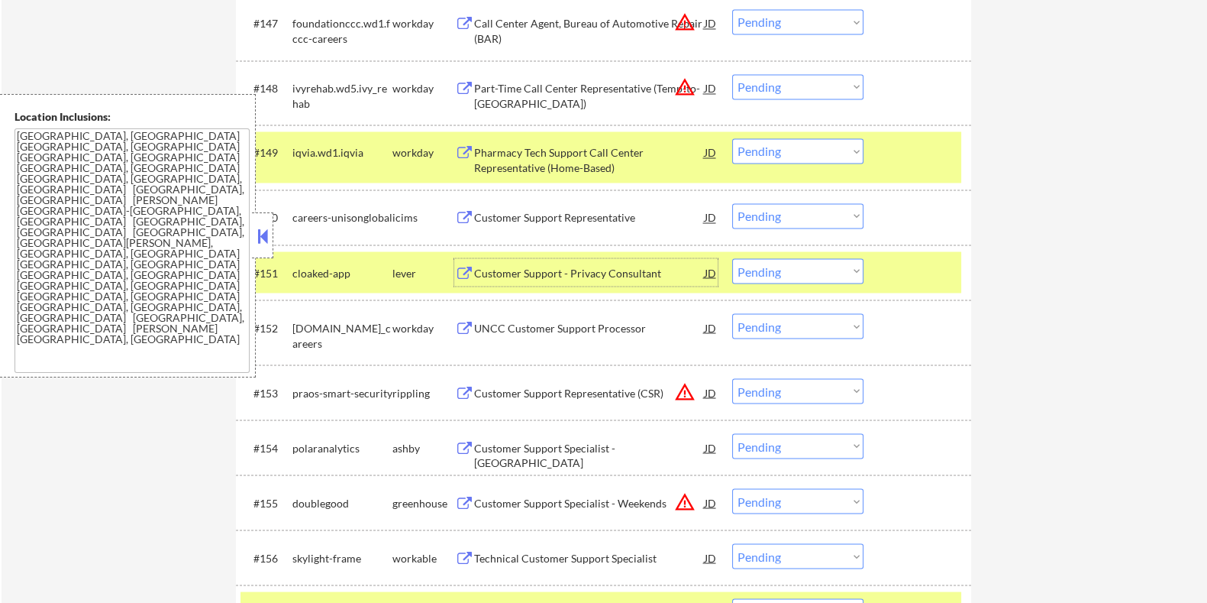
click at [609, 270] on select "Choose an option... Pending Applied Excluded (Questions) Excluded (Expired) Exc…" at bounding box center [797, 270] width 131 height 25
click at [609, 258] on select "Choose an option... Pending Applied Excluded (Questions) Excluded (Expired) Exc…" at bounding box center [797, 270] width 131 height 25
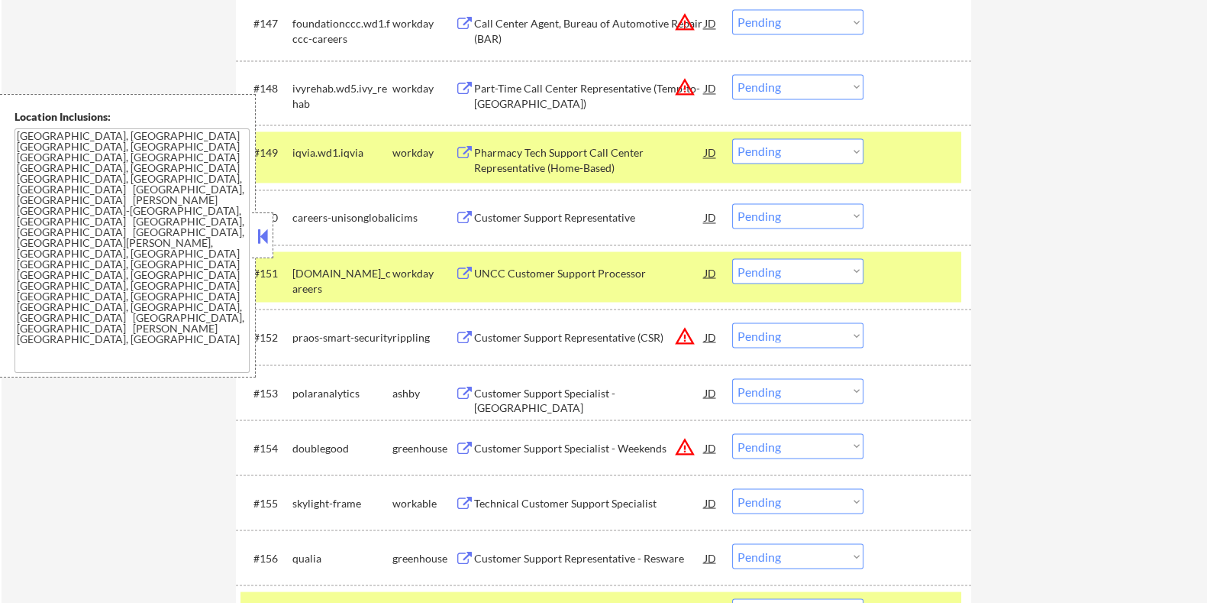
drag, startPoint x: 729, startPoint y: 393, endPoint x: 1077, endPoint y: 375, distance: 347.9
click at [609, 349] on div "← Return to /applysquad Mailslurp Inbox Job Search Builder [PERSON_NAME] User E…" at bounding box center [605, 26] width 1206 height 6704
click at [529, 349] on div "Customer Support Specialist - [GEOGRAPHIC_DATA]" at bounding box center [588, 400] width 231 height 30
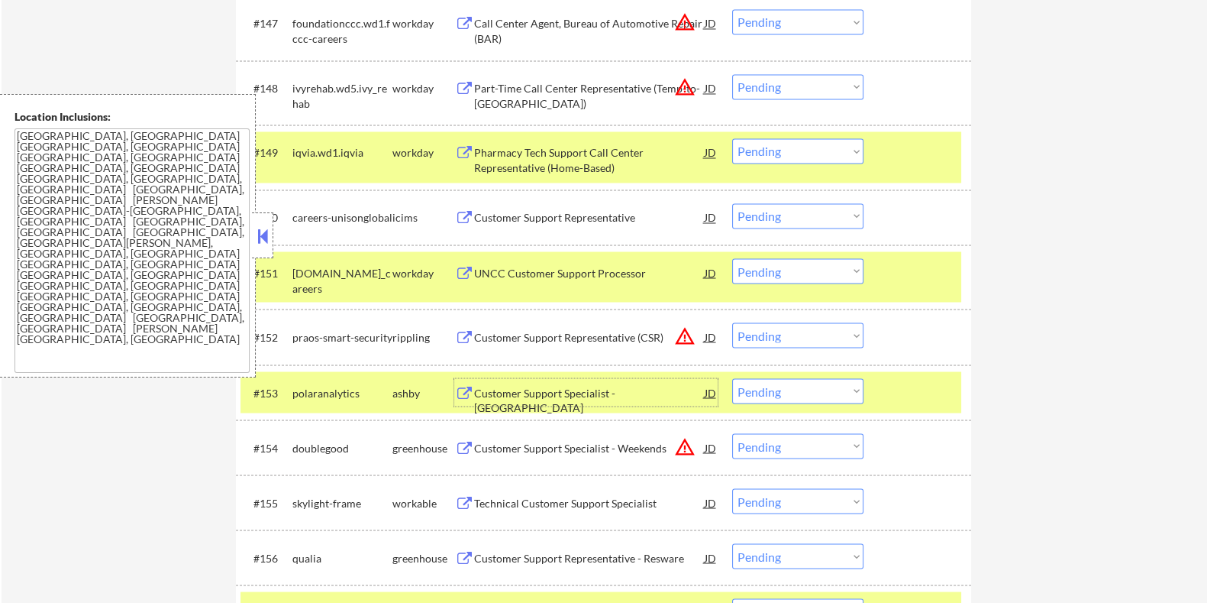
click at [609, 349] on select "Choose an option... Pending Applied Excluded (Questions) Excluded (Expired) Exc…" at bounding box center [797, 390] width 131 height 25
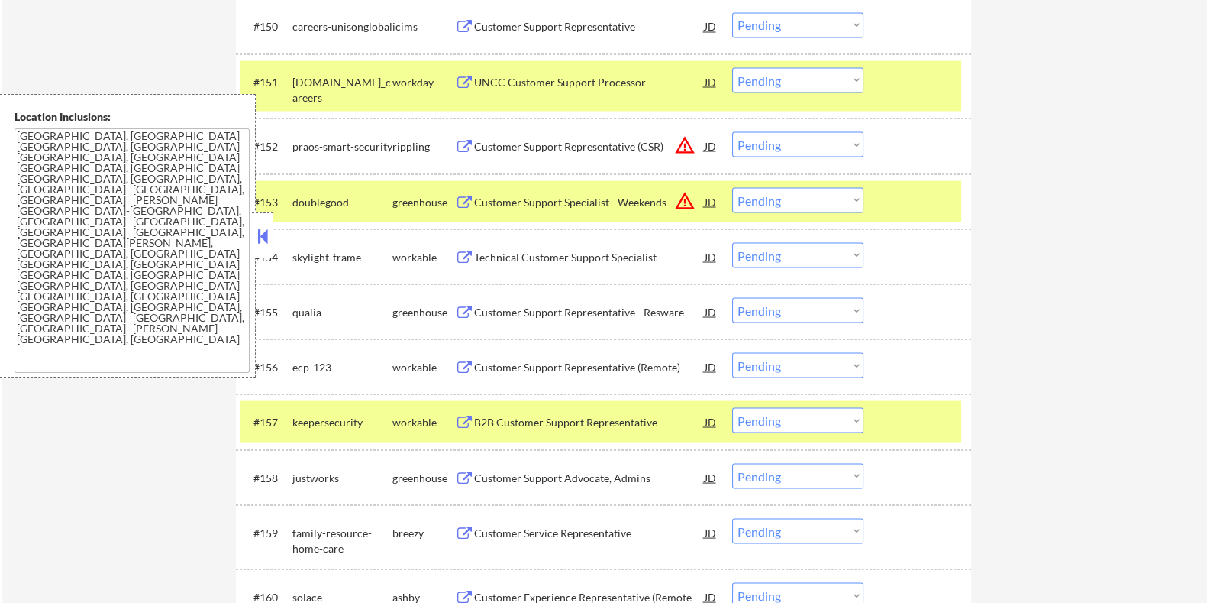
scroll to position [3673, 0]
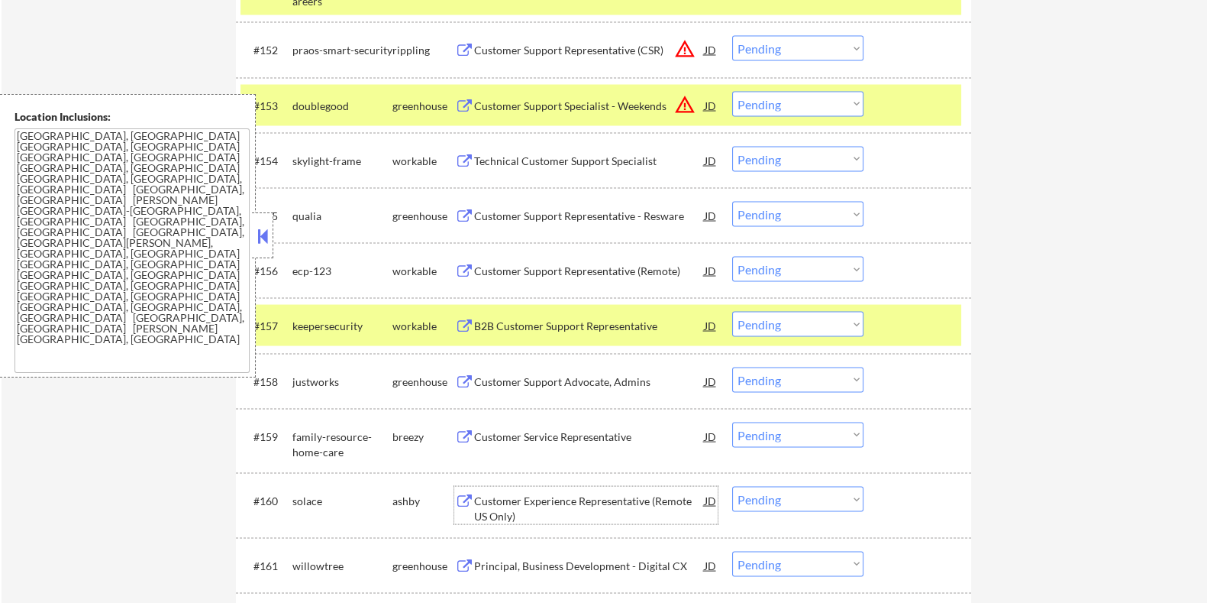
click at [554, 349] on div "Customer Experience Representative (Remote US Only)" at bounding box center [588, 508] width 231 height 30
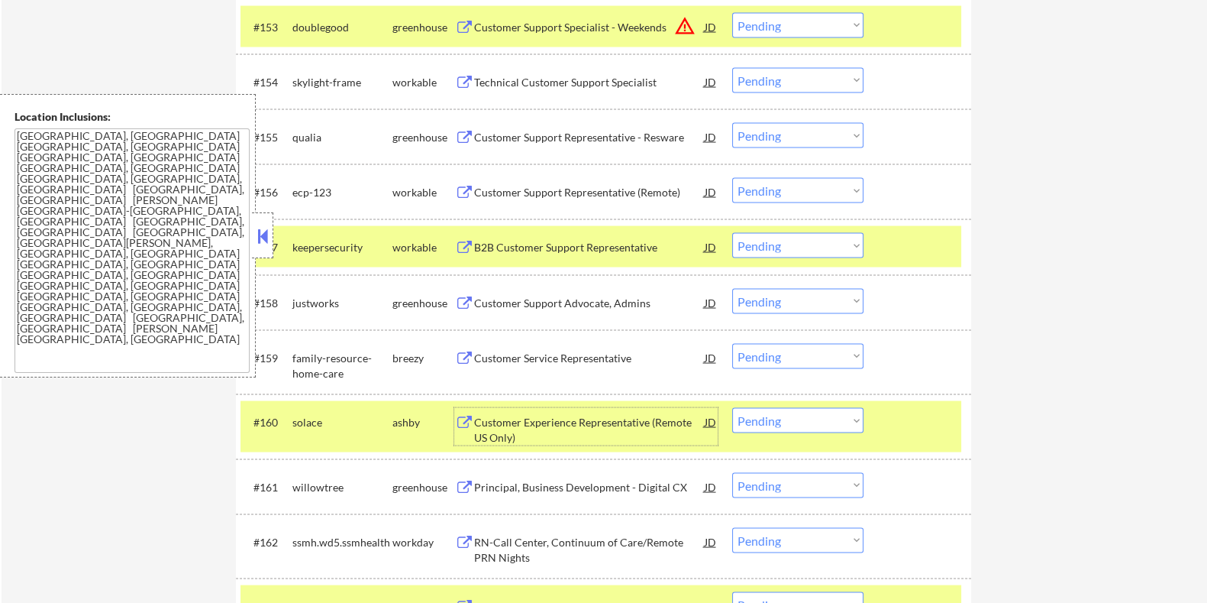
scroll to position [3769, 0]
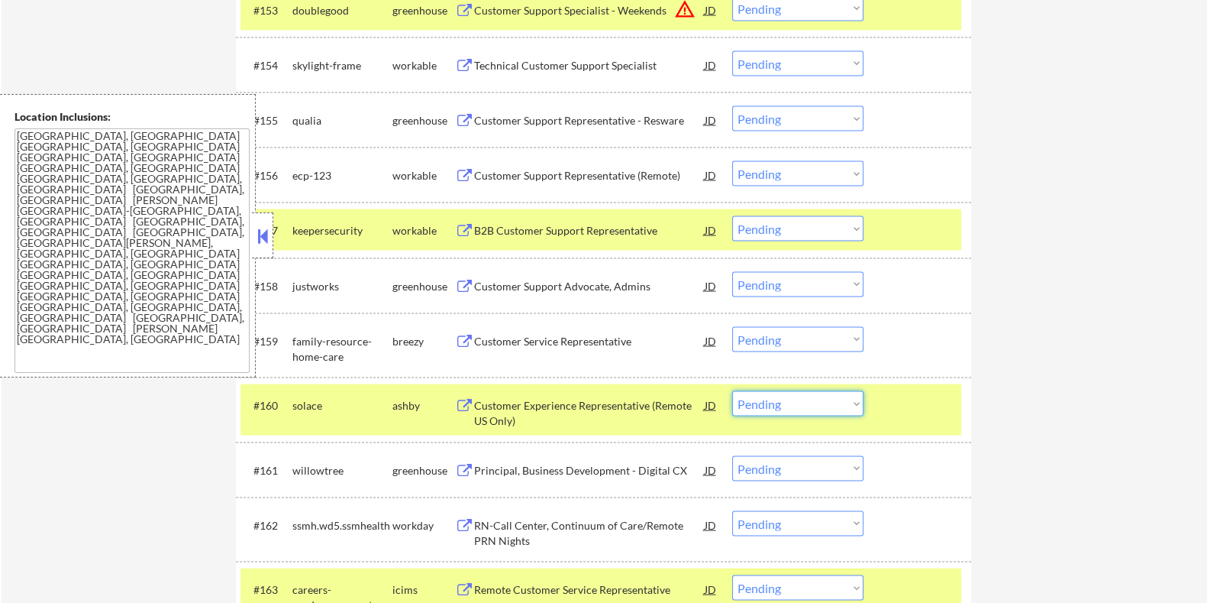
click at [609, 349] on select "Choose an option... Pending Applied Excluded (Questions) Excluded (Expired) Exc…" at bounding box center [797, 403] width 131 height 25
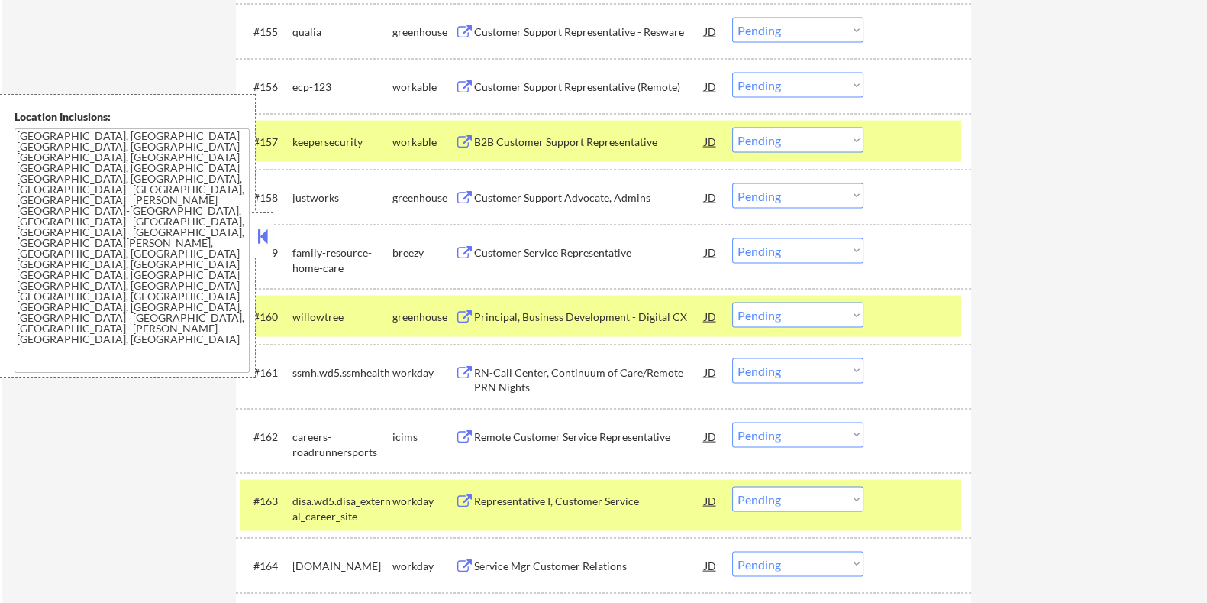
scroll to position [3864, 0]
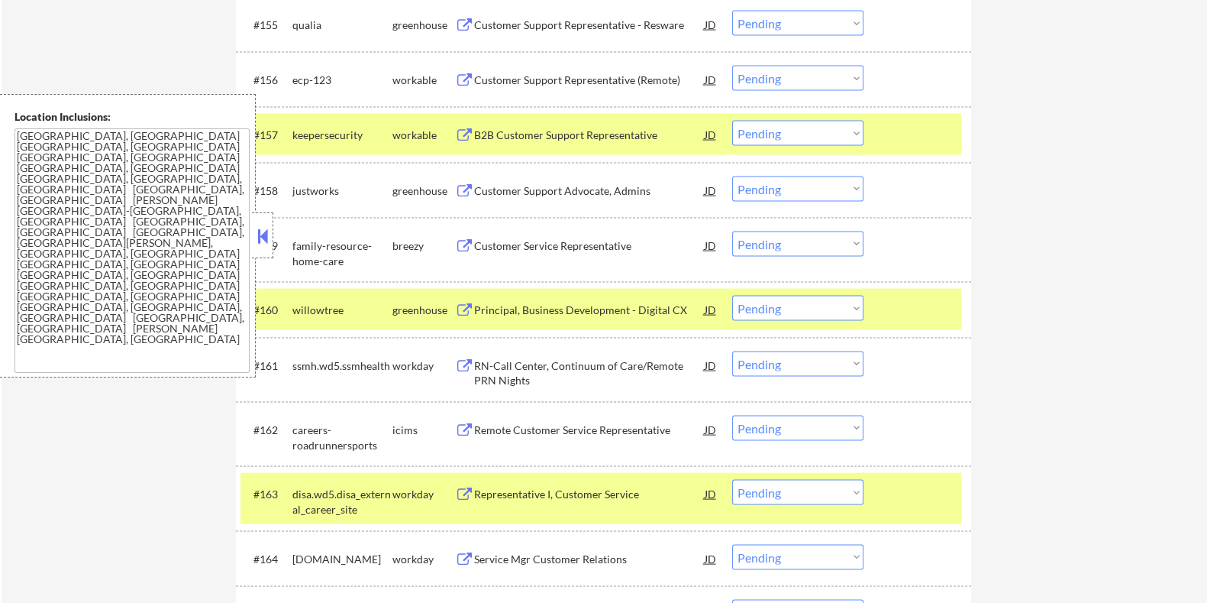
click at [554, 238] on div "Customer Service Representative" at bounding box center [588, 245] width 231 height 15
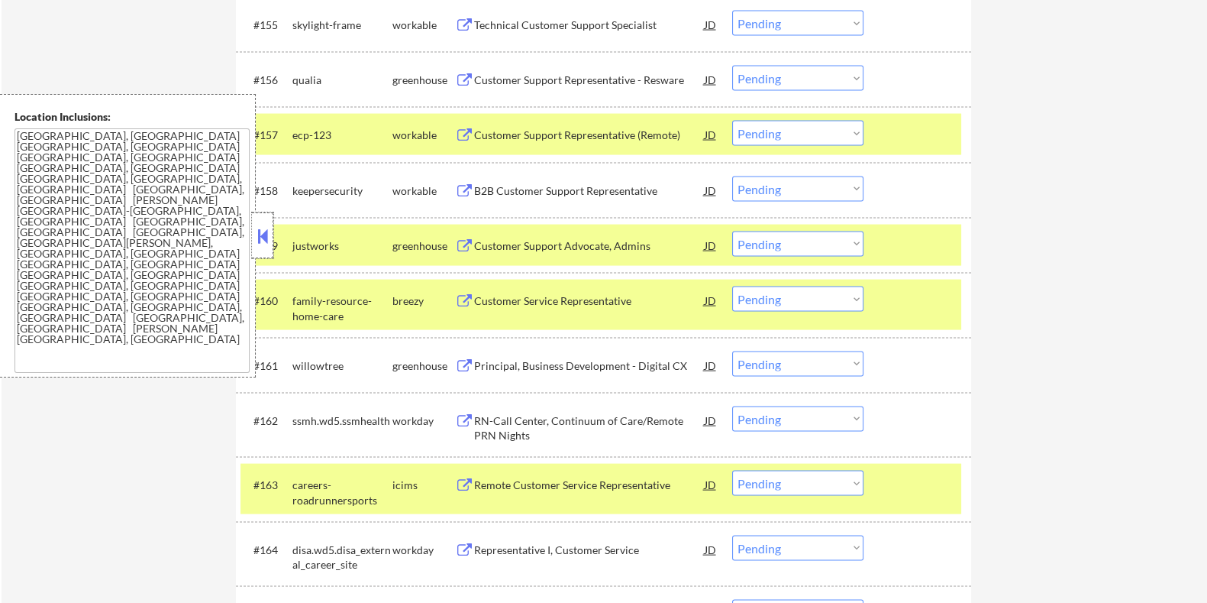
click at [257, 223] on div at bounding box center [262, 235] width 21 height 46
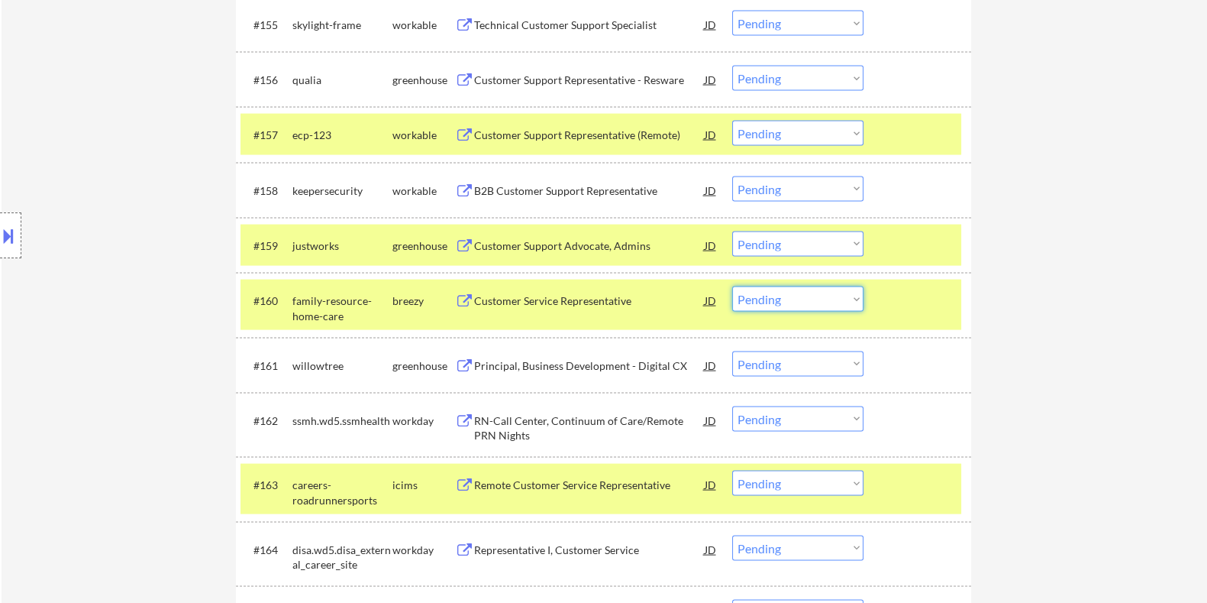
click at [609, 304] on select "Choose an option... Pending Applied Excluded (Questions) Excluded (Expired) Exc…" at bounding box center [797, 298] width 131 height 25
click at [609, 286] on select "Choose an option... Pending Applied Excluded (Questions) Excluded (Expired) Exc…" at bounding box center [797, 298] width 131 height 25
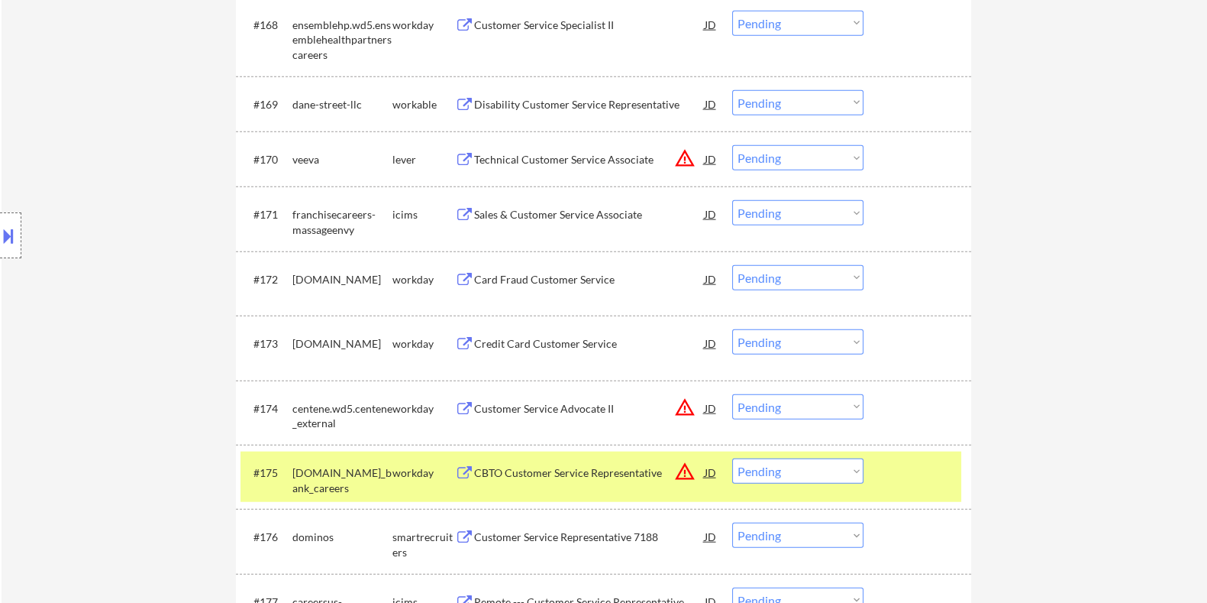
scroll to position [4913, 0]
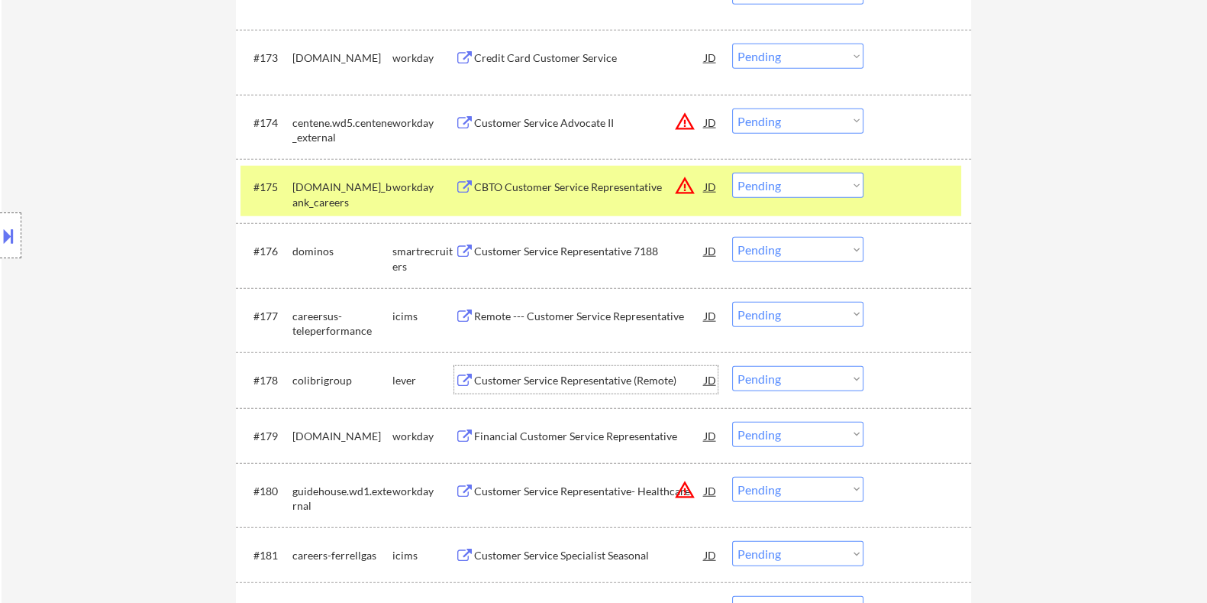
click at [587, 349] on div "Customer Service Representative (Remote)" at bounding box center [588, 380] width 231 height 15
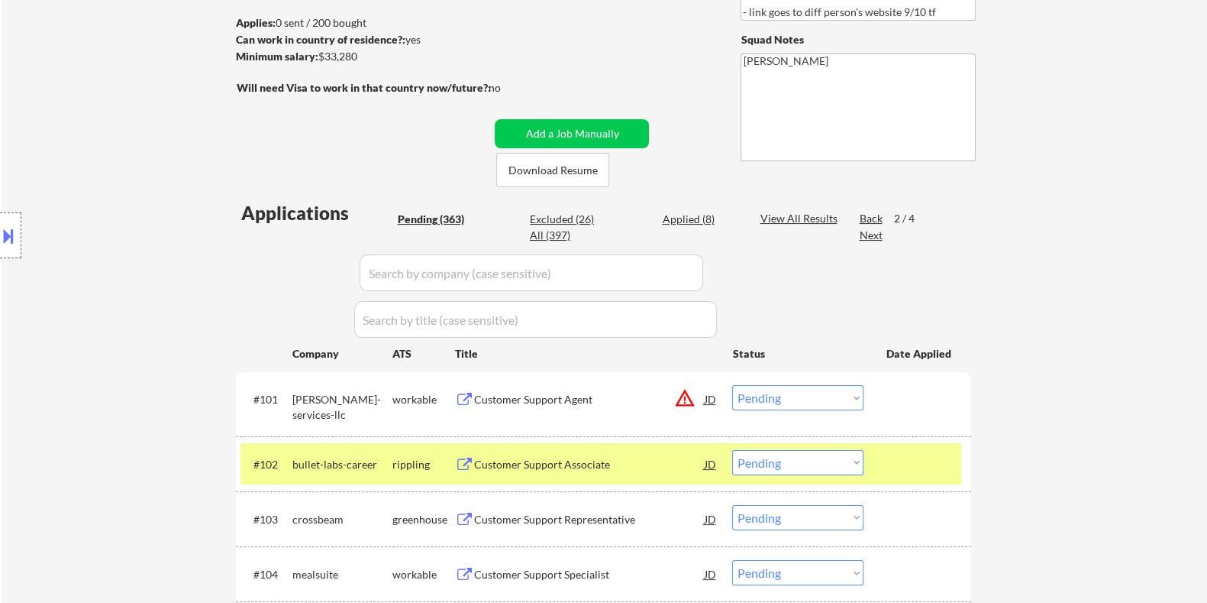
scroll to position [136, 0]
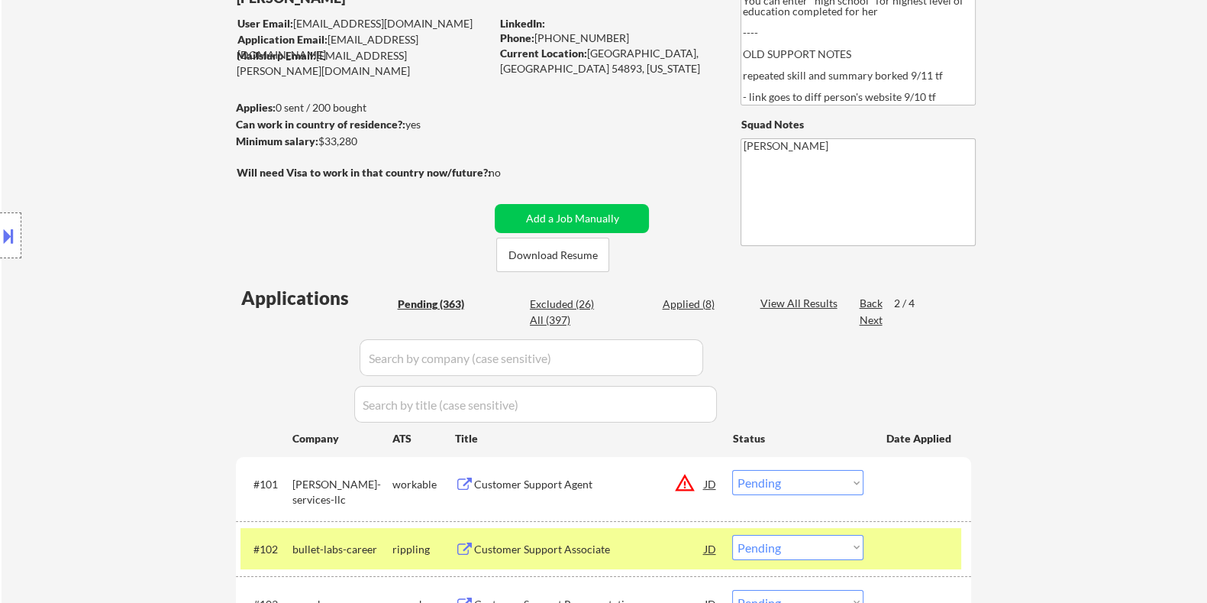
drag, startPoint x: 363, startPoint y: 137, endPoint x: 321, endPoint y: 136, distance: 42.0
click at [321, 136] on div "Minimum salary: $33,280" at bounding box center [362, 141] width 254 height 15
copy div "$33,280"
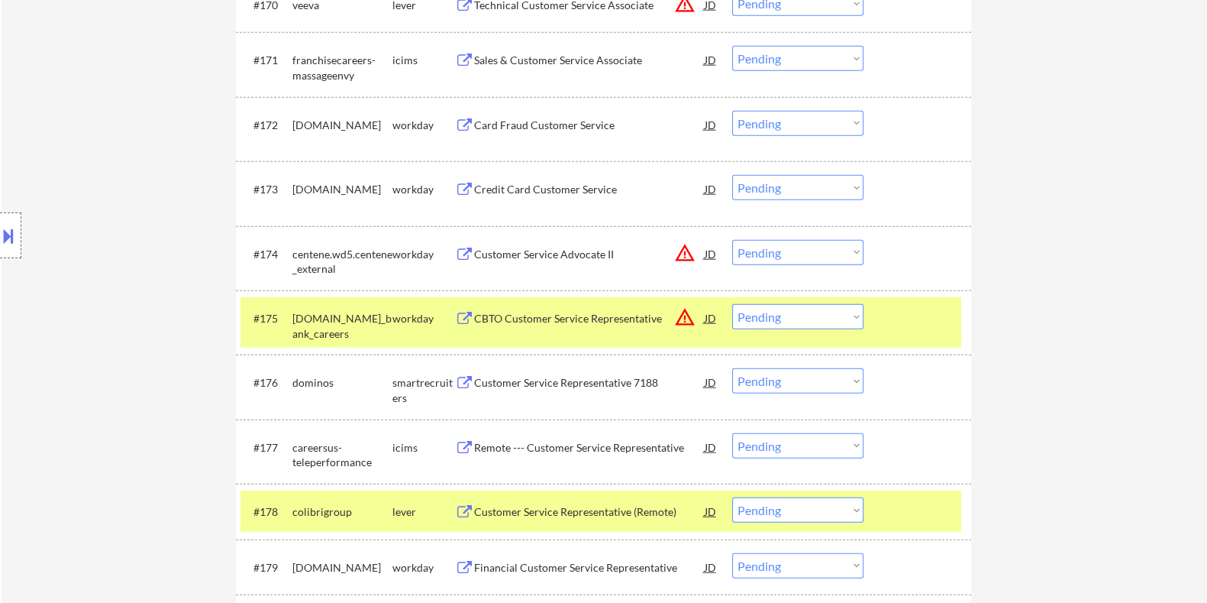
scroll to position [4813, 0]
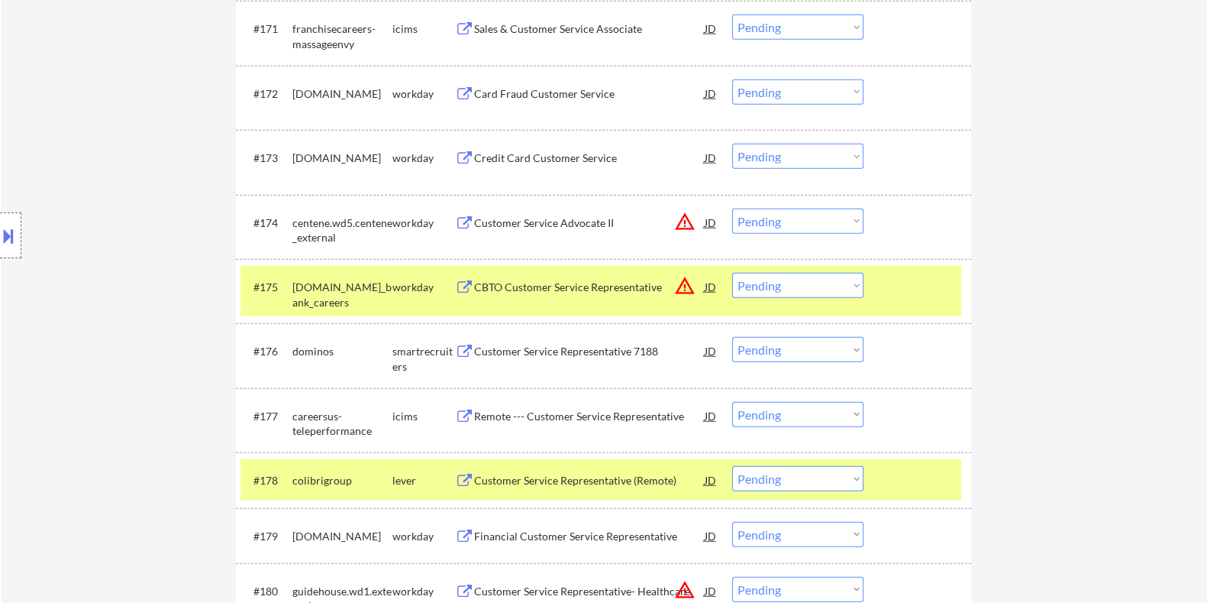
click at [609, 349] on select "Choose an option... Pending Applied Excluded (Questions) Excluded (Expired) Exc…" at bounding box center [797, 478] width 131 height 25
click at [609, 296] on div at bounding box center [919, 286] width 67 height 27
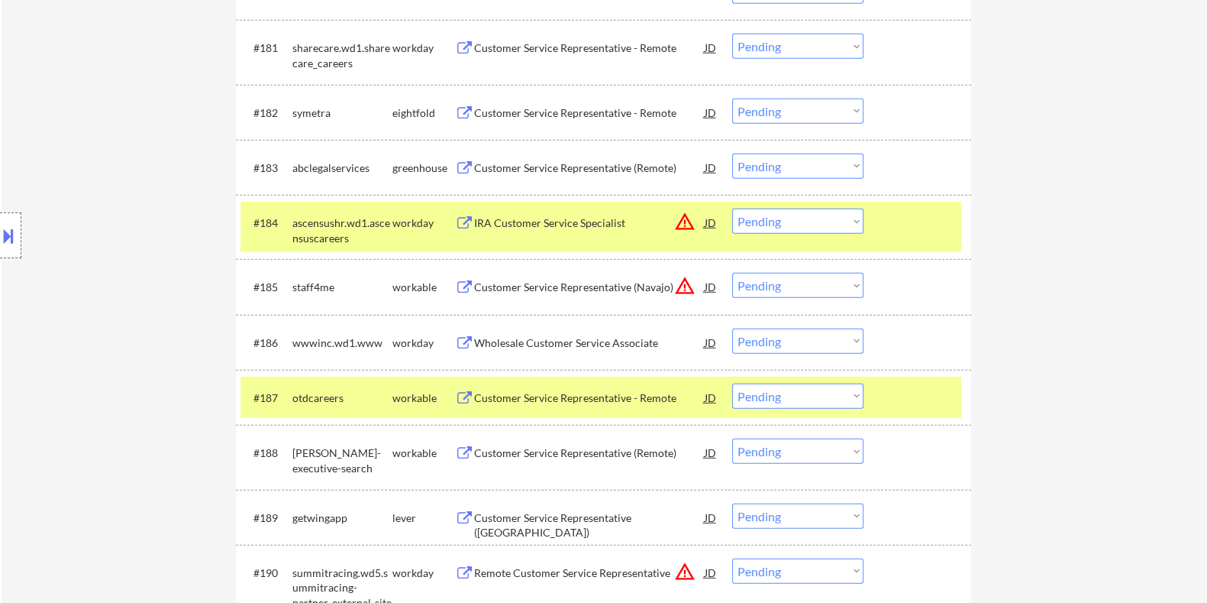
scroll to position [5577, 0]
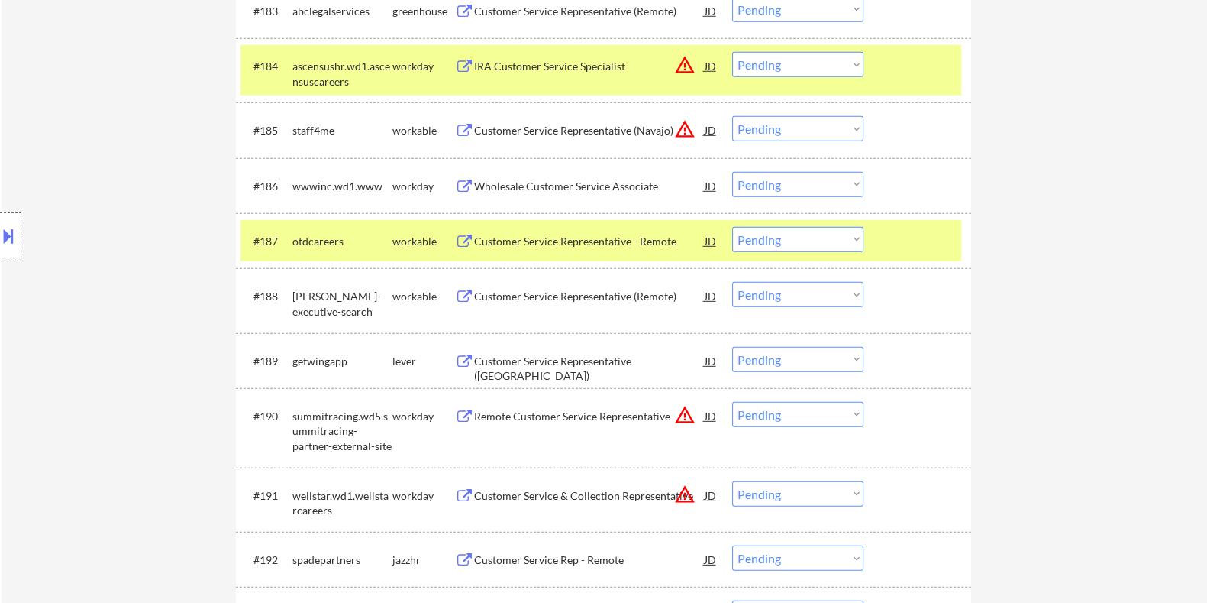
click at [561, 349] on div "Customer Service Representative ([GEOGRAPHIC_DATA])" at bounding box center [588, 369] width 231 height 30
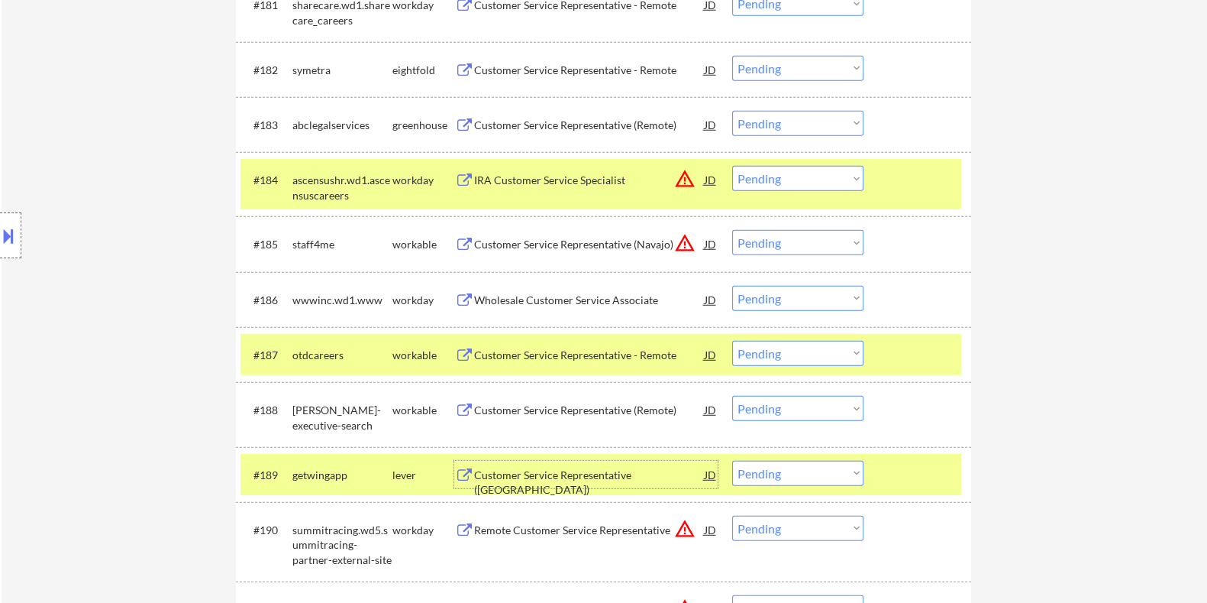
scroll to position [5682, 0]
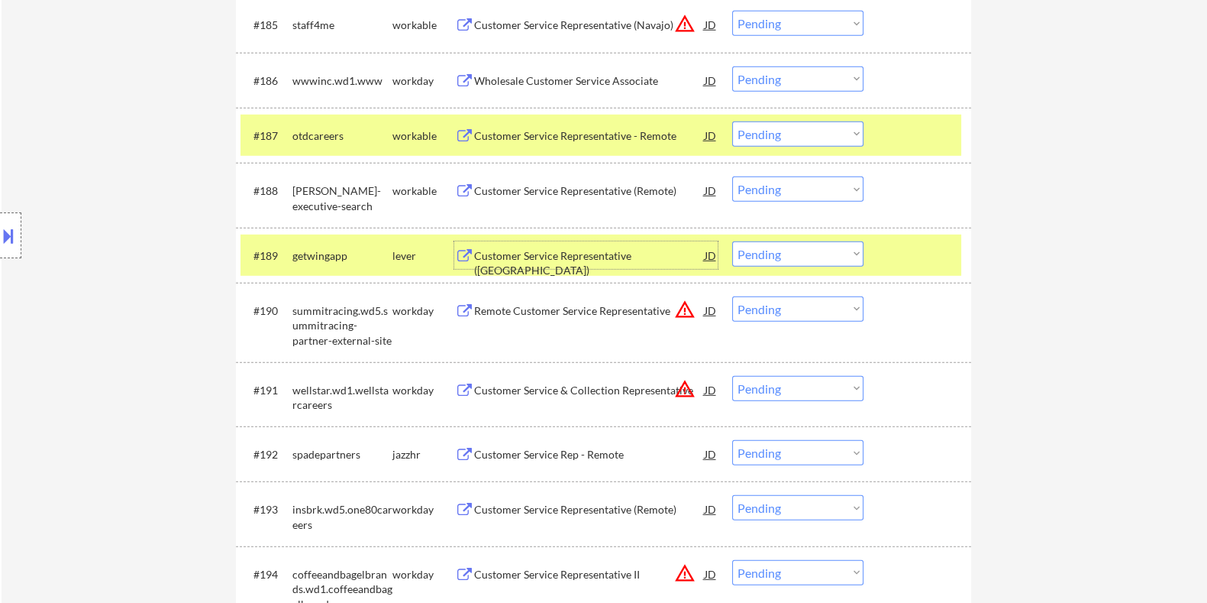
click at [609, 250] on select "Choose an option... Pending Applied Excluded (Questions) Excluded (Expired) Exc…" at bounding box center [797, 253] width 131 height 25
click at [609, 241] on select "Choose an option... Pending Applied Excluded (Questions) Excluded (Expired) Exc…" at bounding box center [797, 253] width 131 height 25
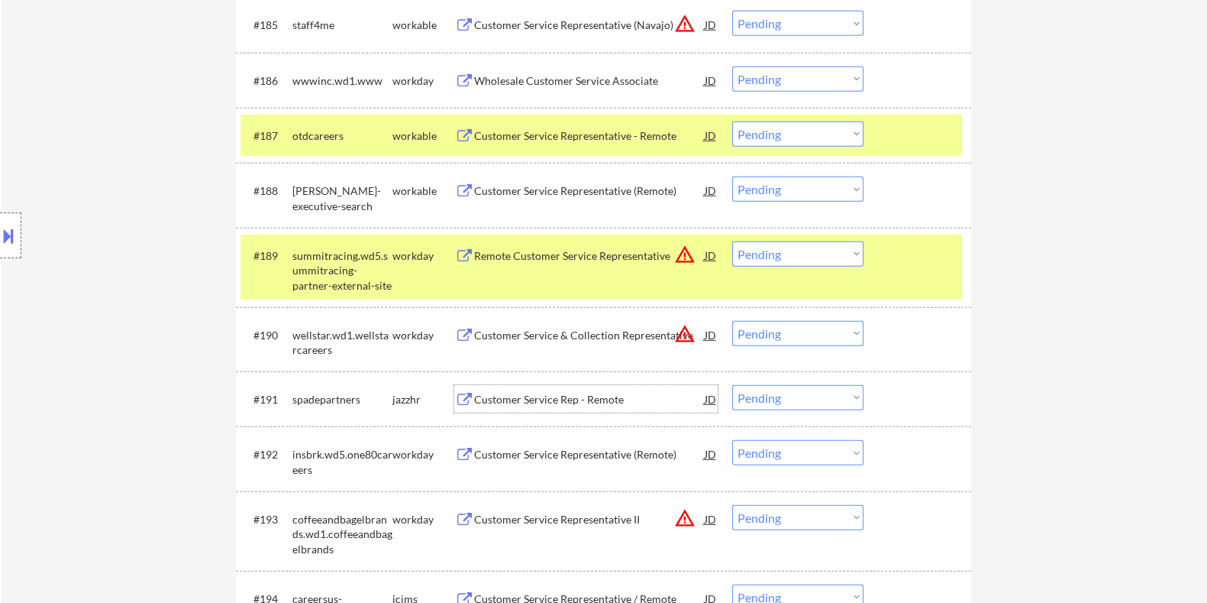
click at [496, 349] on div "Customer Service Rep - Remote" at bounding box center [588, 399] width 231 height 15
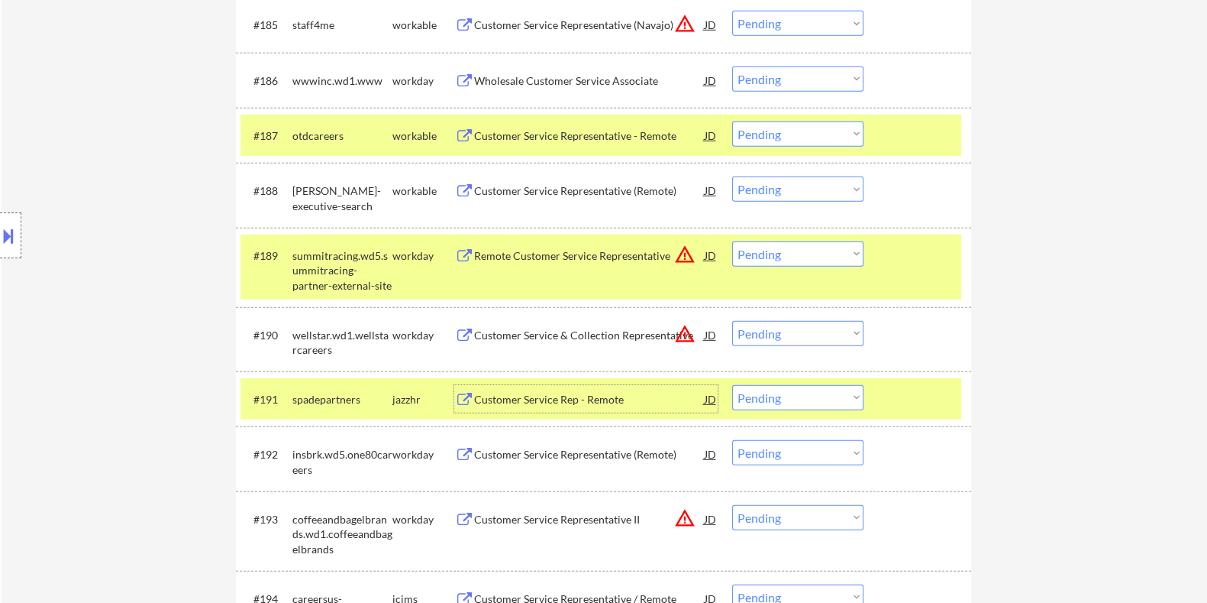
click at [535, 349] on div "Customer Service Rep - Remote" at bounding box center [588, 399] width 231 height 15
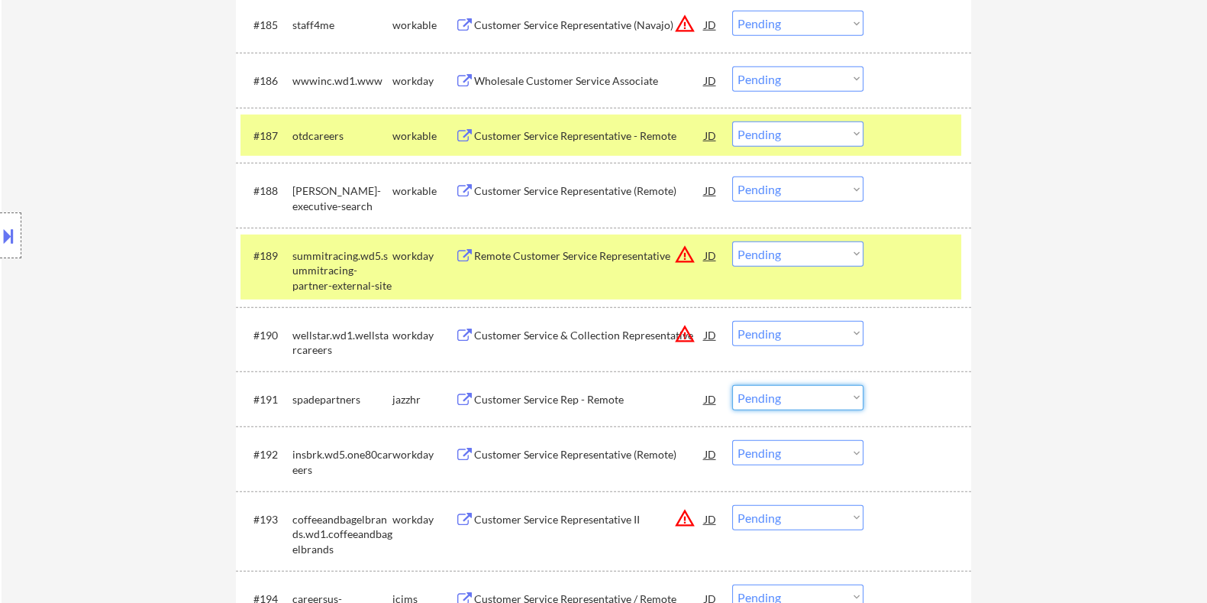
click at [609, 349] on select "Choose an option... Pending Applied Excluded (Questions) Excluded (Expired) Exc…" at bounding box center [797, 397] width 131 height 25
click at [609, 125] on div at bounding box center [919, 134] width 67 height 27
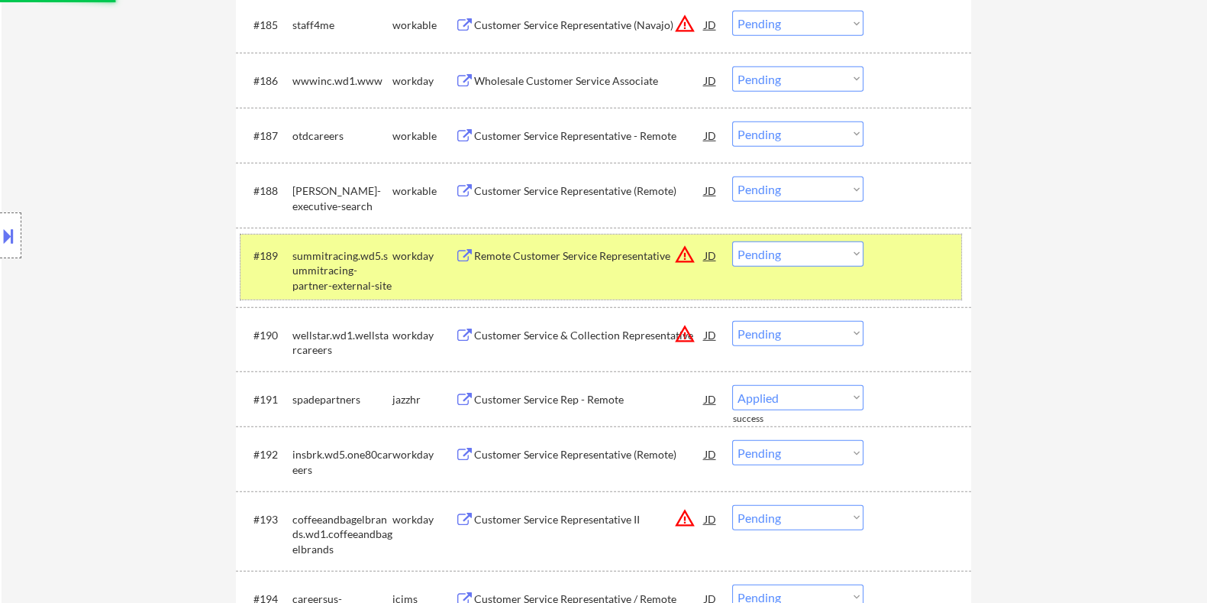
click at [609, 270] on div "#189 summitracing.wd5.summitracing-partner-external-site workday Remote Custome…" at bounding box center [601, 267] width 721 height 66
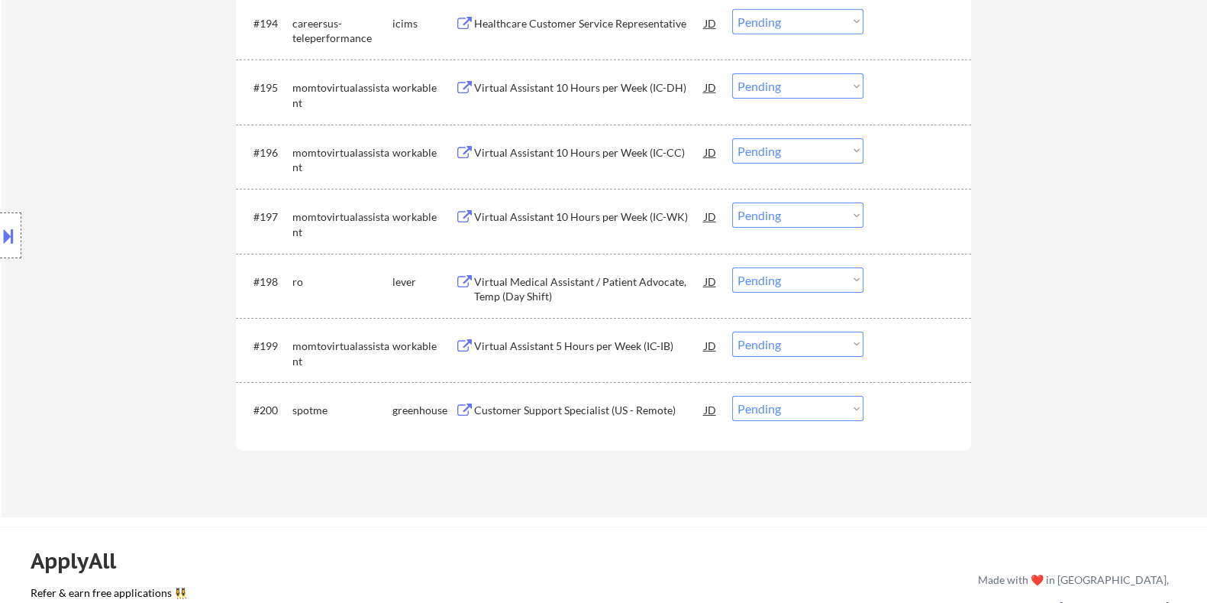
scroll to position [6351, 0]
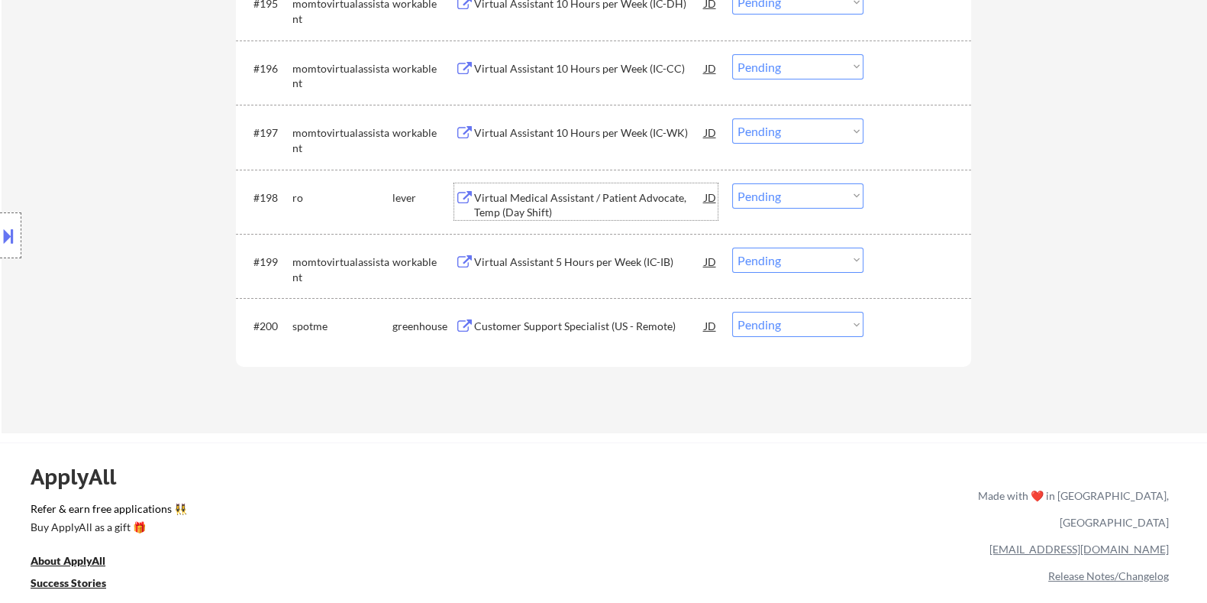
click at [556, 199] on div "Virtual Medical Assistant / Patient Advocate, Temp (Day Shift)" at bounding box center [588, 205] width 231 height 30
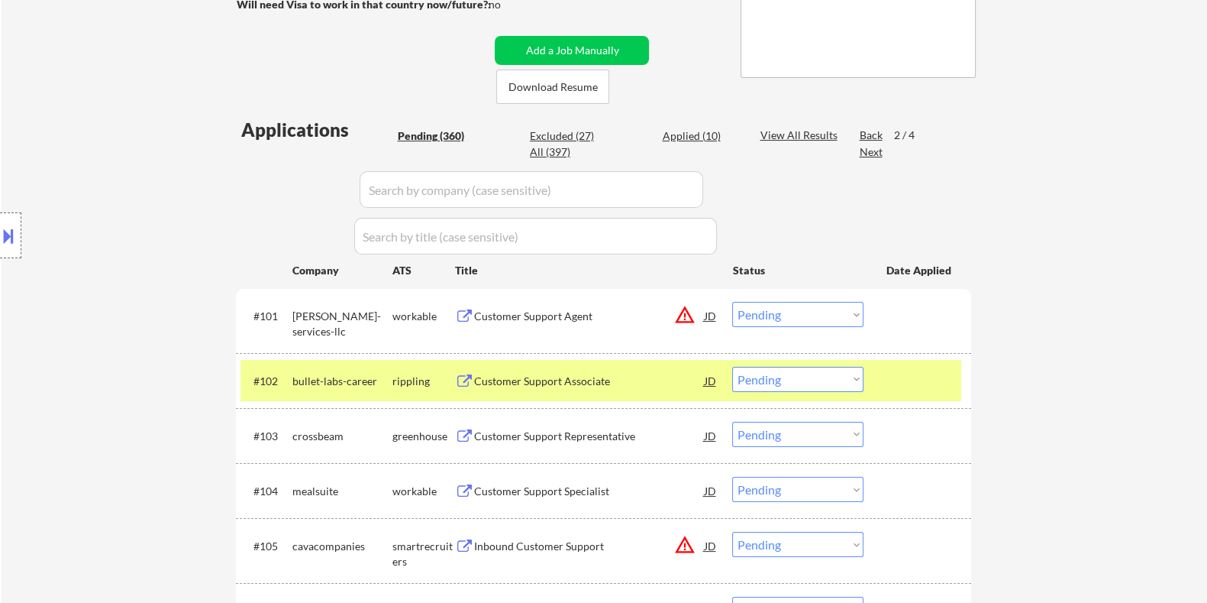
scroll to position [228, 0]
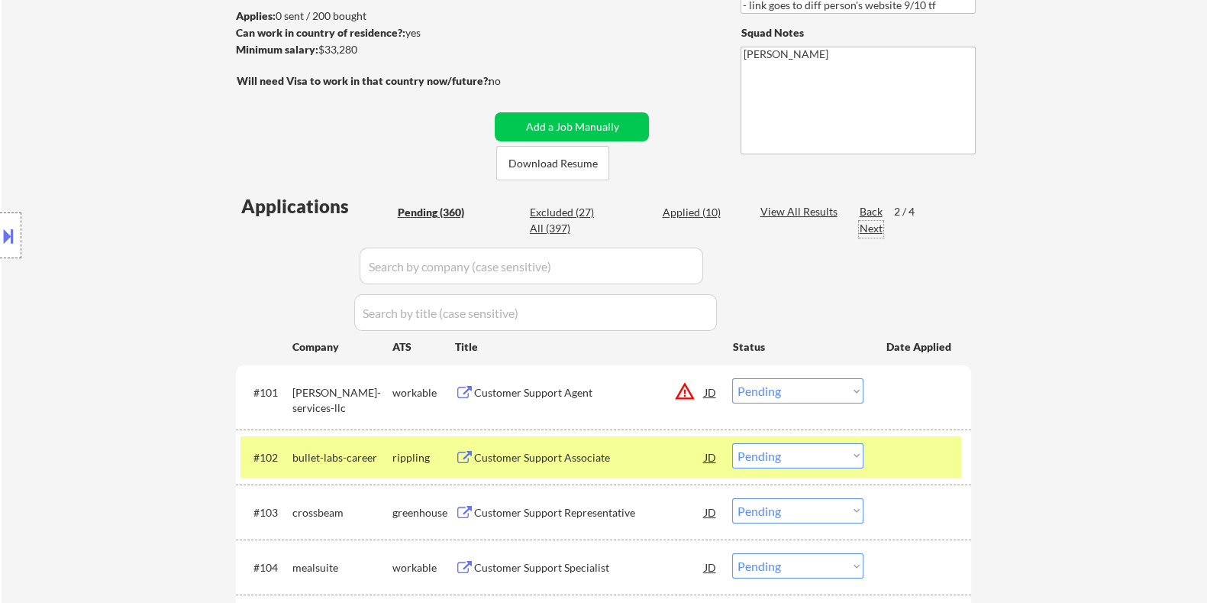
click at [609, 226] on div "Next" at bounding box center [871, 228] width 24 height 15
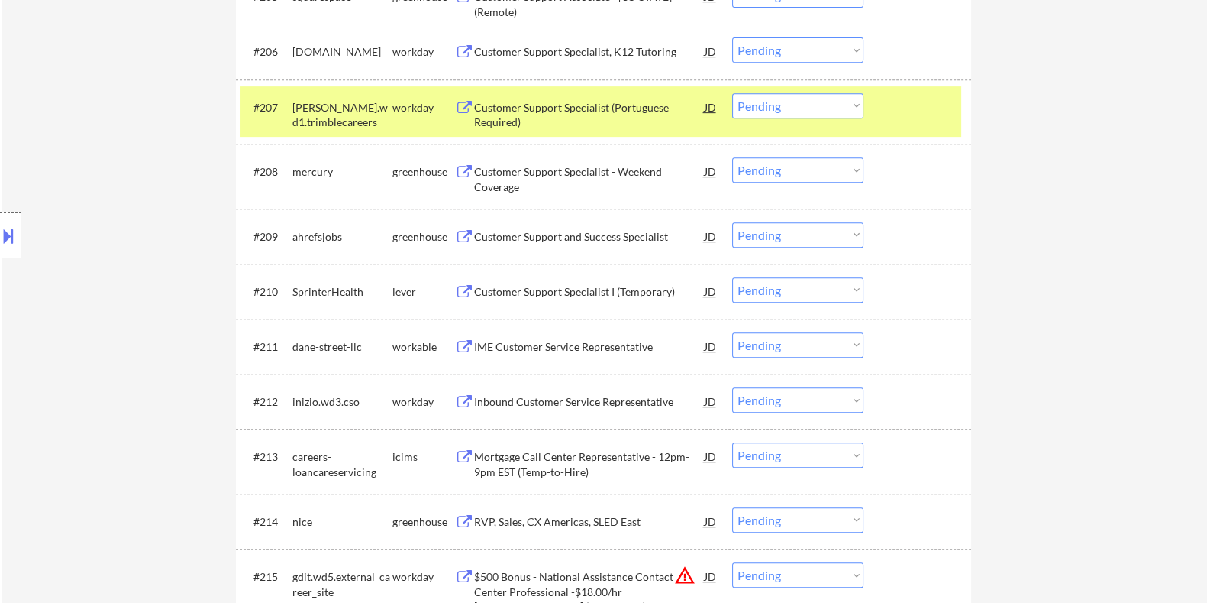
scroll to position [896, 0]
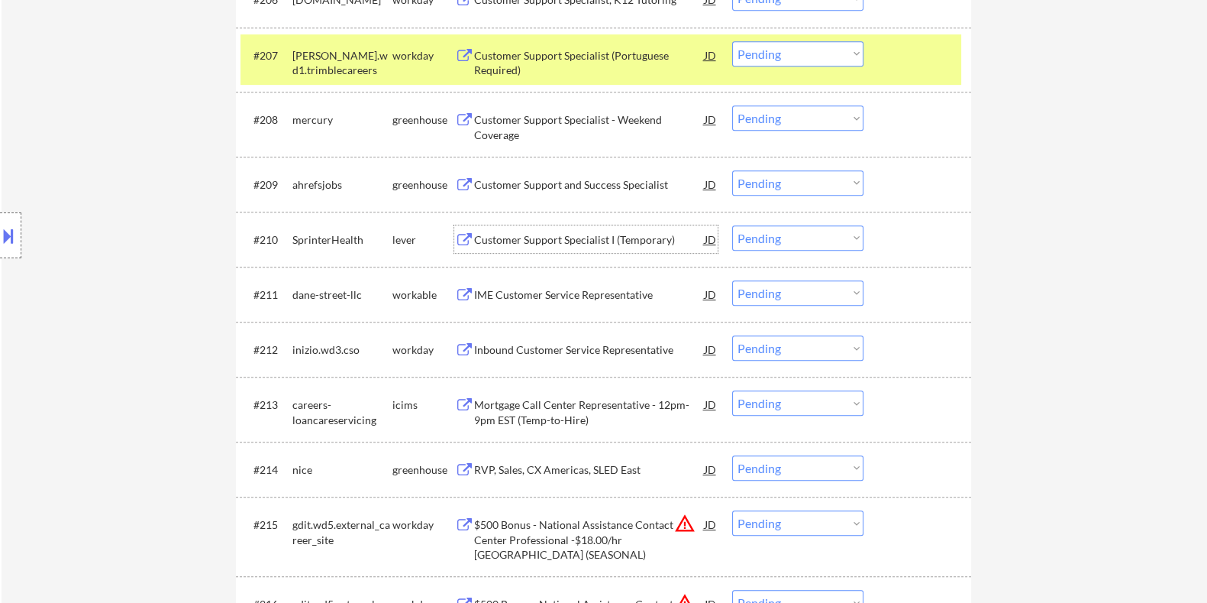
click at [574, 229] on div "Customer Support Specialist I (Temporary)" at bounding box center [588, 238] width 231 height 27
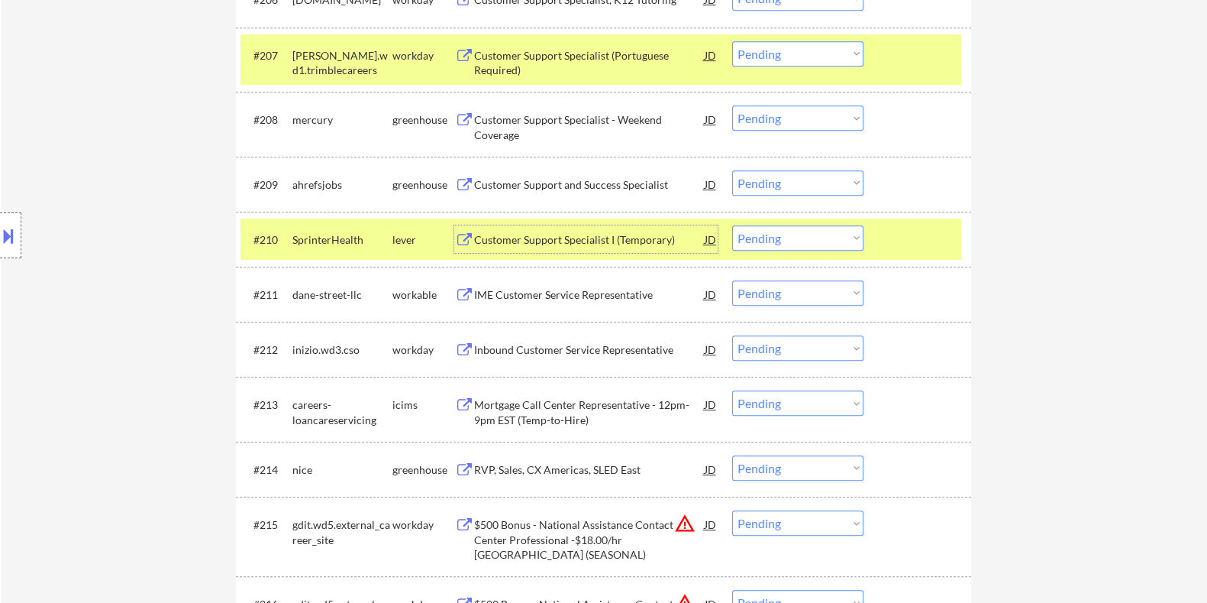
click at [609, 236] on select "Choose an option... Pending Applied Excluded (Questions) Excluded (Expired) Exc…" at bounding box center [797, 237] width 131 height 25
click at [609, 225] on select "Choose an option... Pending Applied Excluded (Questions) Excluded (Expired) Exc…" at bounding box center [797, 237] width 131 height 25
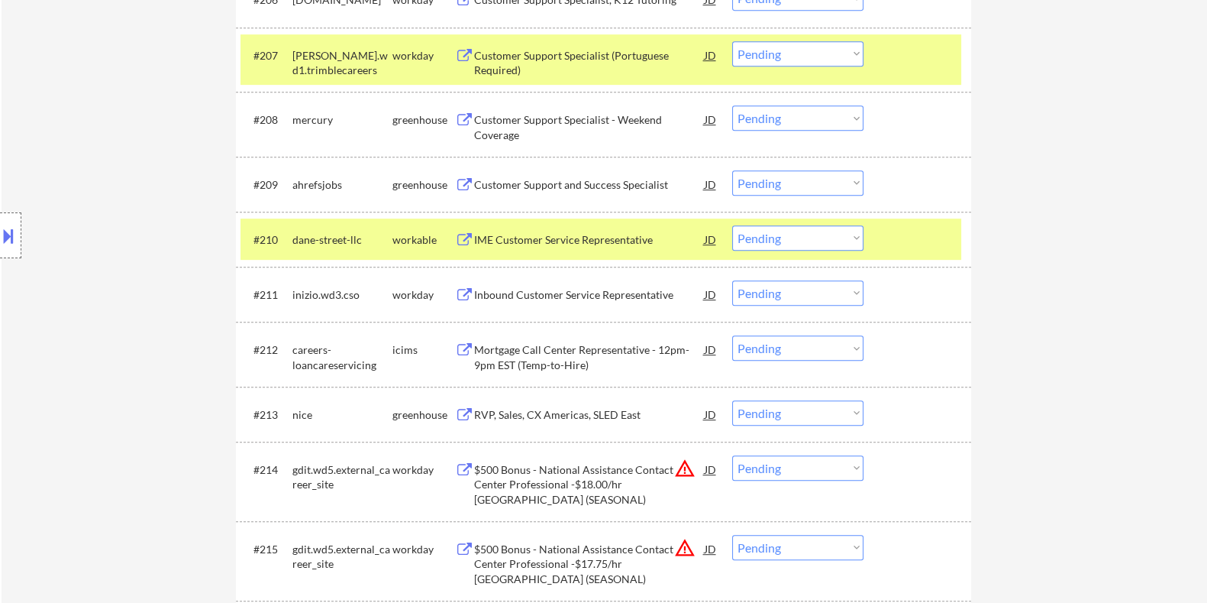
click at [528, 239] on div "IME Customer Service Representative" at bounding box center [588, 239] width 231 height 15
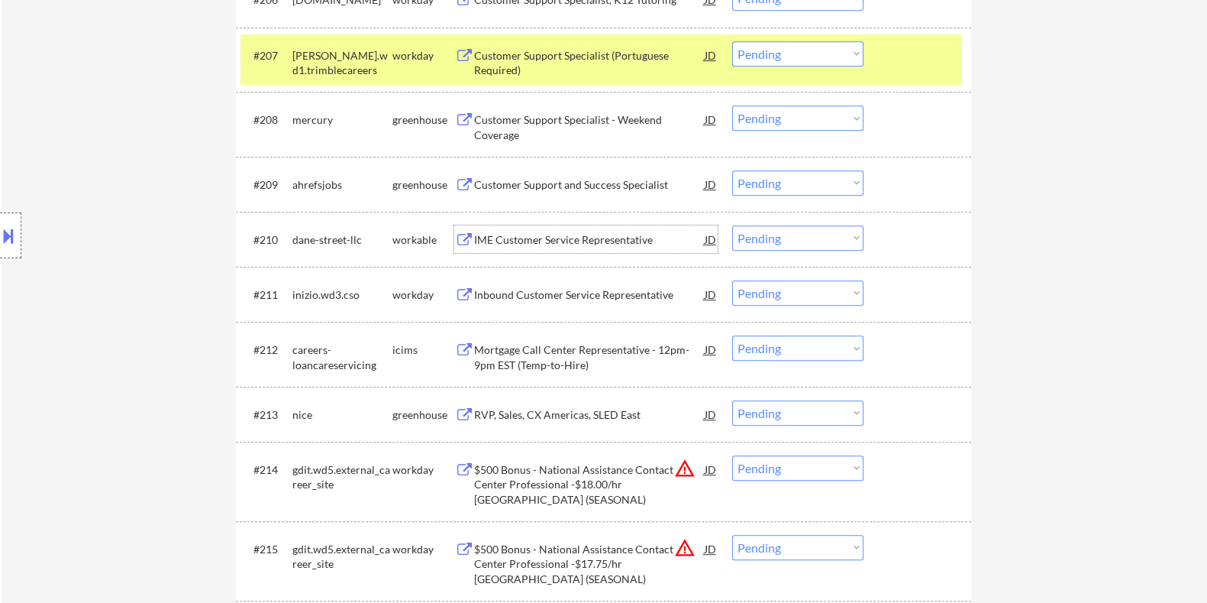
click at [609, 242] on select "Choose an option... Pending Applied Excluded (Questions) Excluded (Expired) Exc…" at bounding box center [797, 237] width 131 height 25
click at [609, 225] on select "Choose an option... Pending Applied Excluded (Questions) Excluded (Expired) Exc…" at bounding box center [797, 237] width 131 height 25
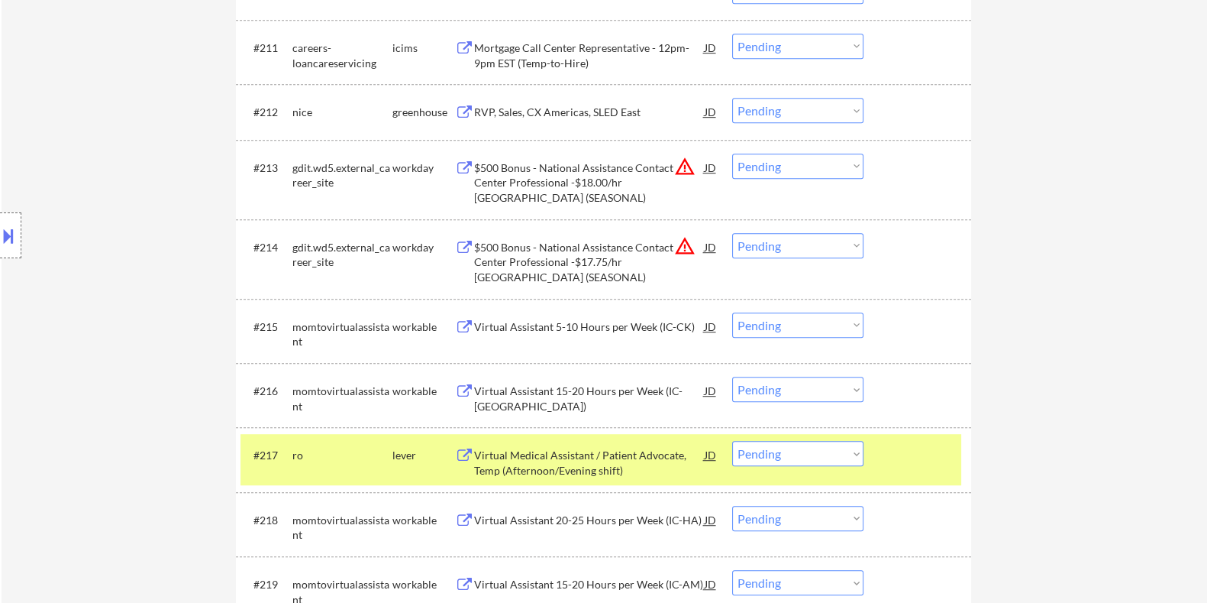
scroll to position [1186, 0]
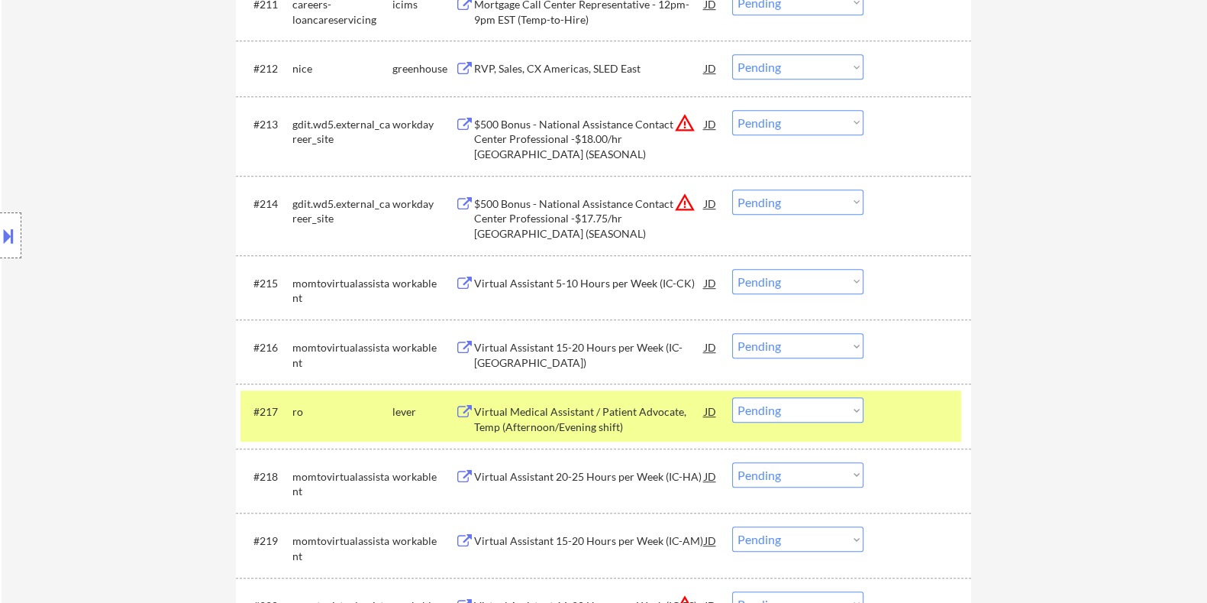
click at [532, 349] on div "Virtual Medical Assistant / Patient Advocate, Temp (Afternoon/Evening shift)" at bounding box center [588, 419] width 231 height 30
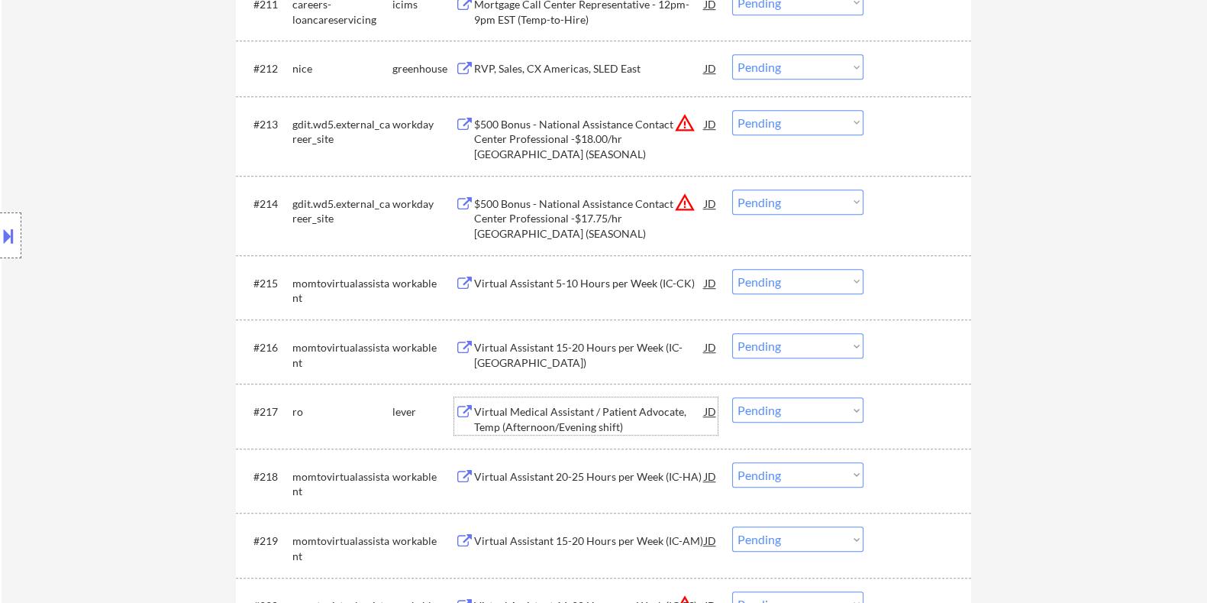
click at [609, 349] on select "Choose an option... Pending Applied Excluded (Questions) Excluded (Expired) Exc…" at bounding box center [797, 409] width 131 height 25
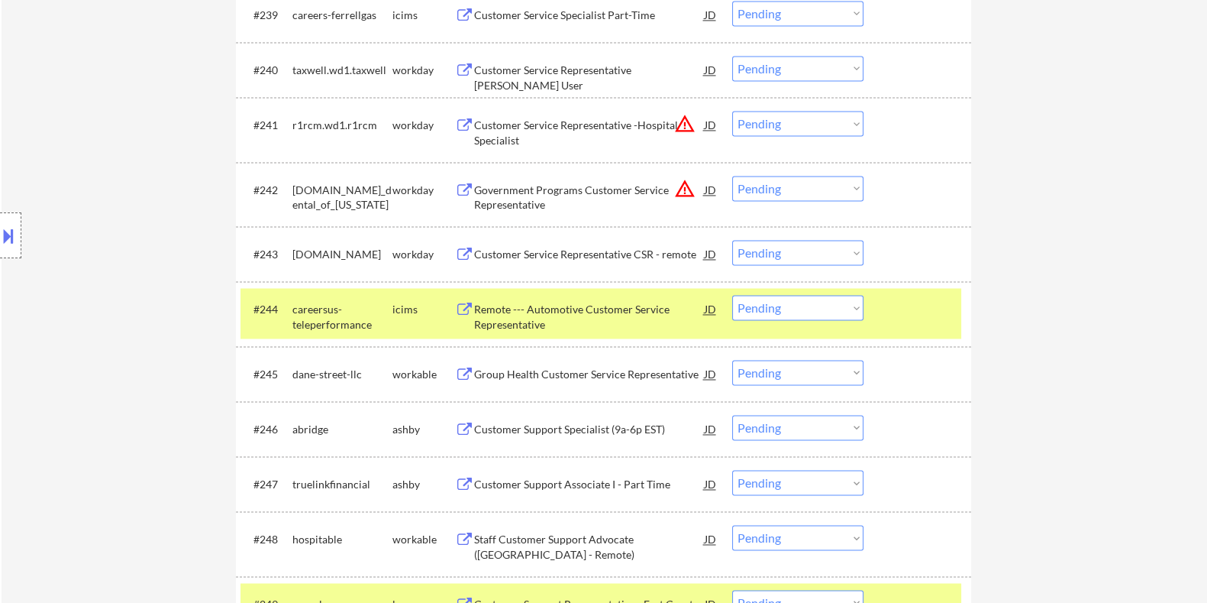
scroll to position [3000, 0]
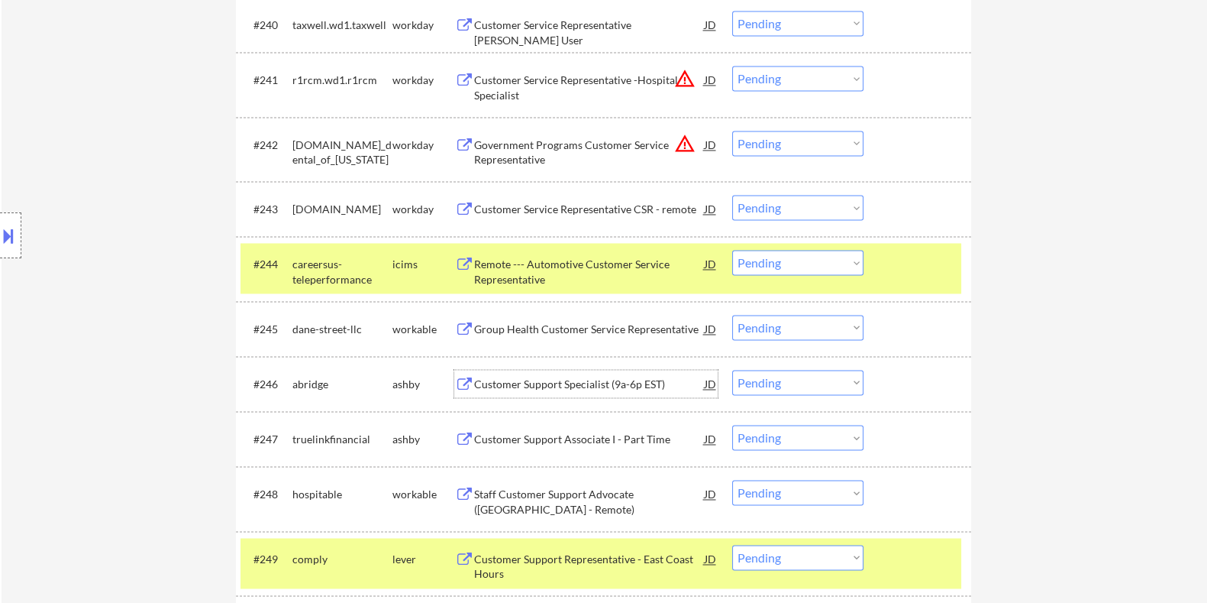
click at [565, 349] on div "Customer Support Specialist (9a-6p EST)" at bounding box center [588, 383] width 231 height 15
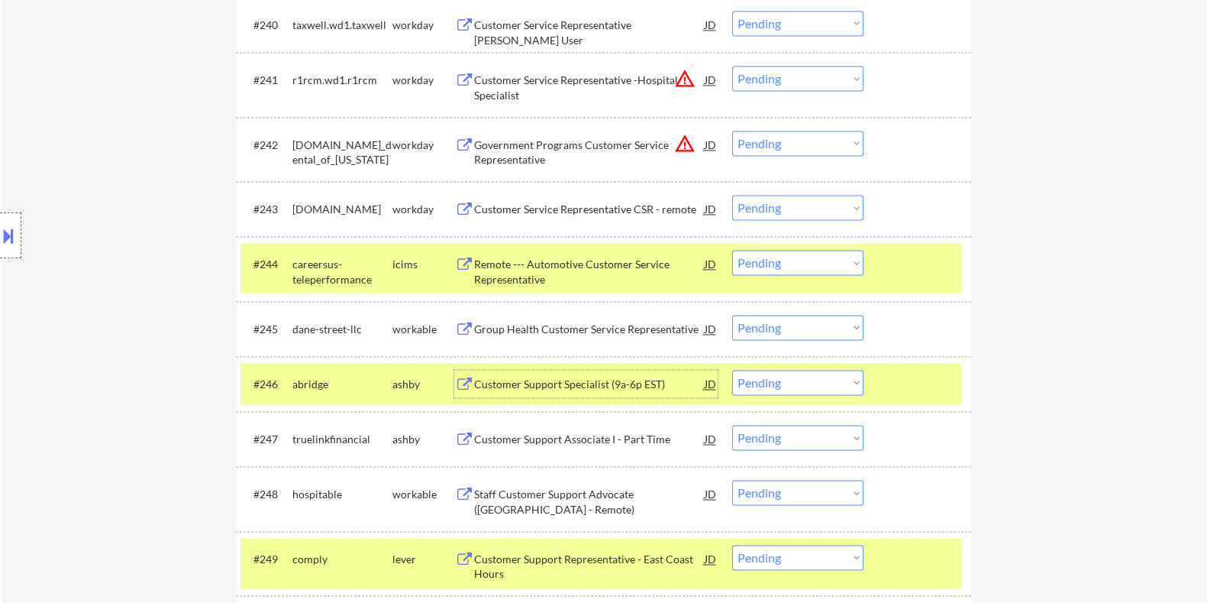
click at [609, 349] on select "Choose an option... Pending Applied Excluded (Questions) Excluded (Expired) Exc…" at bounding box center [797, 382] width 131 height 25
click at [519, 349] on div "Customer Support Associate I - Part Time" at bounding box center [588, 438] width 231 height 15
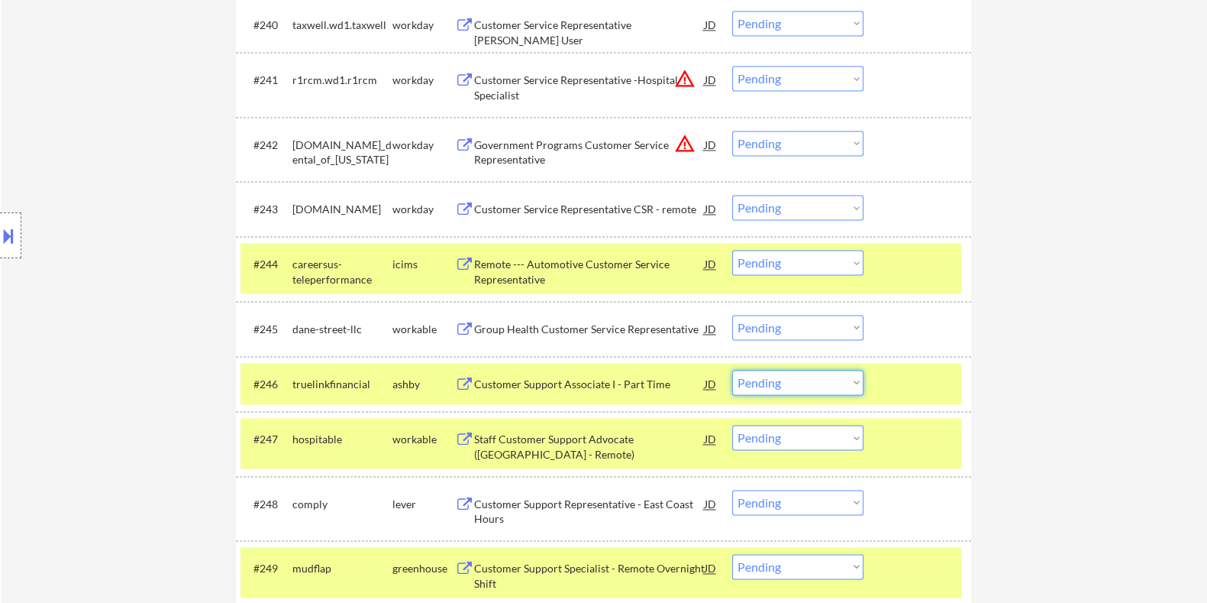
click at [609, 349] on select "Choose an option... Pending Applied Excluded (Questions) Excluded (Expired) Exc…" at bounding box center [797, 382] width 131 height 25
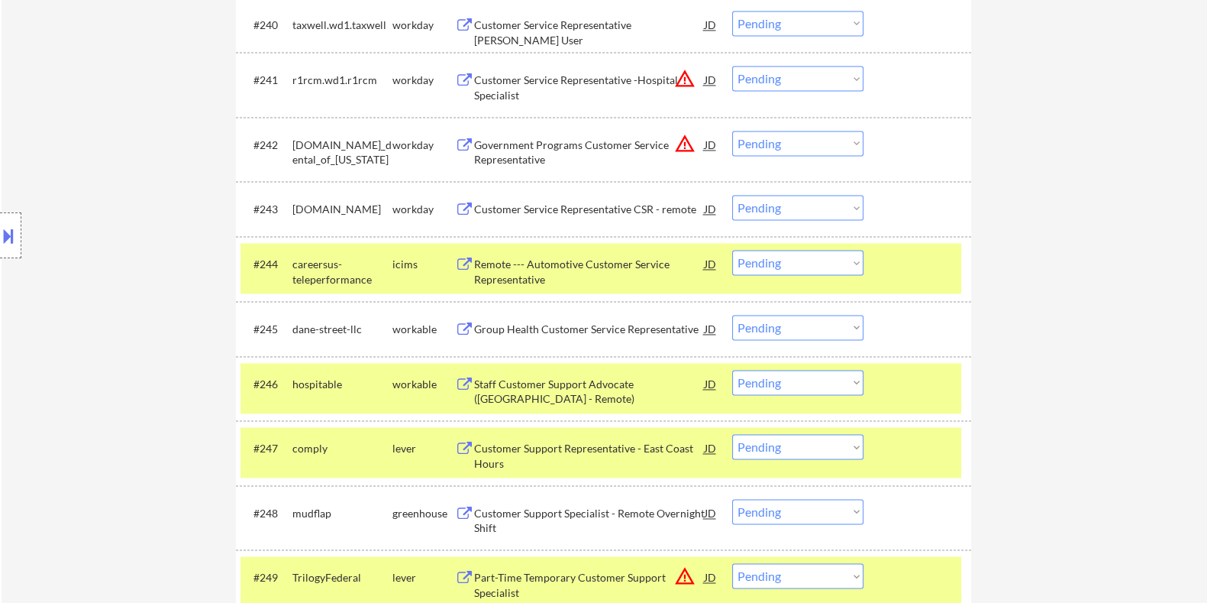
scroll to position [3191, 0]
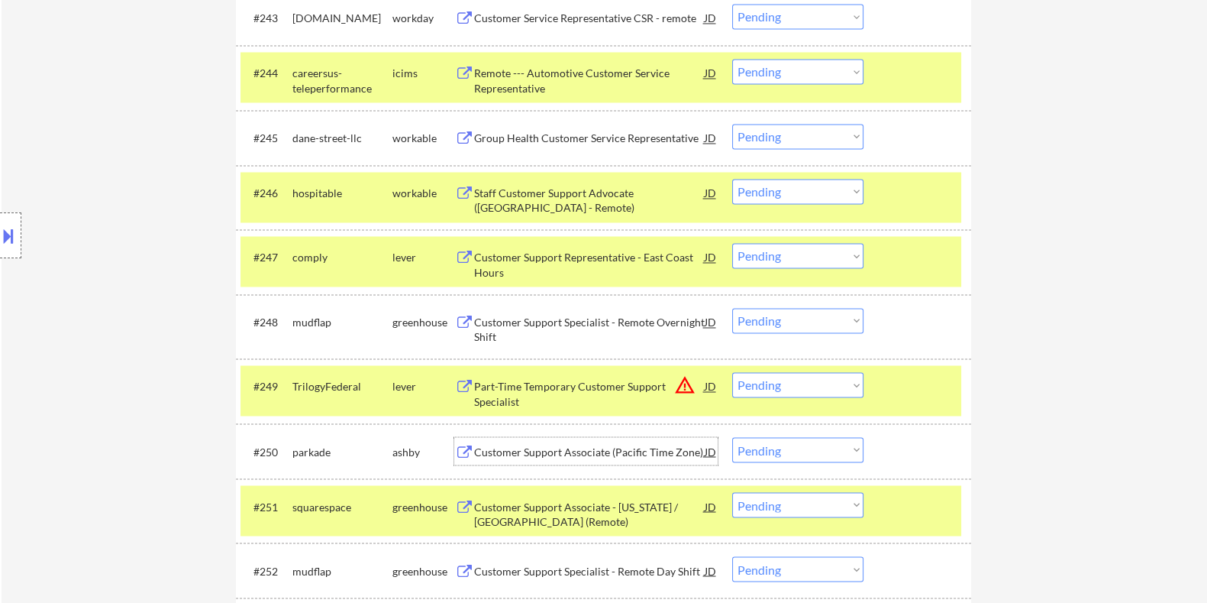
click at [524, 349] on div "Customer Support Associate (Pacific Time Zone)" at bounding box center [588, 451] width 231 height 15
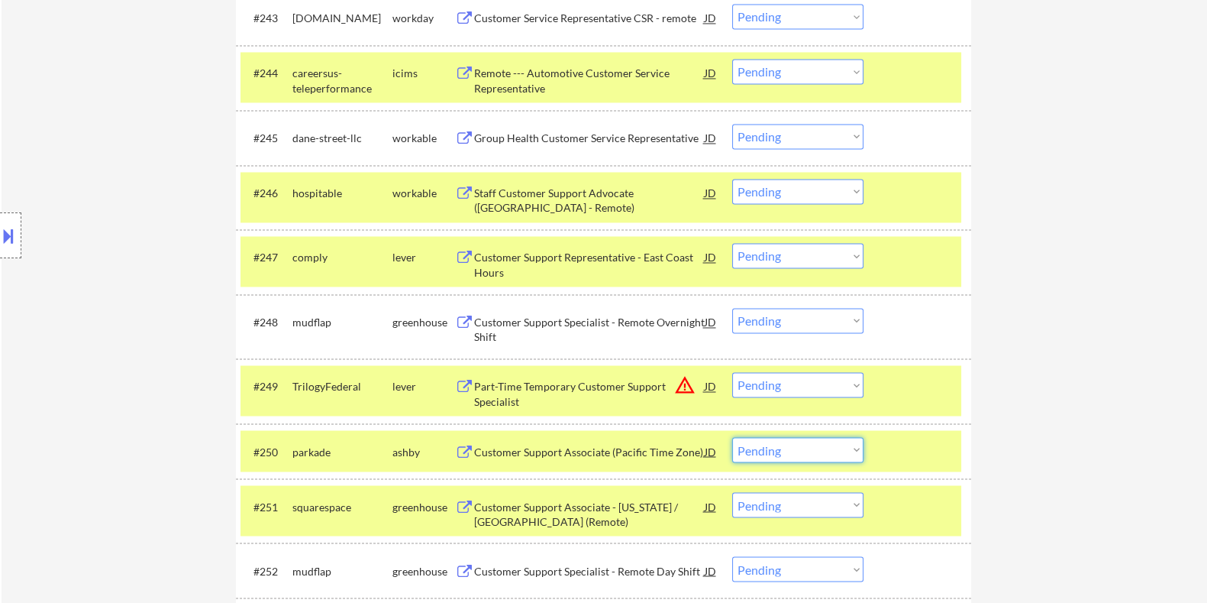
click at [609, 349] on select "Choose an option... Pending Applied Excluded (Questions) Excluded (Expired) Exc…" at bounding box center [797, 449] width 131 height 25
click at [509, 349] on div "Customer Support Associate (Pacific Time Zone)" at bounding box center [588, 451] width 231 height 15
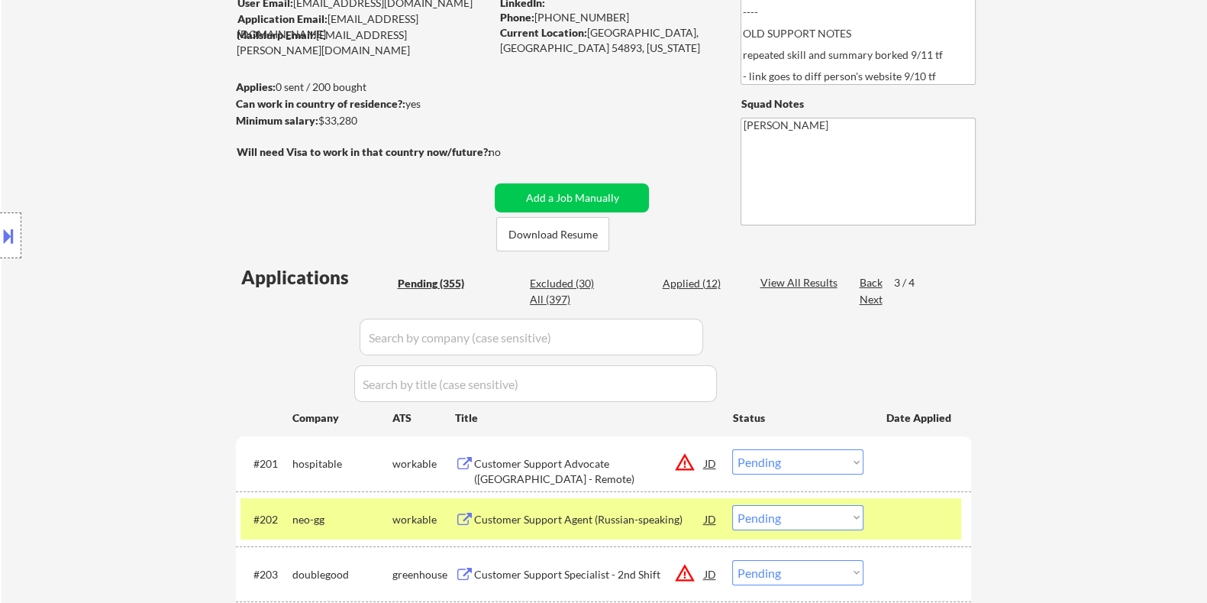
scroll to position [0, 0]
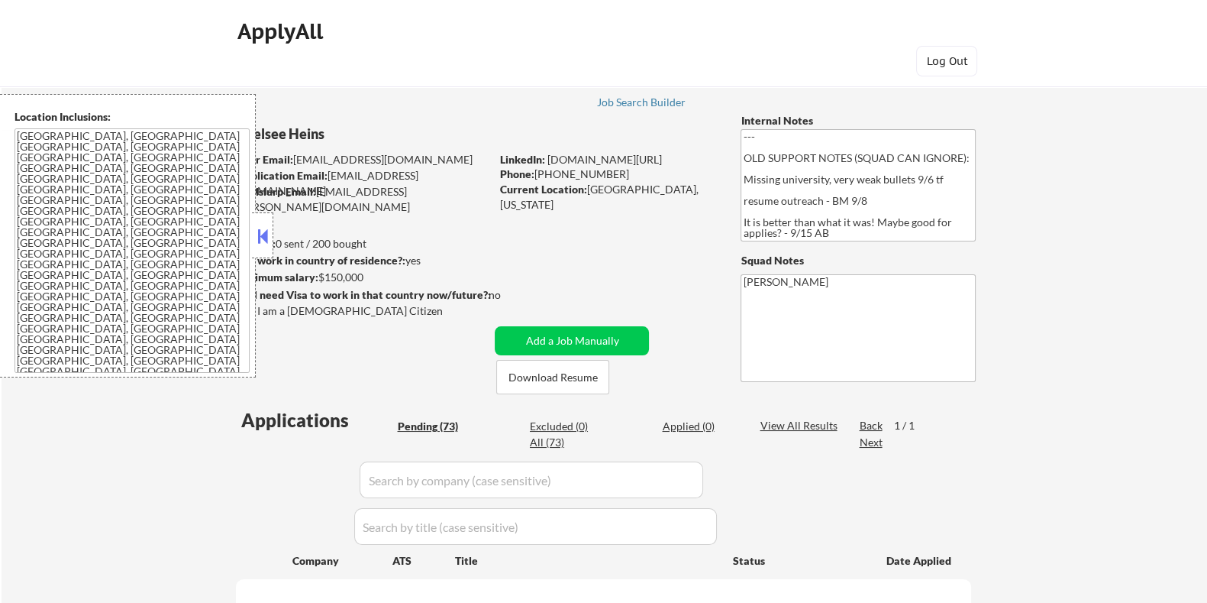
select select ""pending""
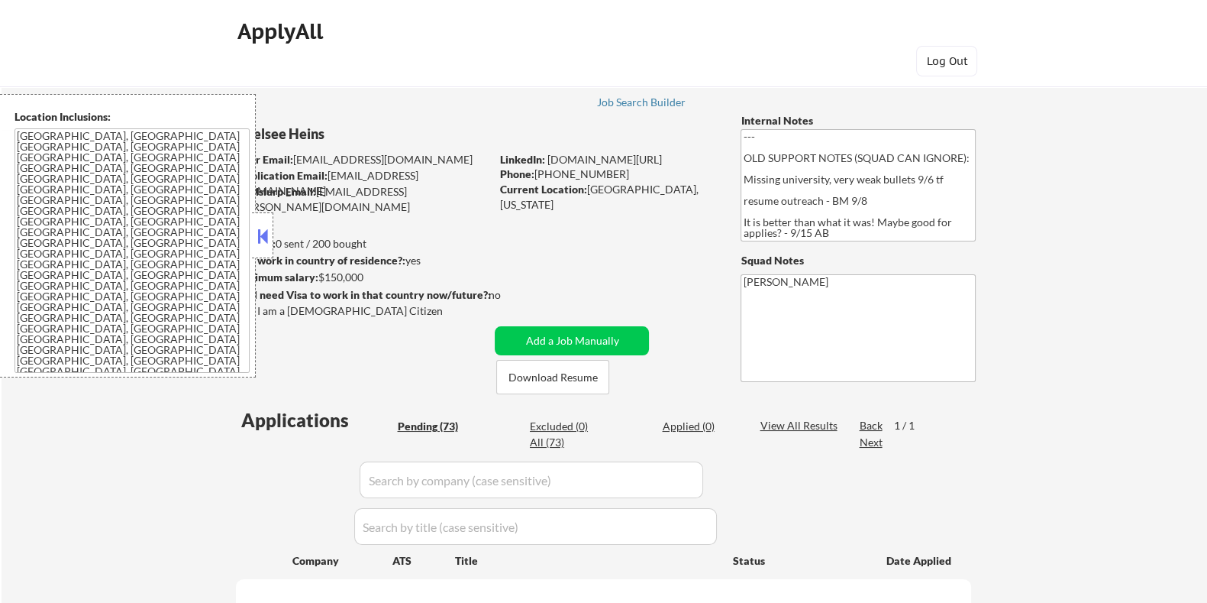
select select ""pending""
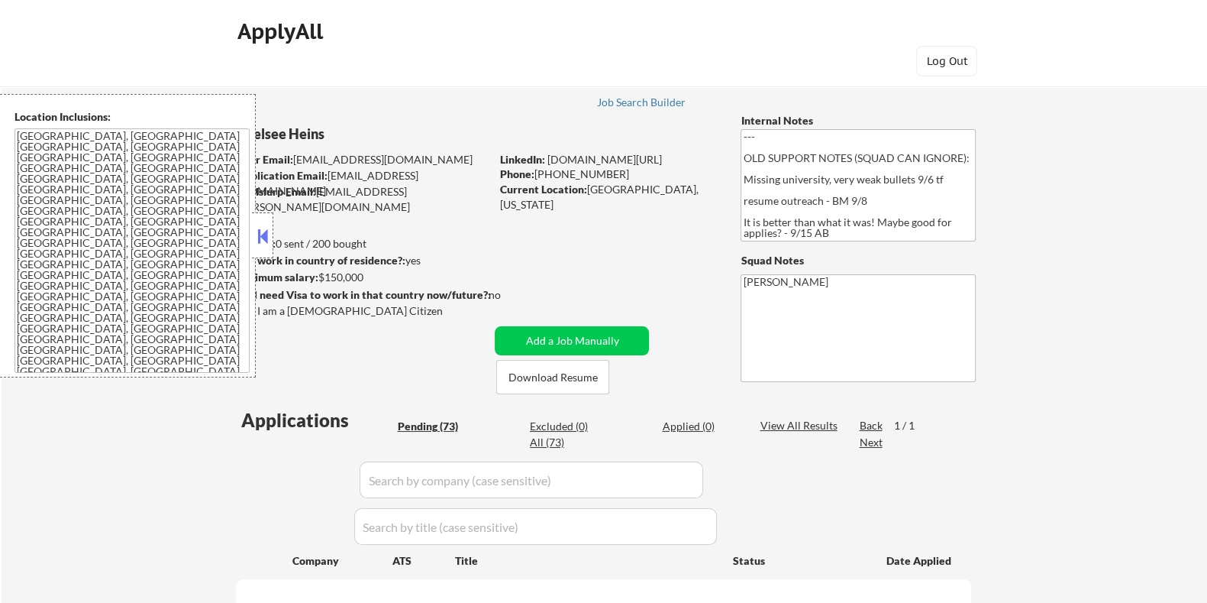
select select ""pending""
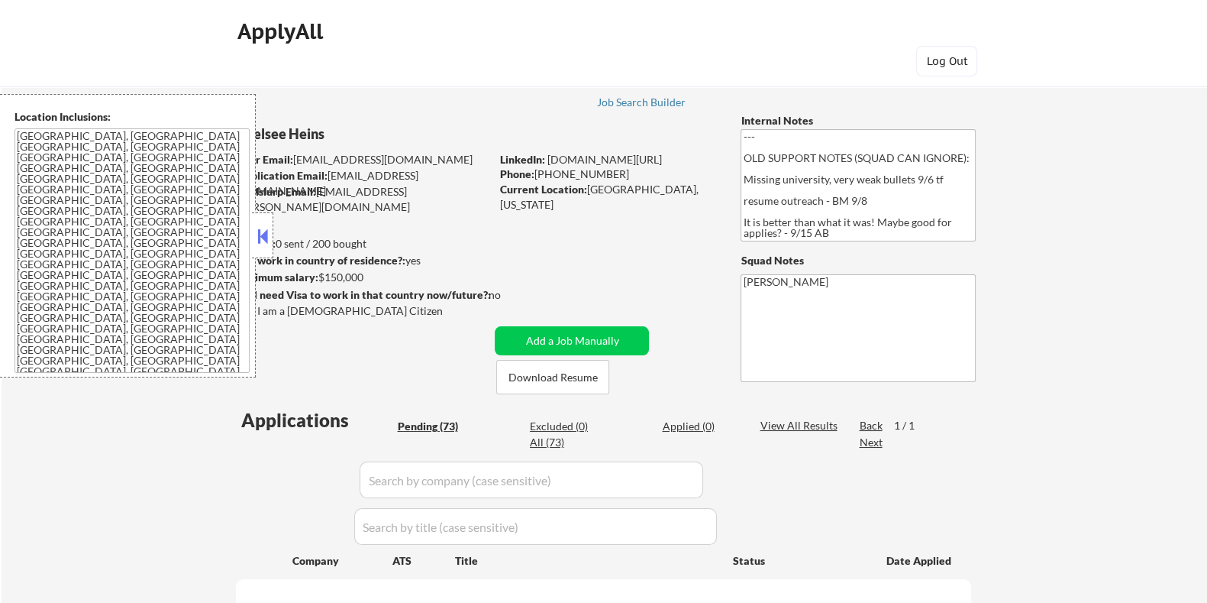
select select ""pending""
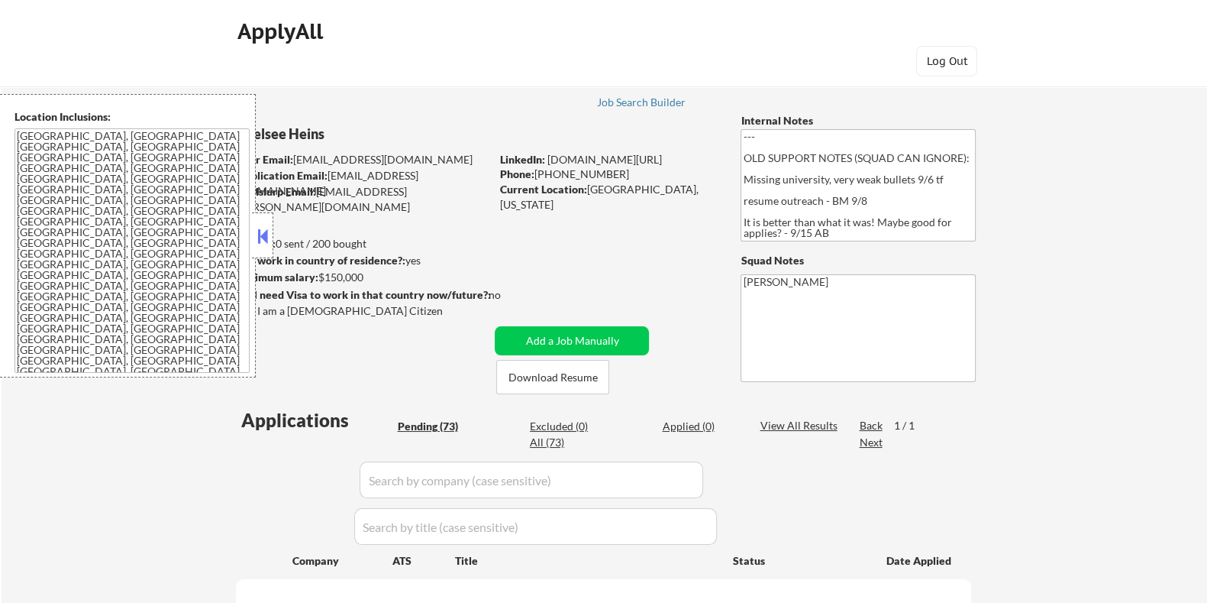
select select ""pending""
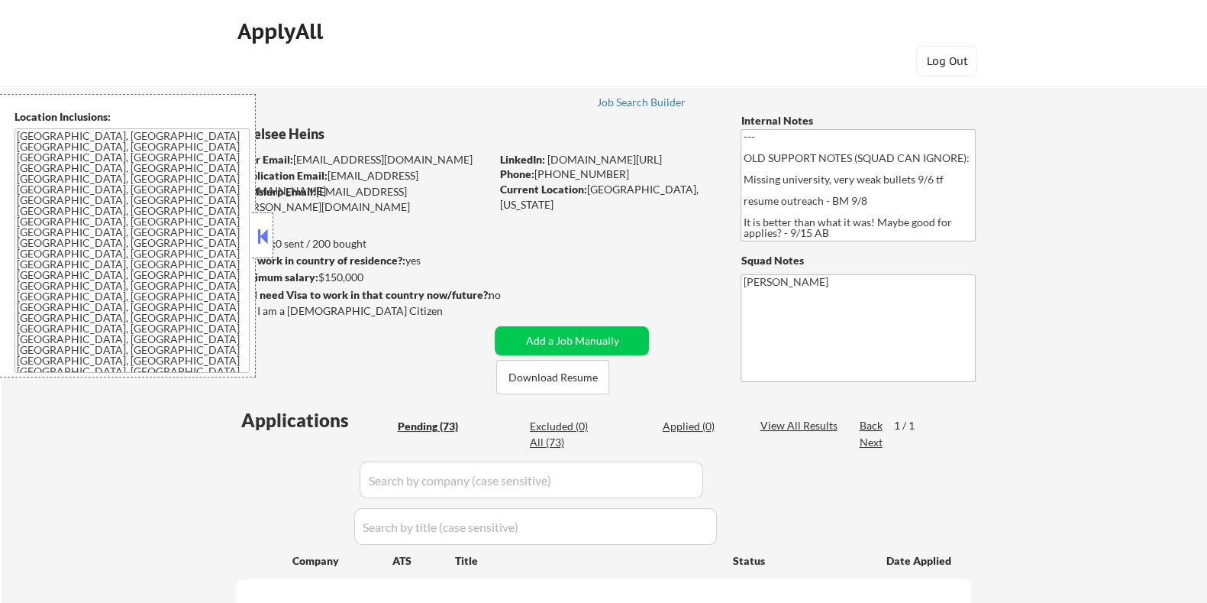
select select ""pending""
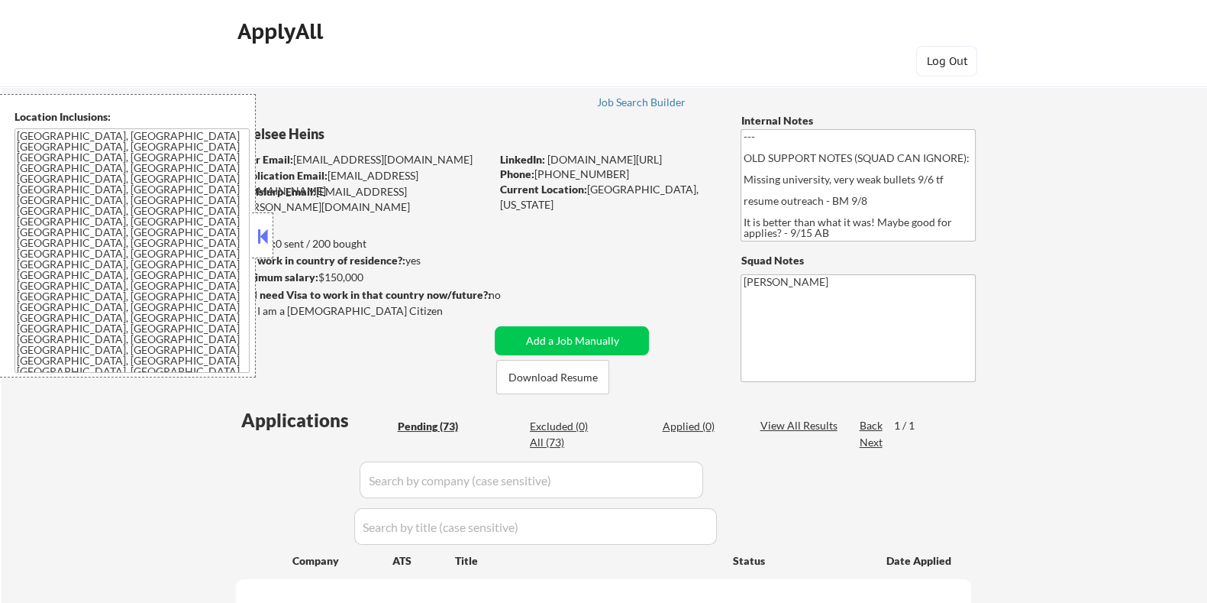
select select ""pending""
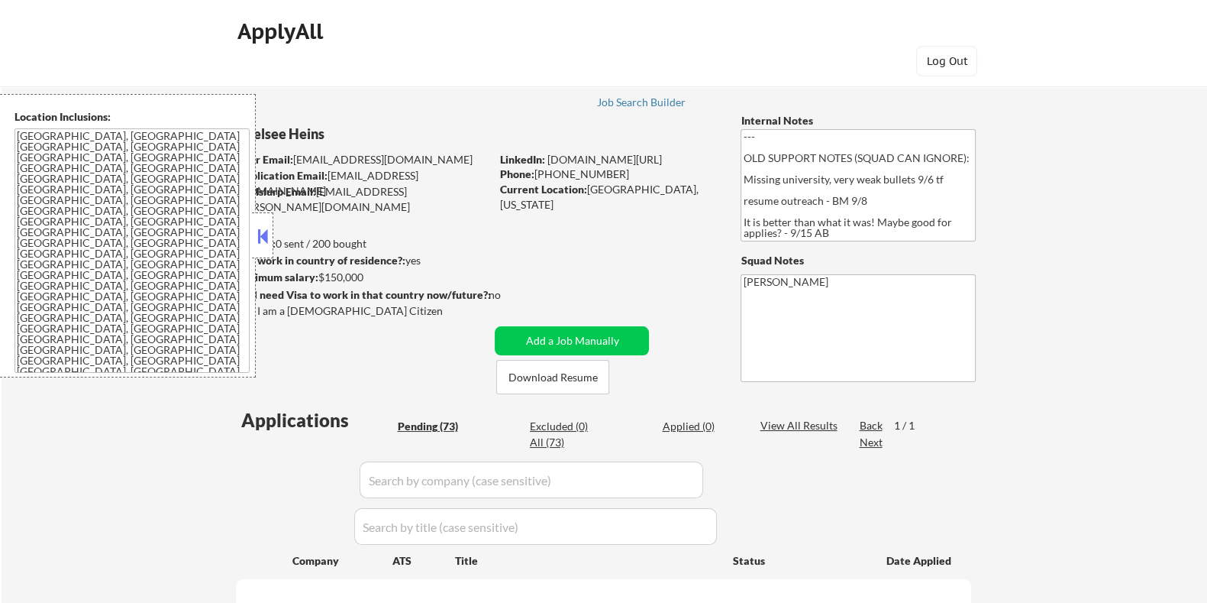
select select ""pending""
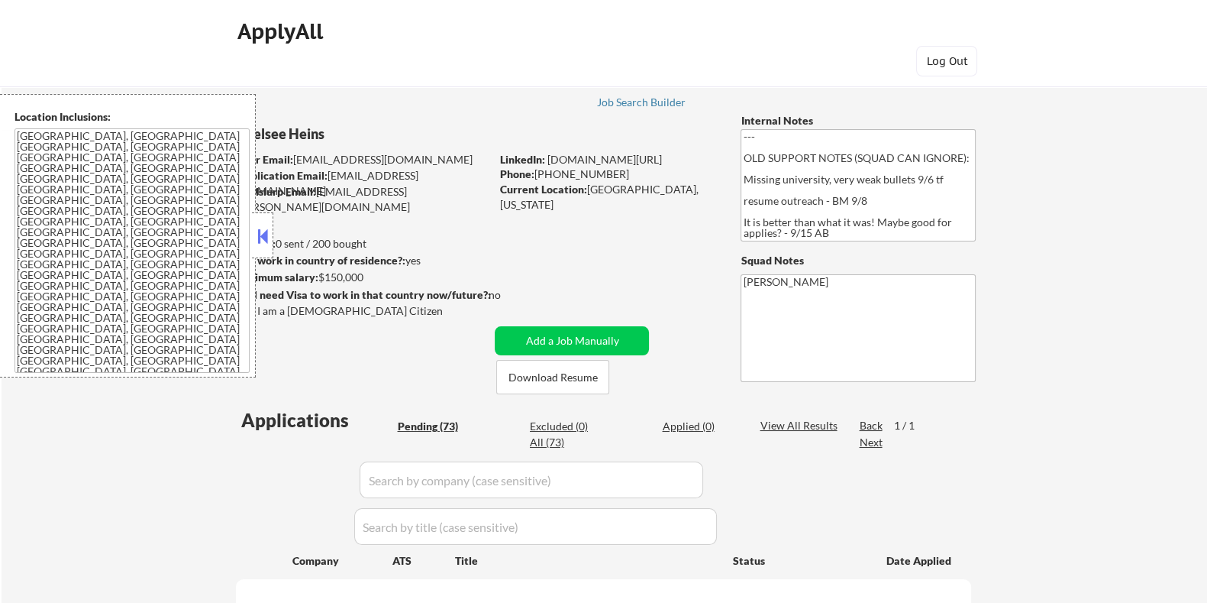
select select ""pending""
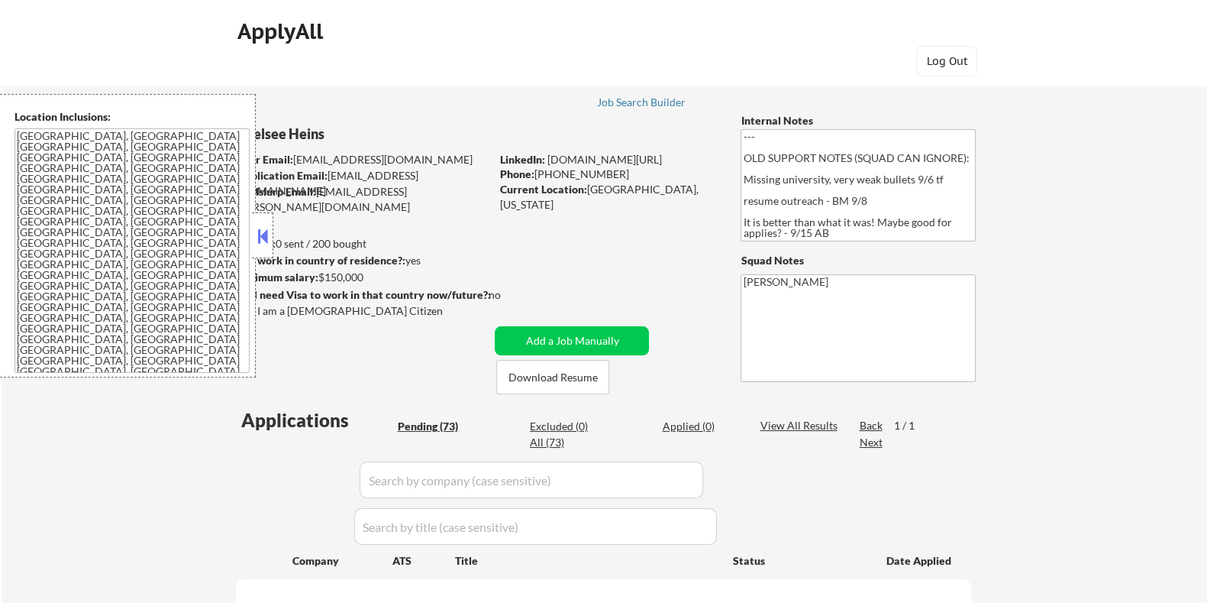
select select ""pending""
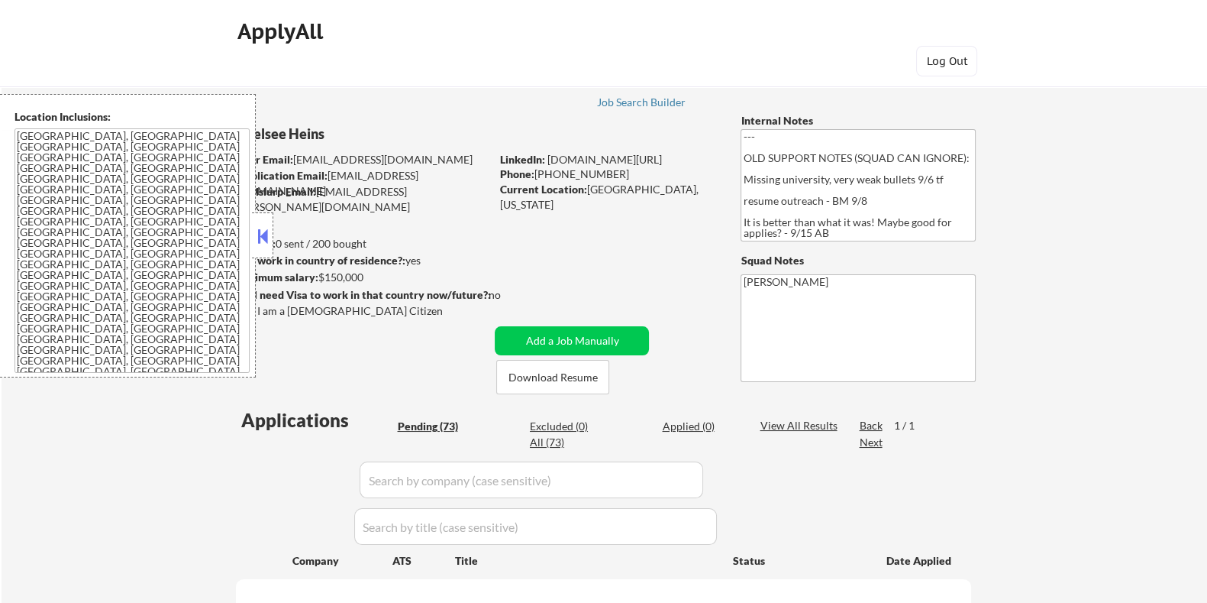
select select ""pending""
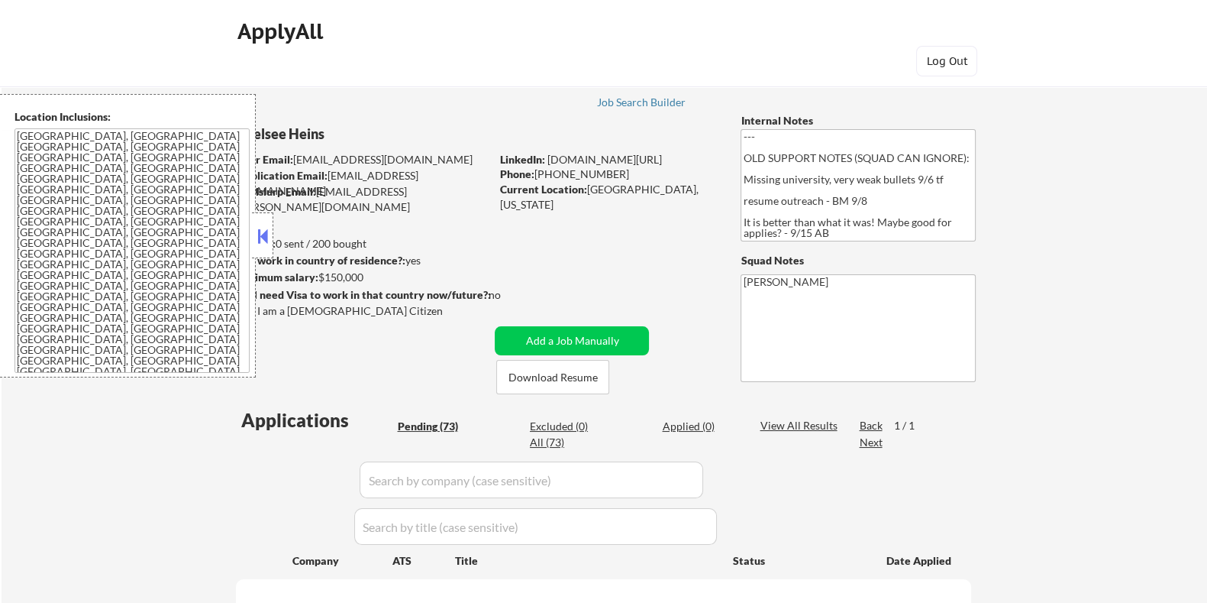
select select ""pending""
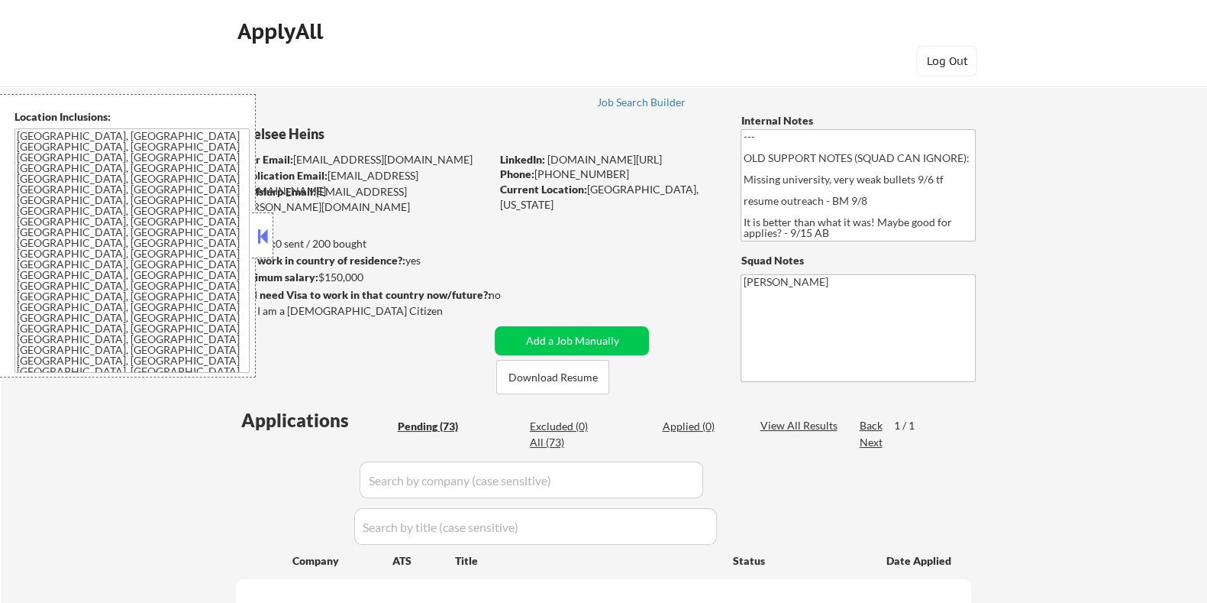
select select ""pending""
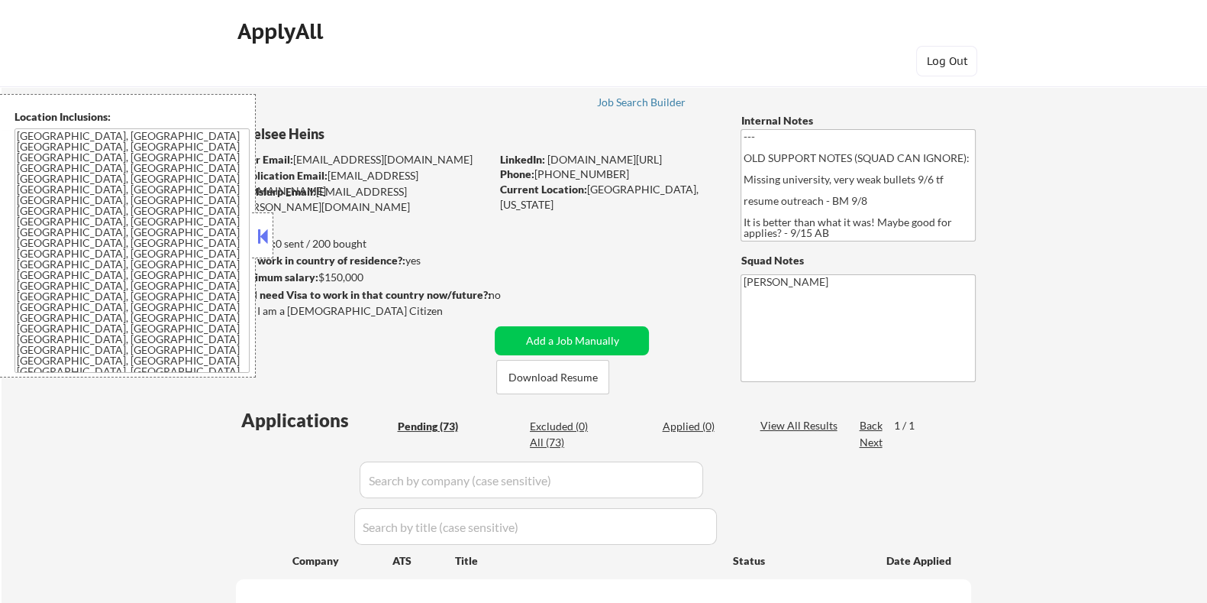
select select ""pending""
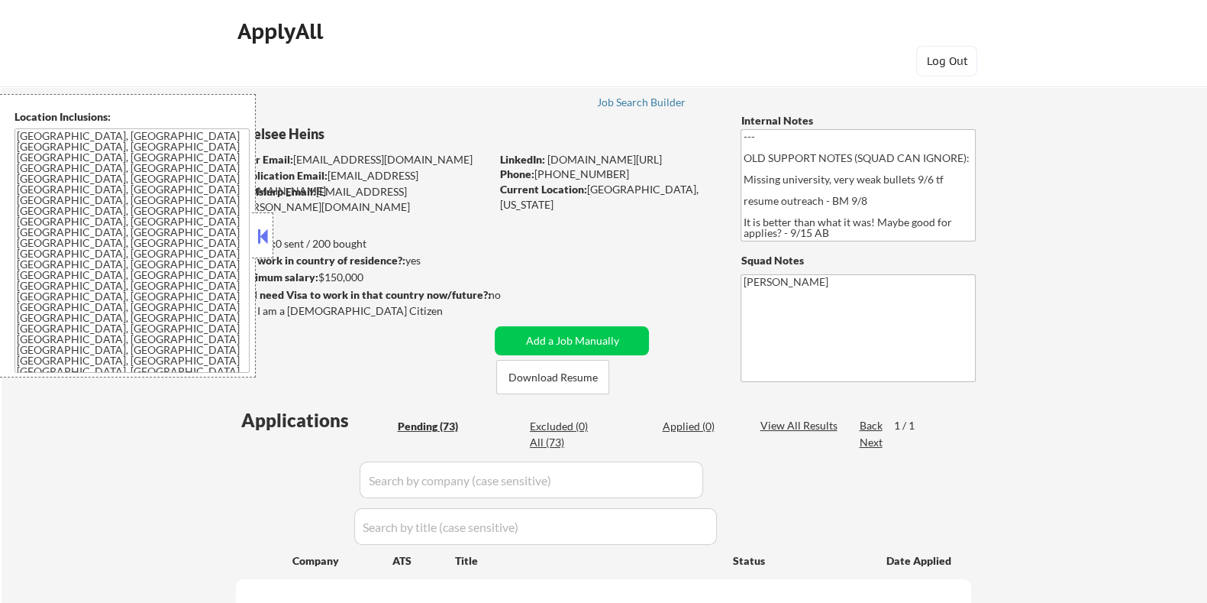
select select ""pending""
